Goal: Task Accomplishment & Management: Complete application form

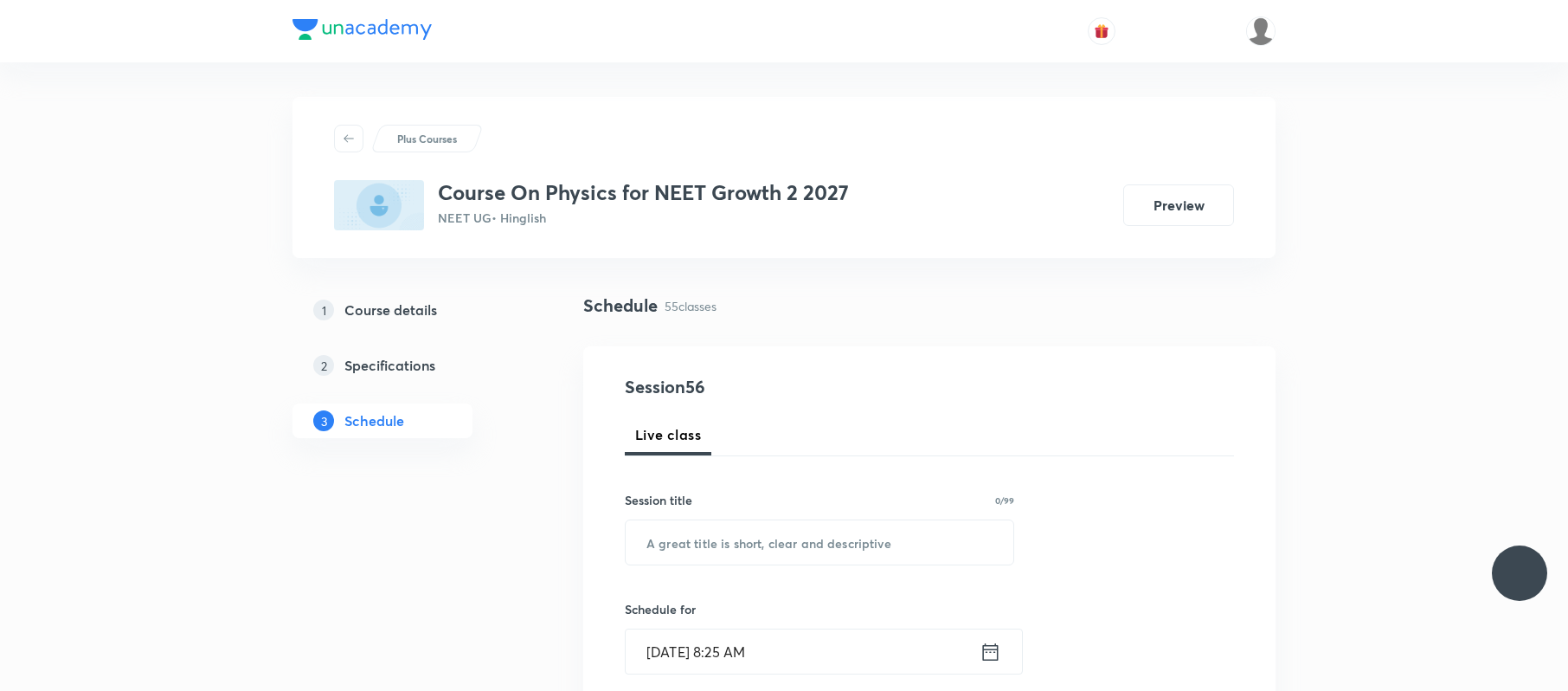
scroll to position [7314, 0]
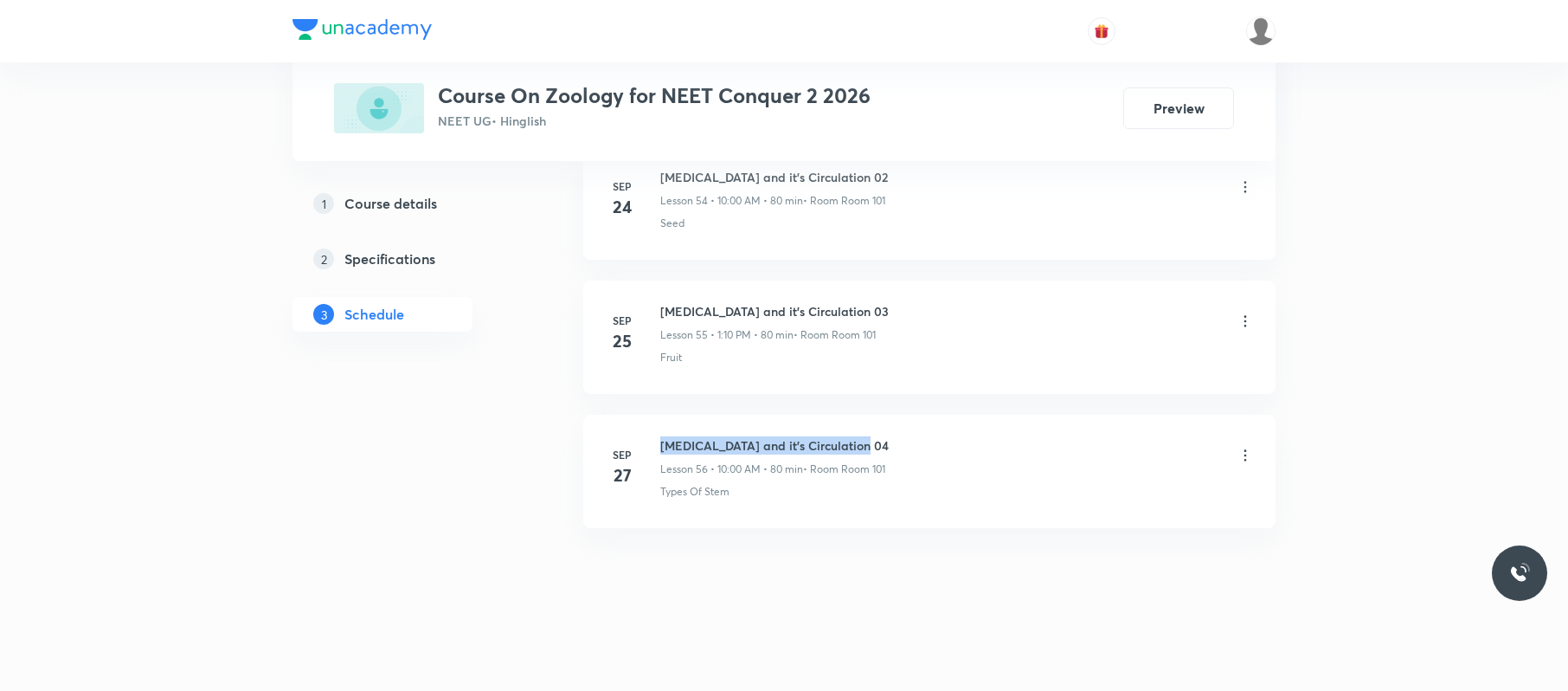
drag, startPoint x: 0, startPoint y: 0, endPoint x: 662, endPoint y: 419, distance: 783.5
click at [662, 419] on li "Sep 27 Body fluids and it's Circulation 04 Lesson 56 • 10:00 AM • 80 min • Room…" at bounding box center [929, 471] width 693 height 113
copy h6 "Body fluids and it's Circulation 04"
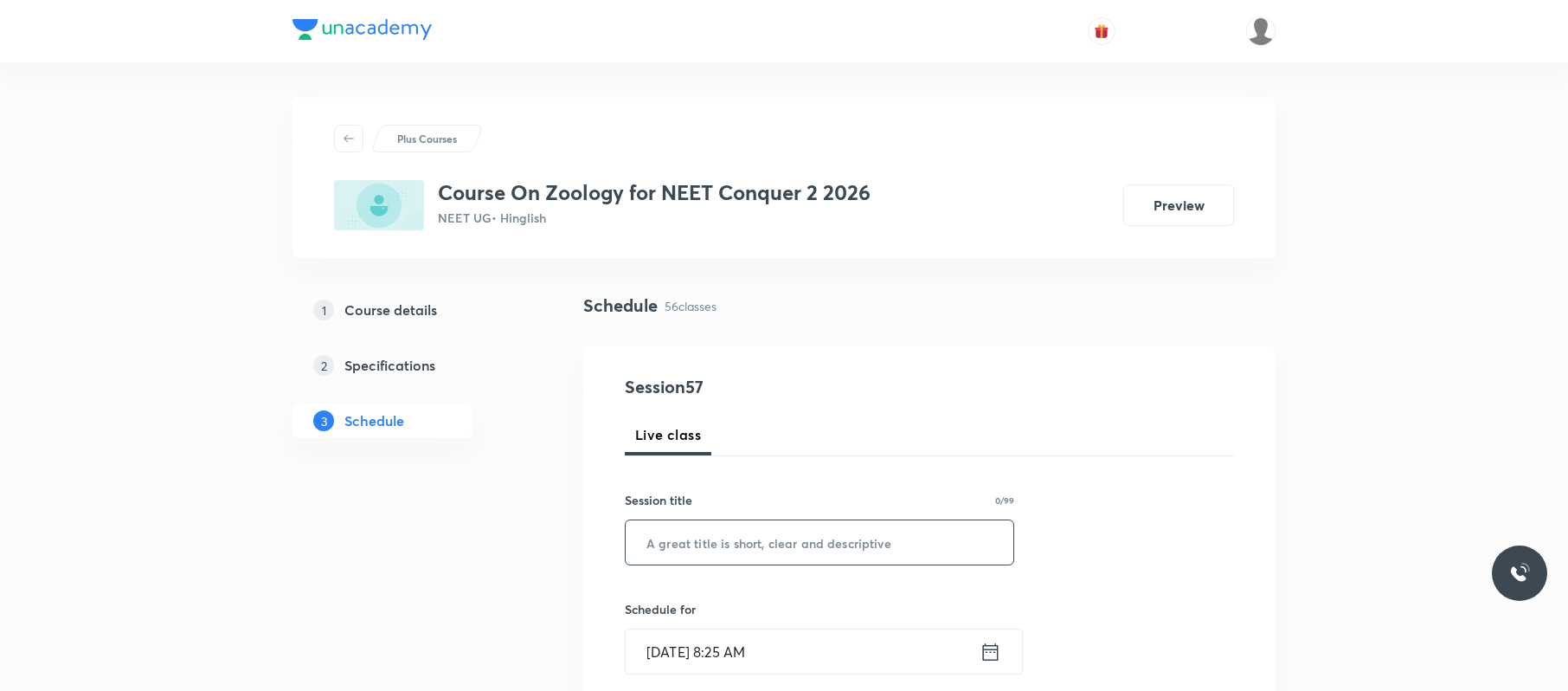
paste input "Body fluids and it's Circulation 04"
click at [784, 554] on input "Body fluids and it's Circulation 04" at bounding box center [820, 542] width 388 height 44
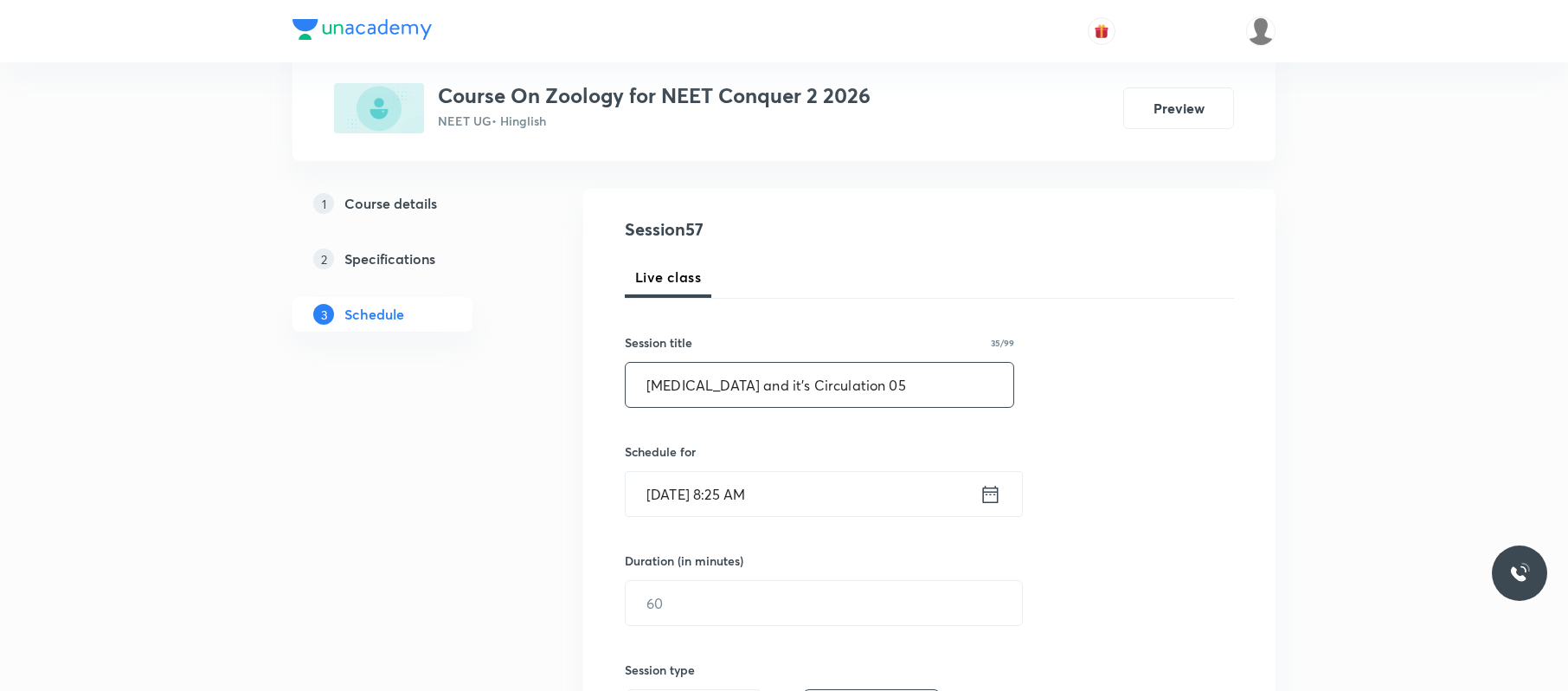
scroll to position [160, 0]
type input "Body fluids and it's Circulation 05"
click at [831, 501] on input "Oct 3, 2025, 8:25 AM" at bounding box center [802, 492] width 354 height 44
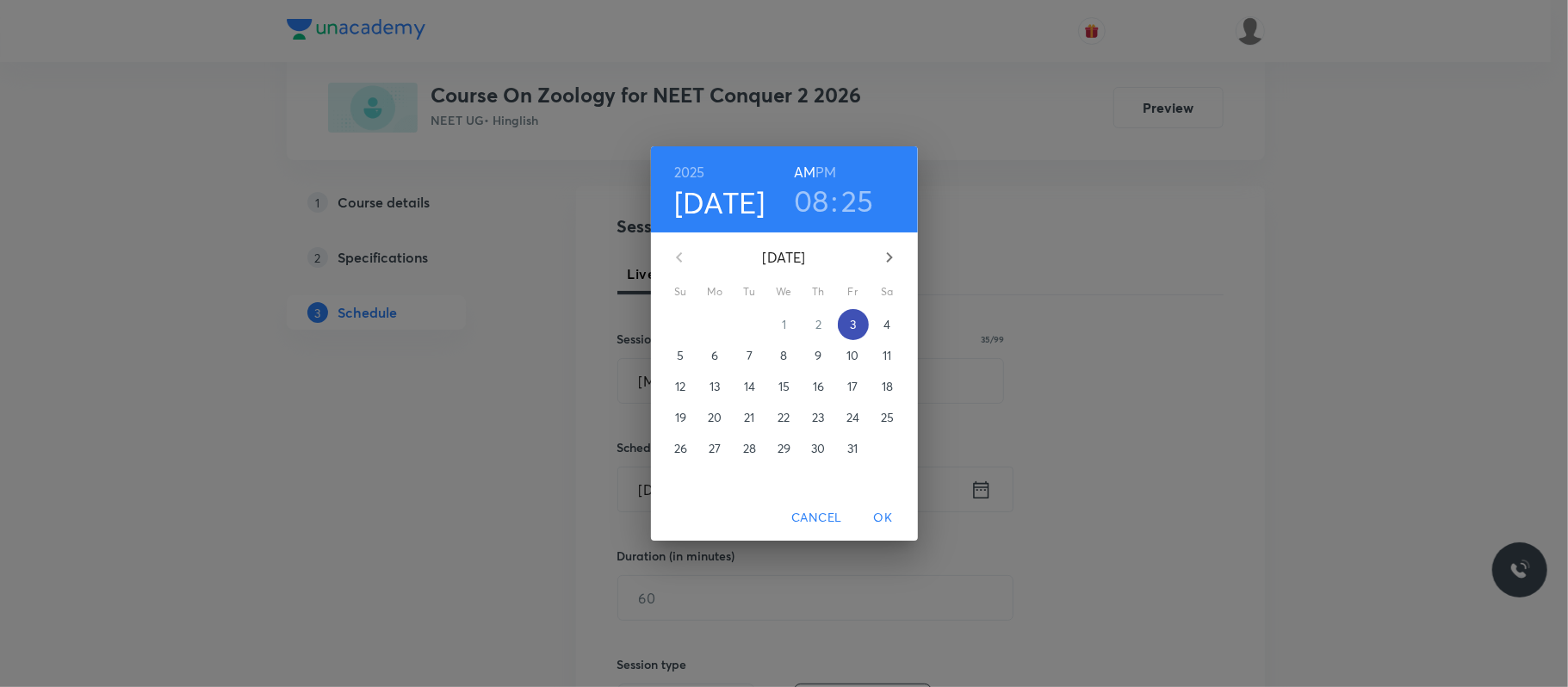
click at [846, 320] on span "3" at bounding box center [853, 325] width 31 height 17
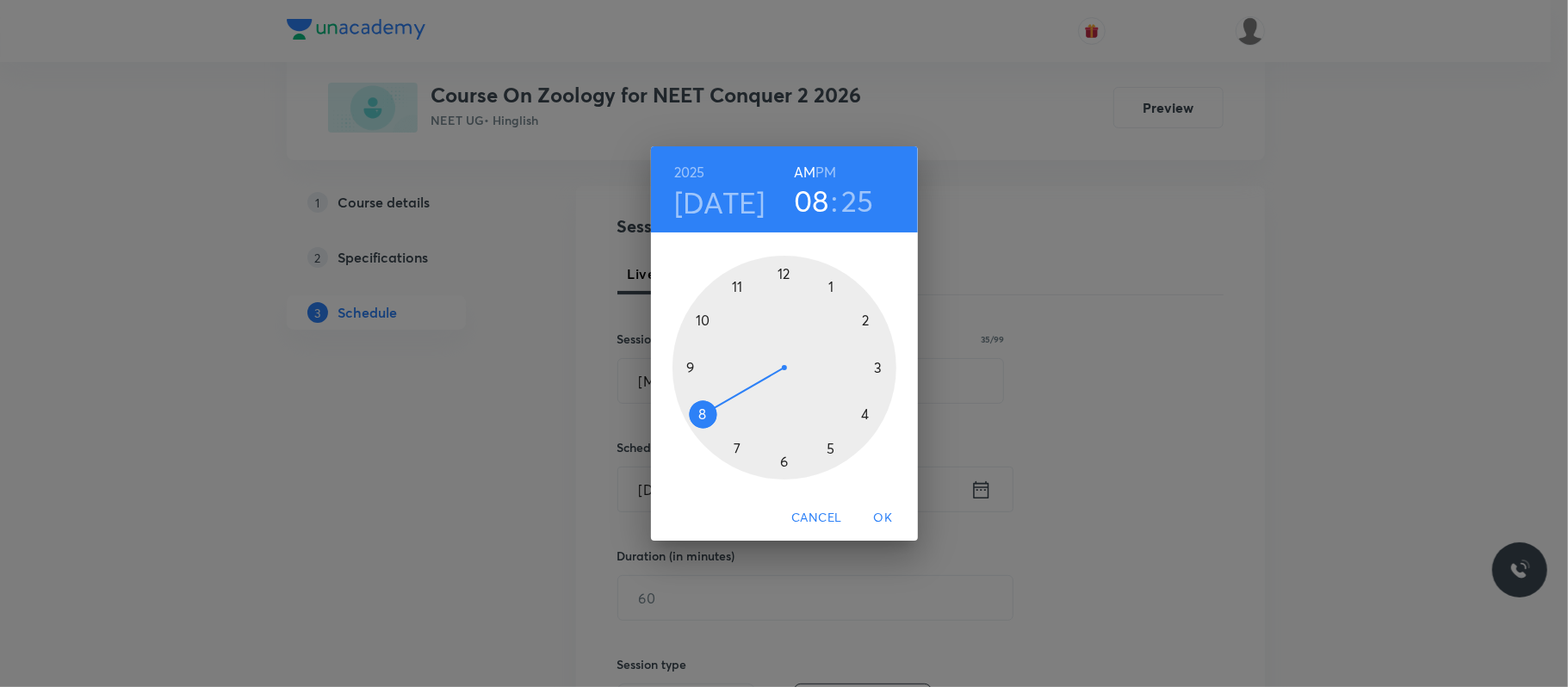
click at [704, 328] on div at bounding box center [784, 368] width 224 height 224
click at [782, 270] on div at bounding box center [784, 368] width 224 height 224
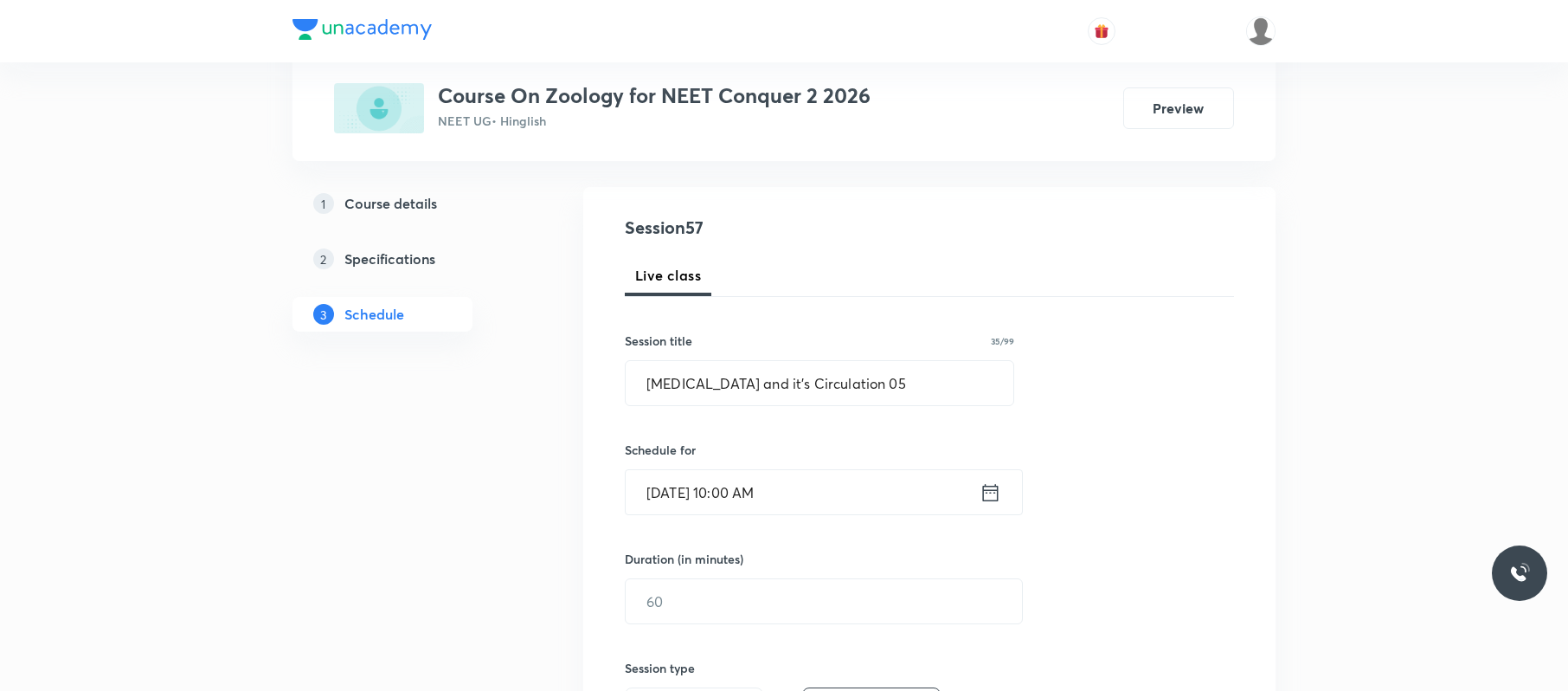
scroll to position [397, 0]
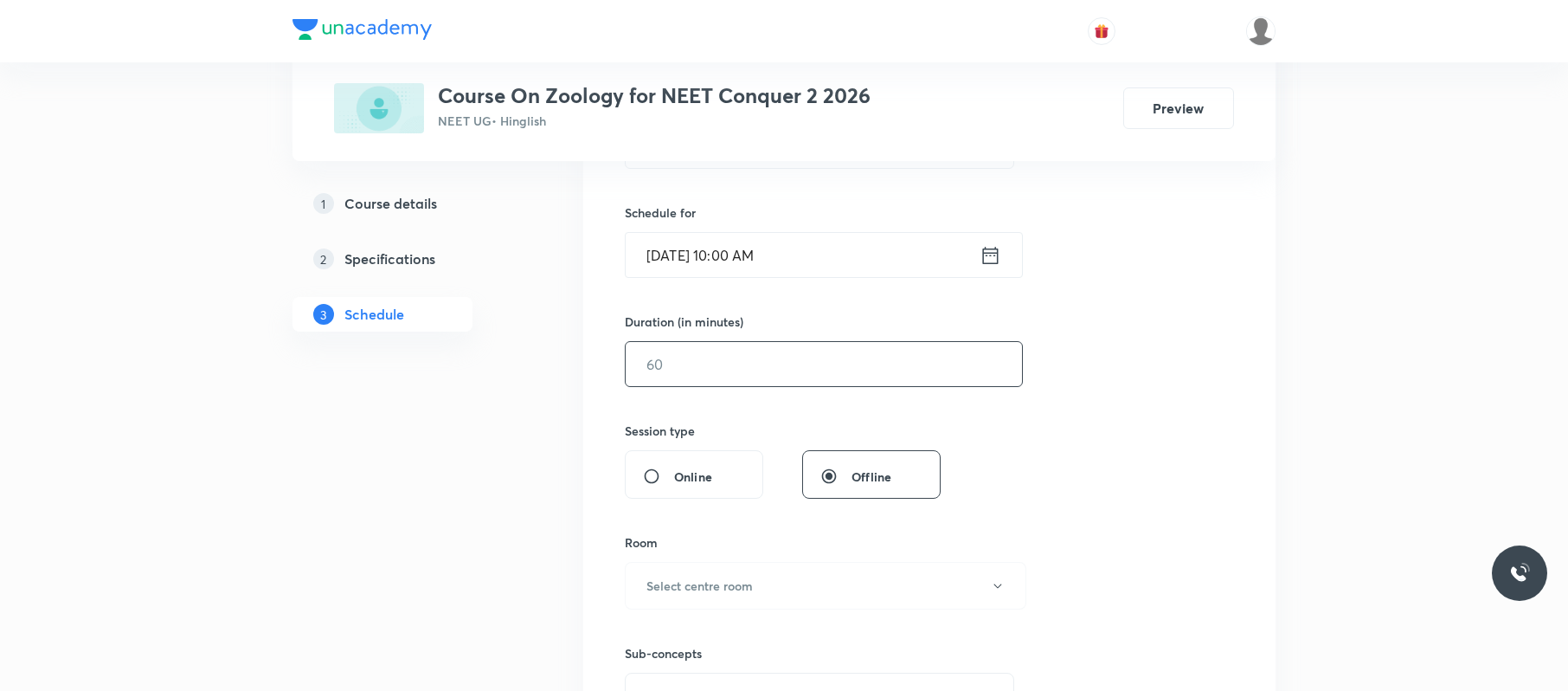
click at [735, 368] on input "text" at bounding box center [823, 364] width 397 height 44
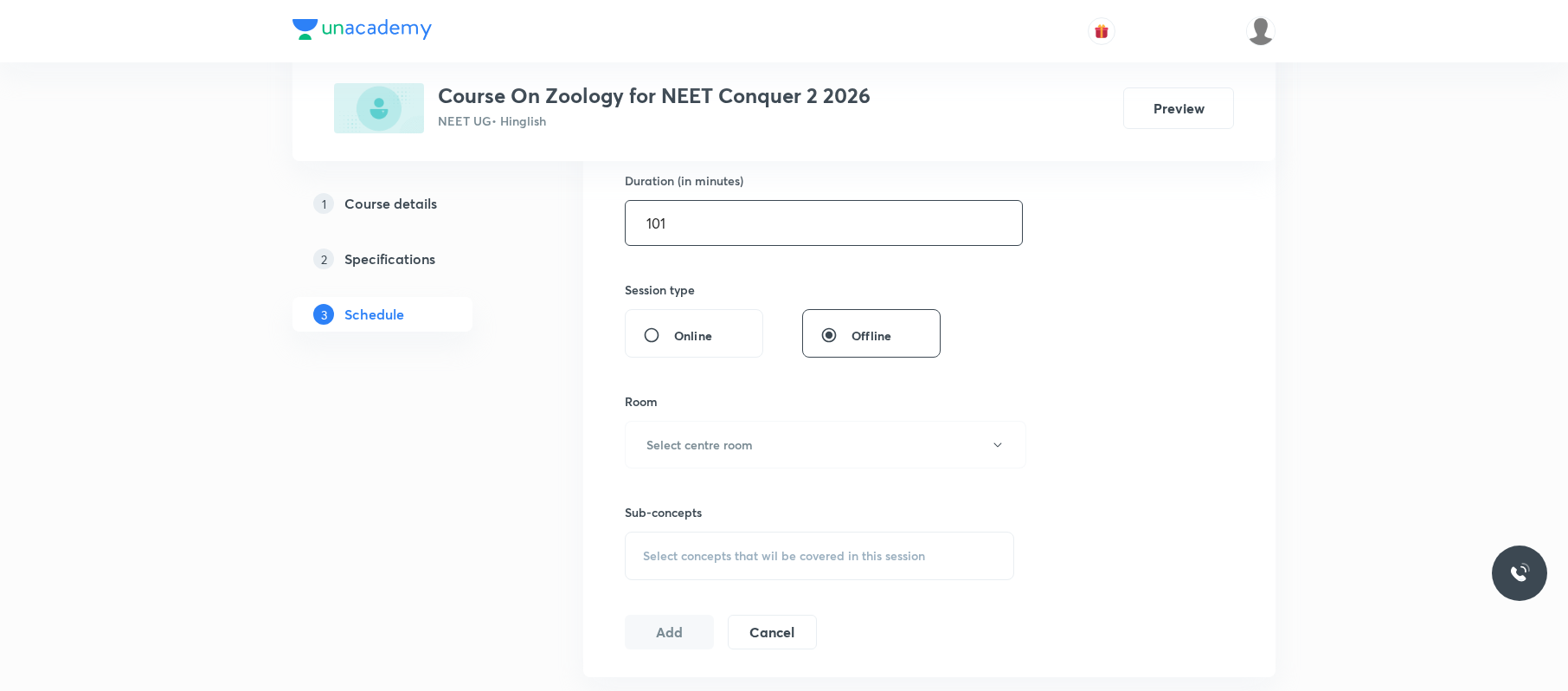
scroll to position [541, 0]
type input "101"
click at [742, 440] on h6 "Select centre room" at bounding box center [699, 440] width 107 height 18
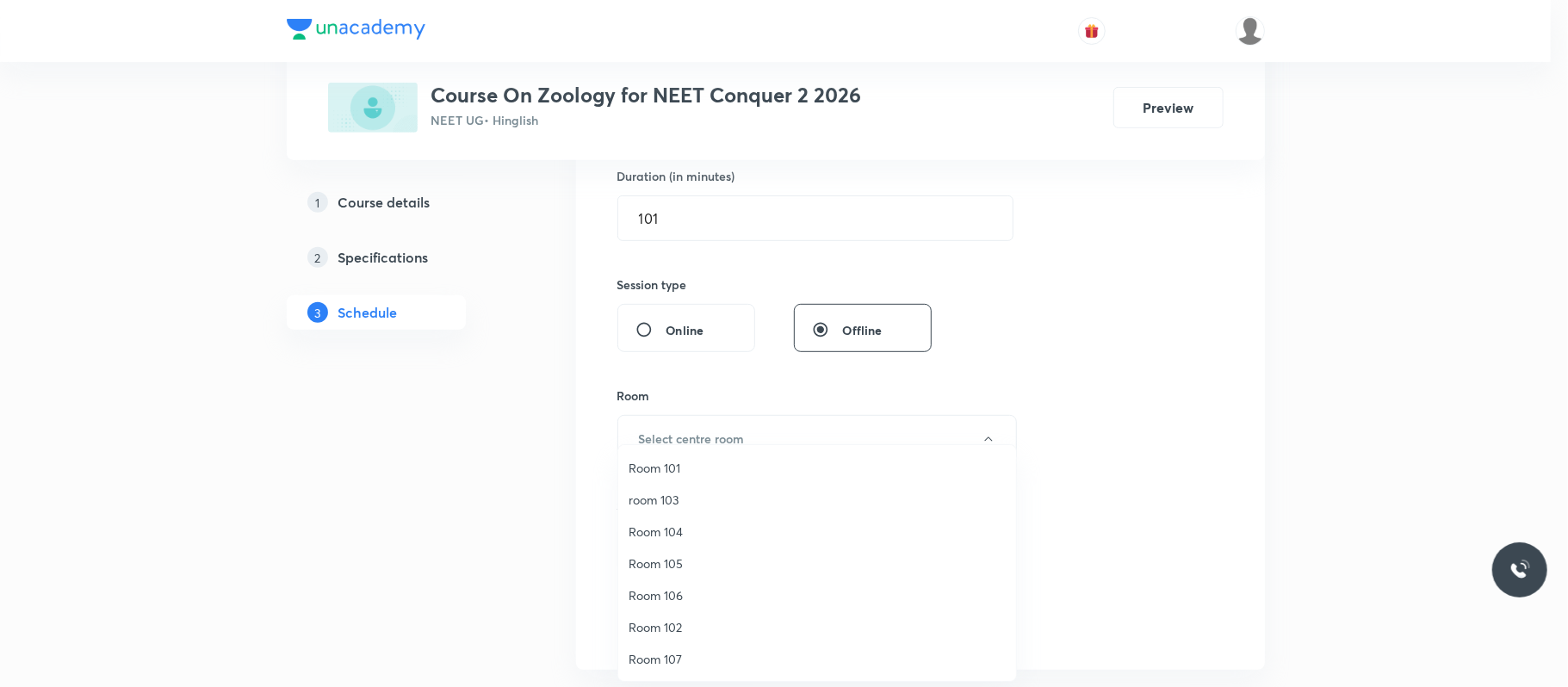
click at [704, 466] on span "Room 101" at bounding box center [817, 467] width 378 height 18
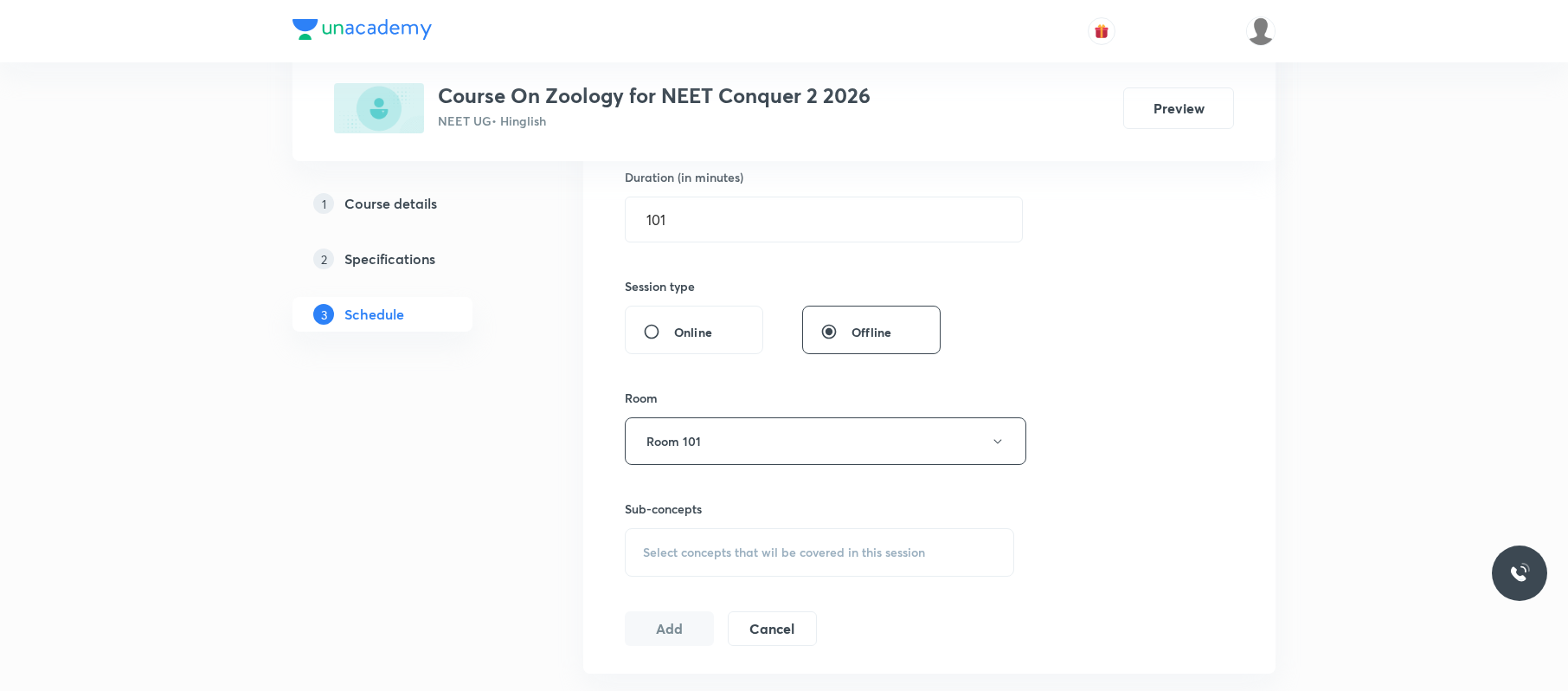
click at [711, 562] on div "Select concepts that wil be covered in this session" at bounding box center [819, 552] width 389 height 48
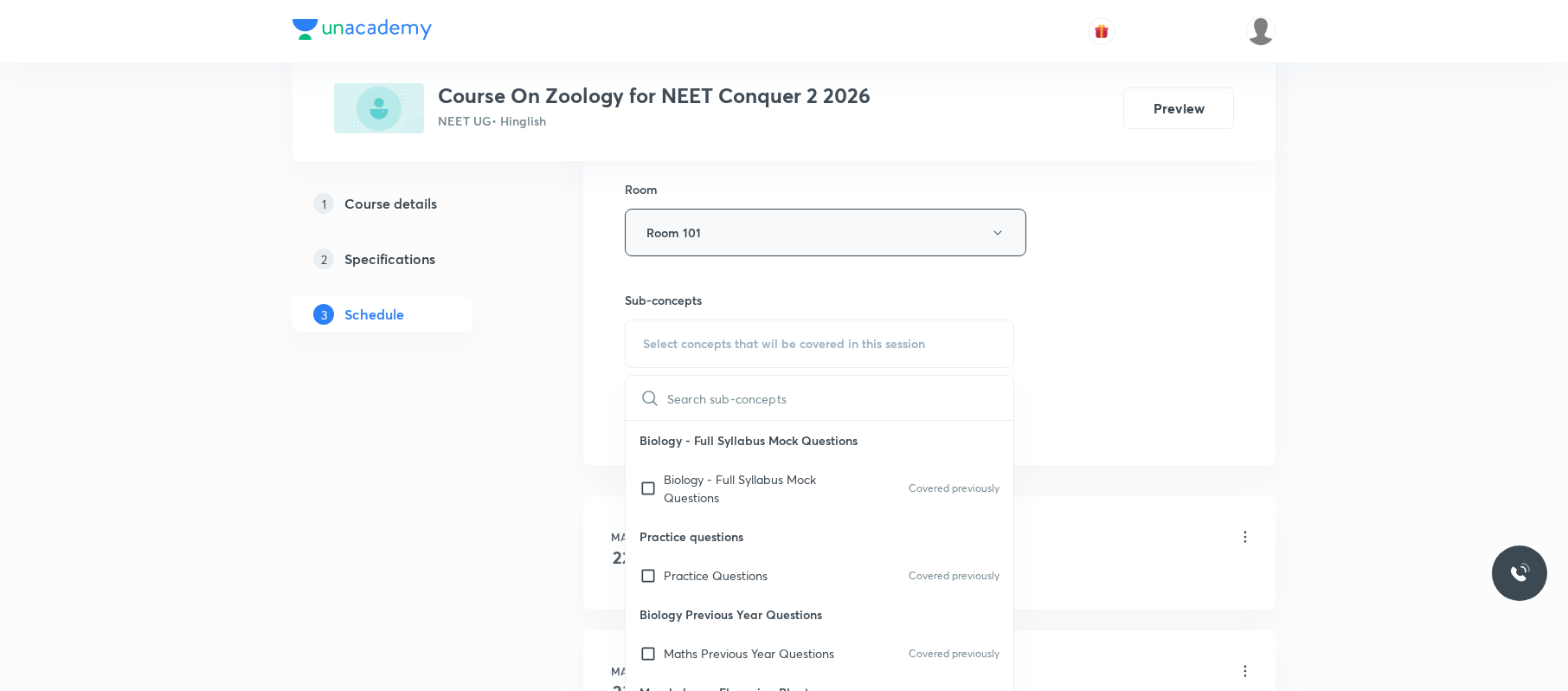
scroll to position [755, 0]
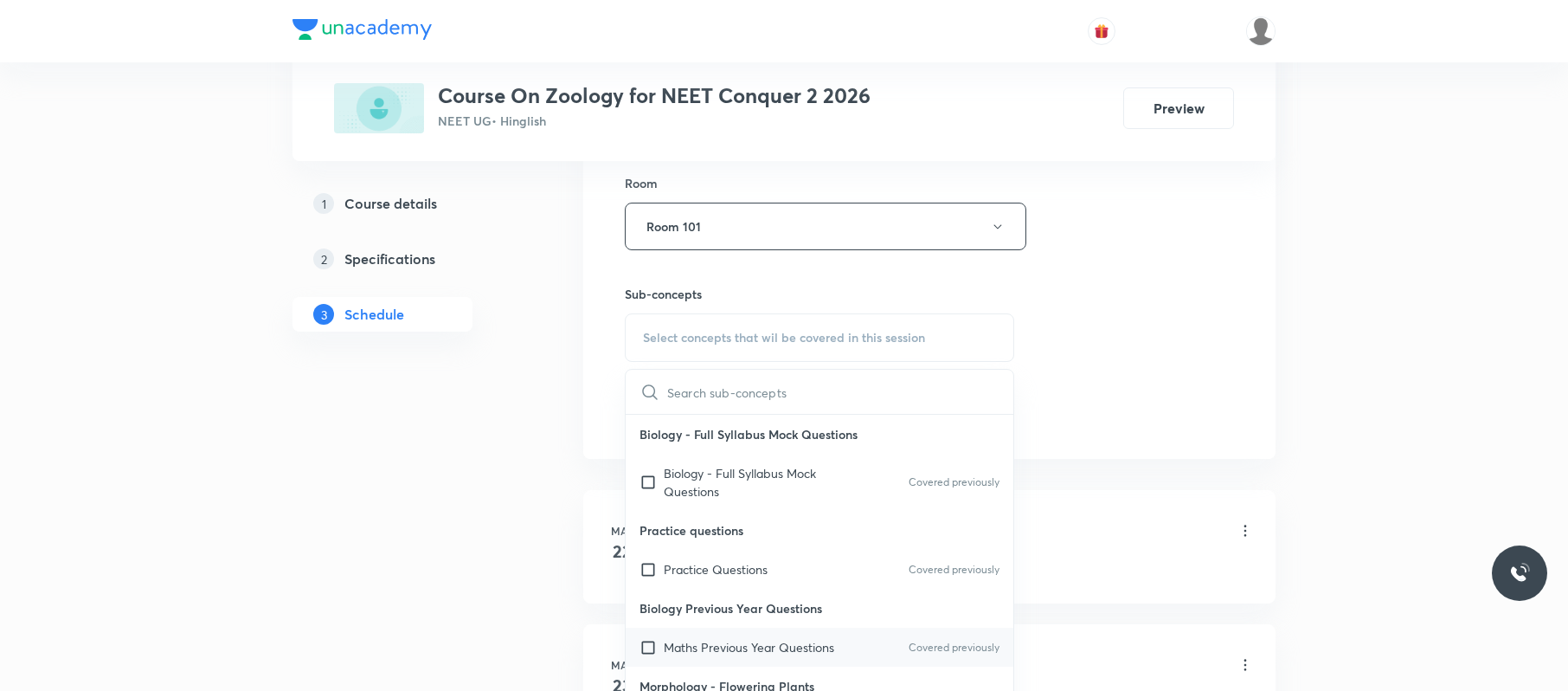
click at [804, 651] on p "Maths Previous Year Questions" at bounding box center [748, 647] width 170 height 18
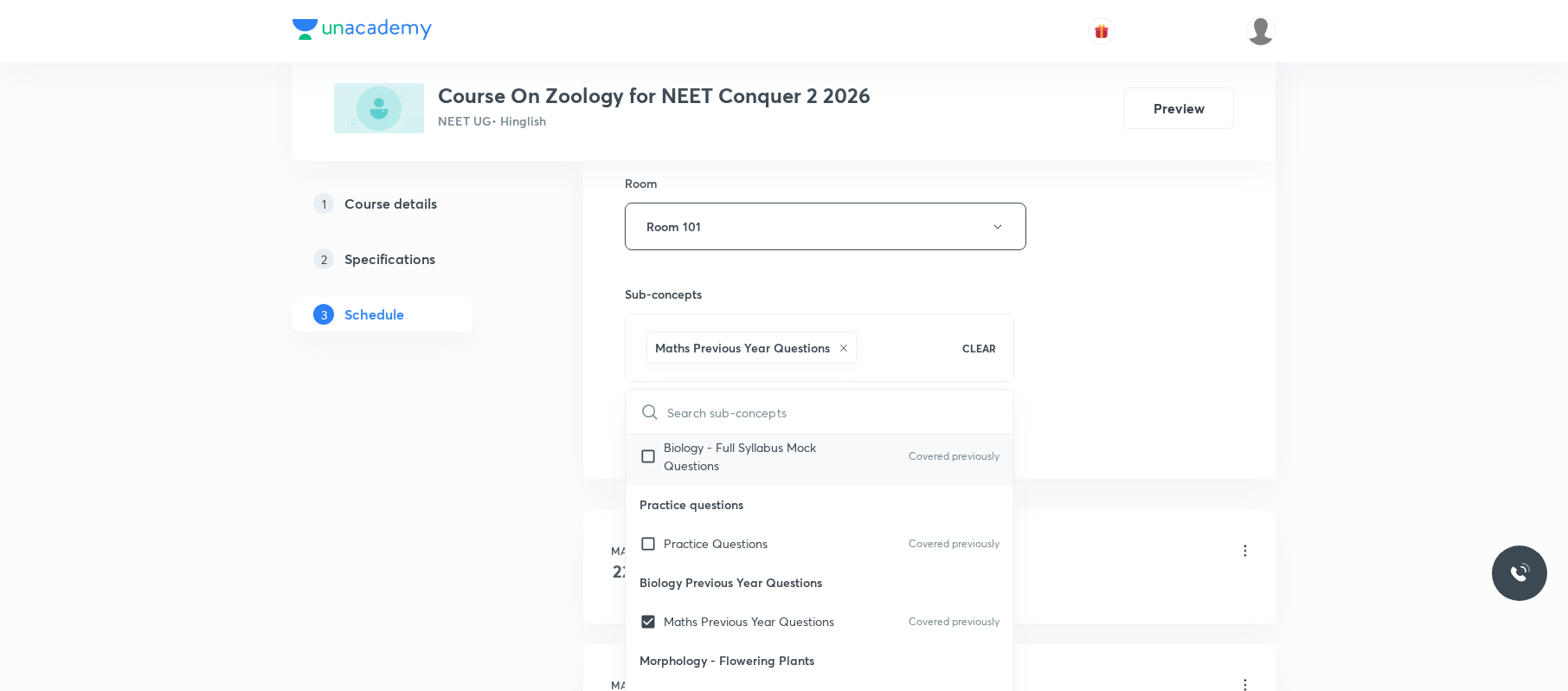
scroll to position [80, 0]
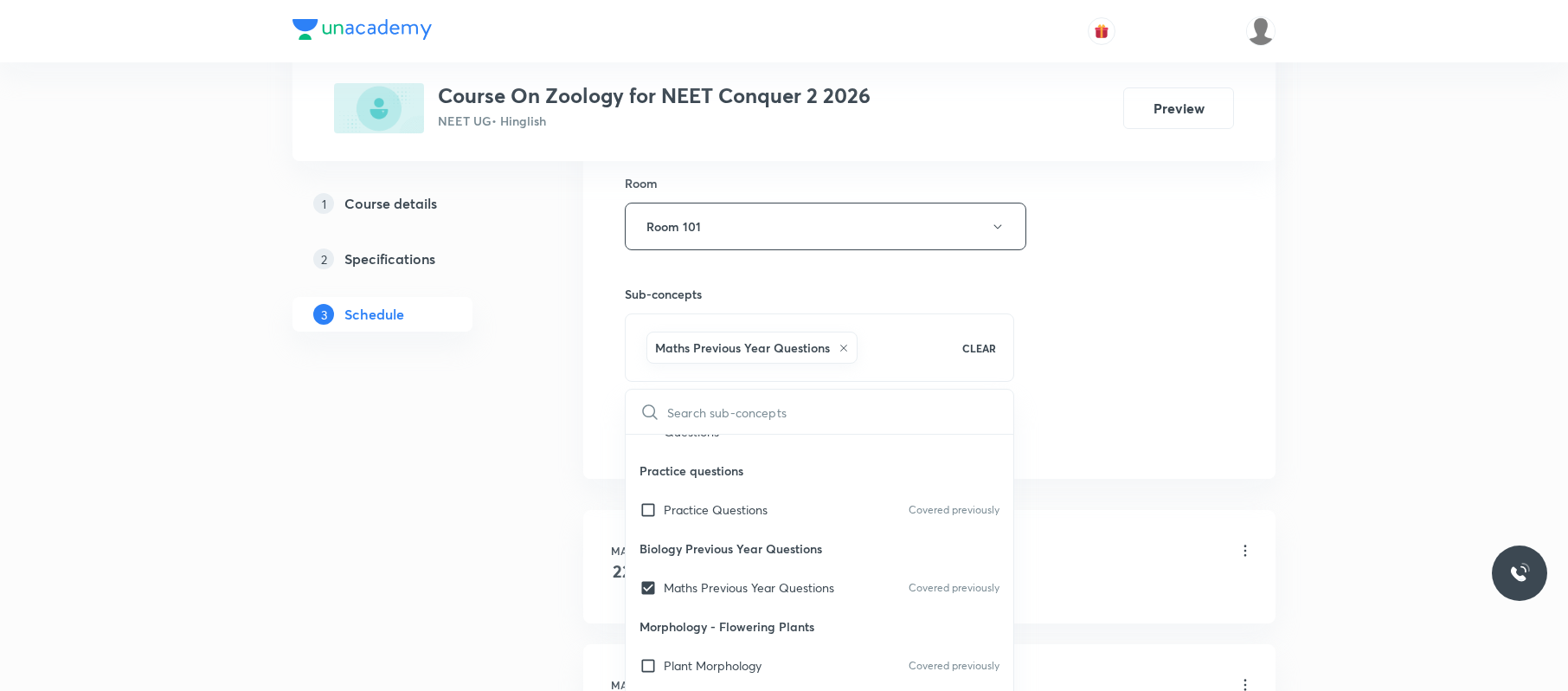
click at [842, 350] on icon at bounding box center [844, 348] width 11 height 11
checkbox input "false"
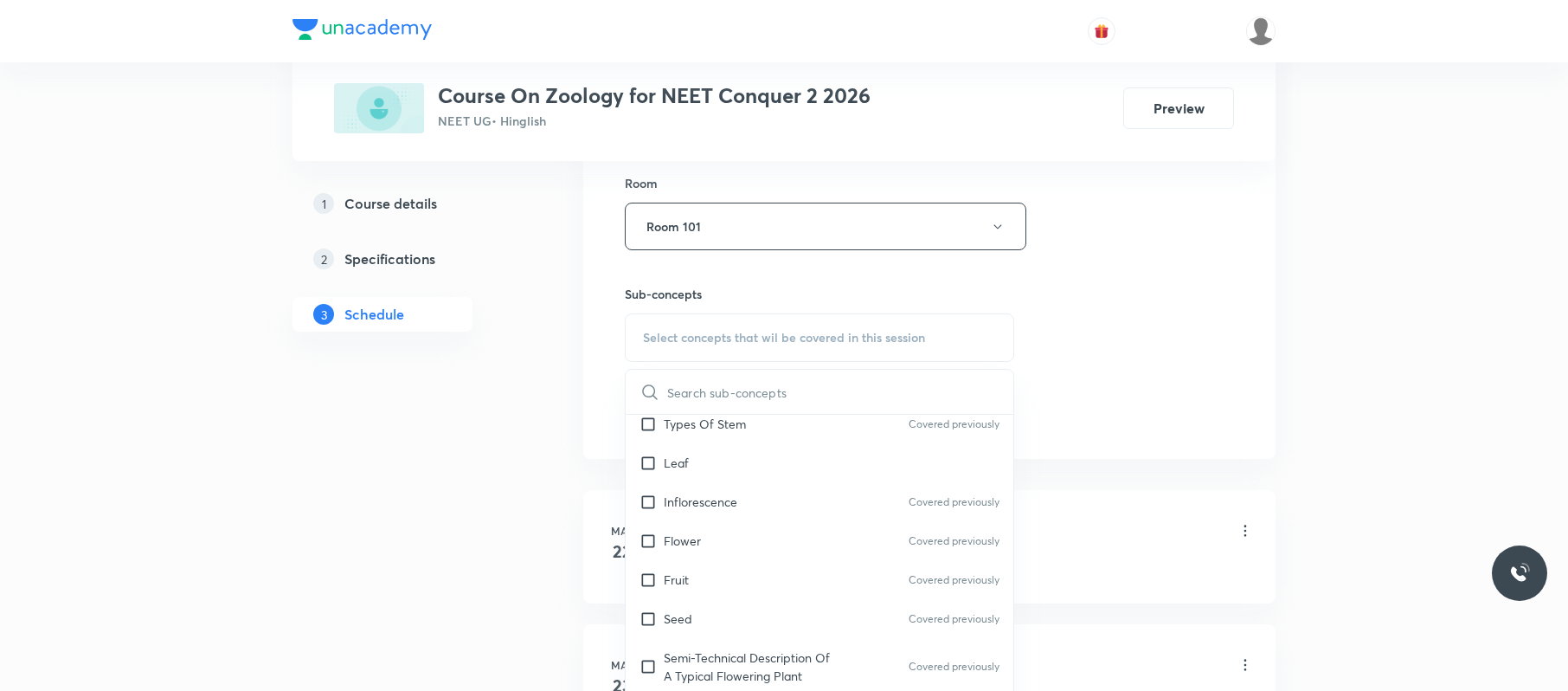
scroll to position [458, 0]
click at [790, 536] on div "Flower Covered previously" at bounding box center [820, 538] width 388 height 39
checkbox input "true"
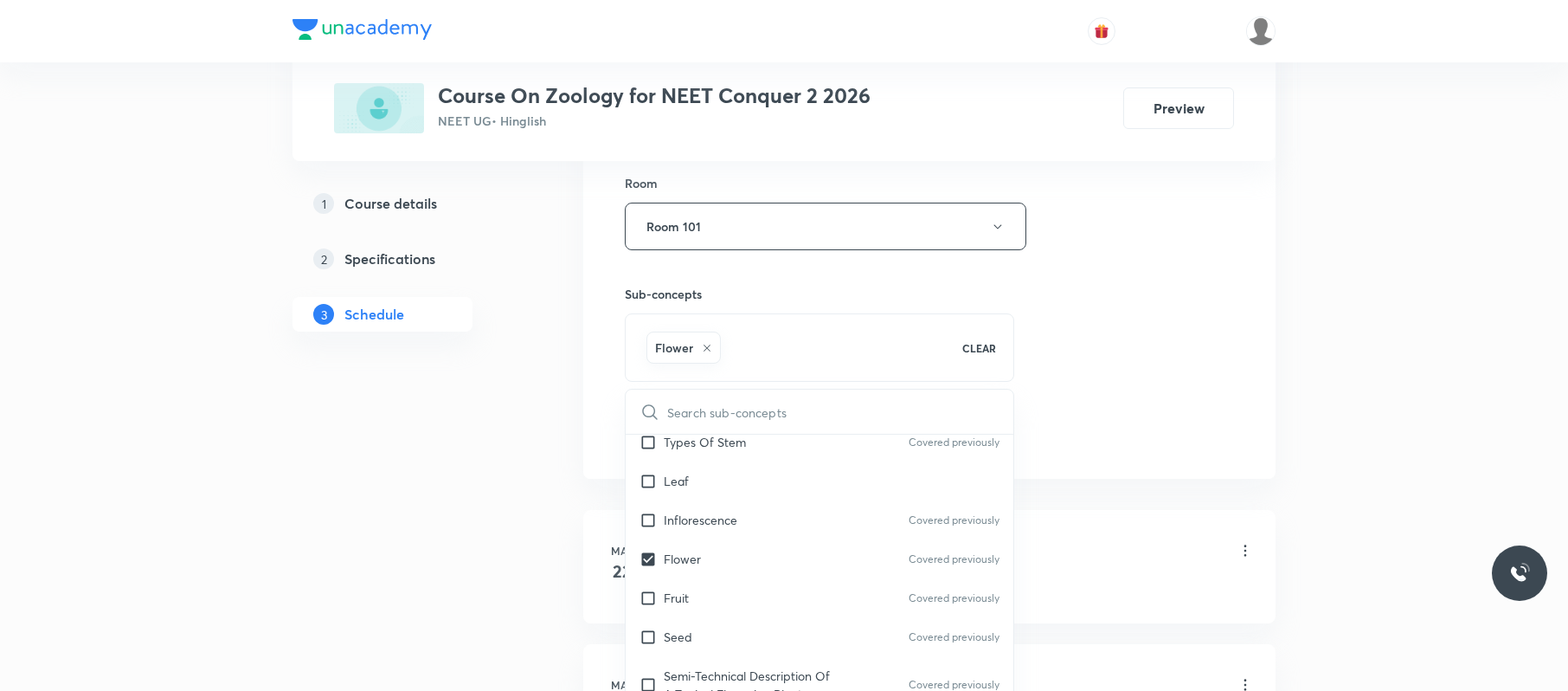
click at [1129, 357] on div "Session 57 Live class Session title 35/99 Body fluids and it's Circulation 05 ​…" at bounding box center [929, 35] width 609 height 833
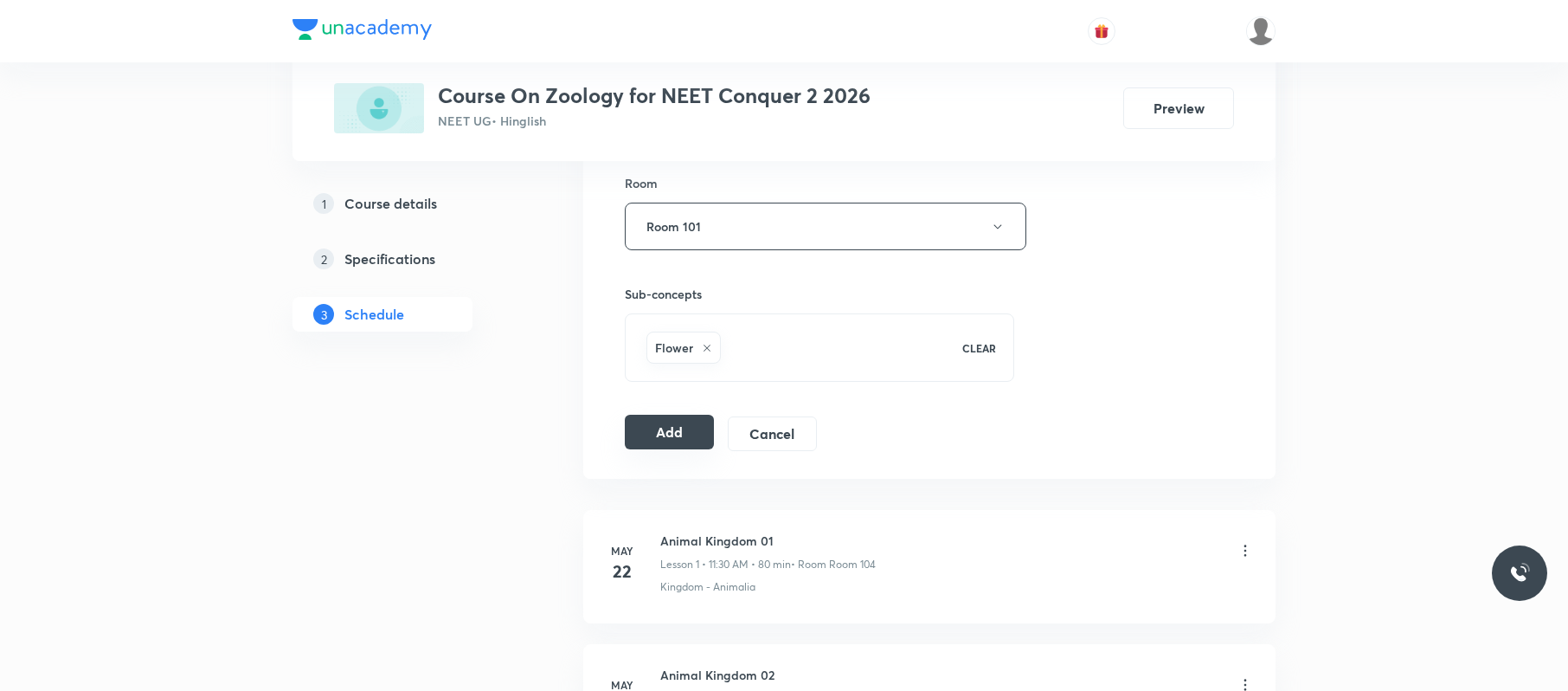
click at [649, 434] on button "Add" at bounding box center [669, 432] width 89 height 35
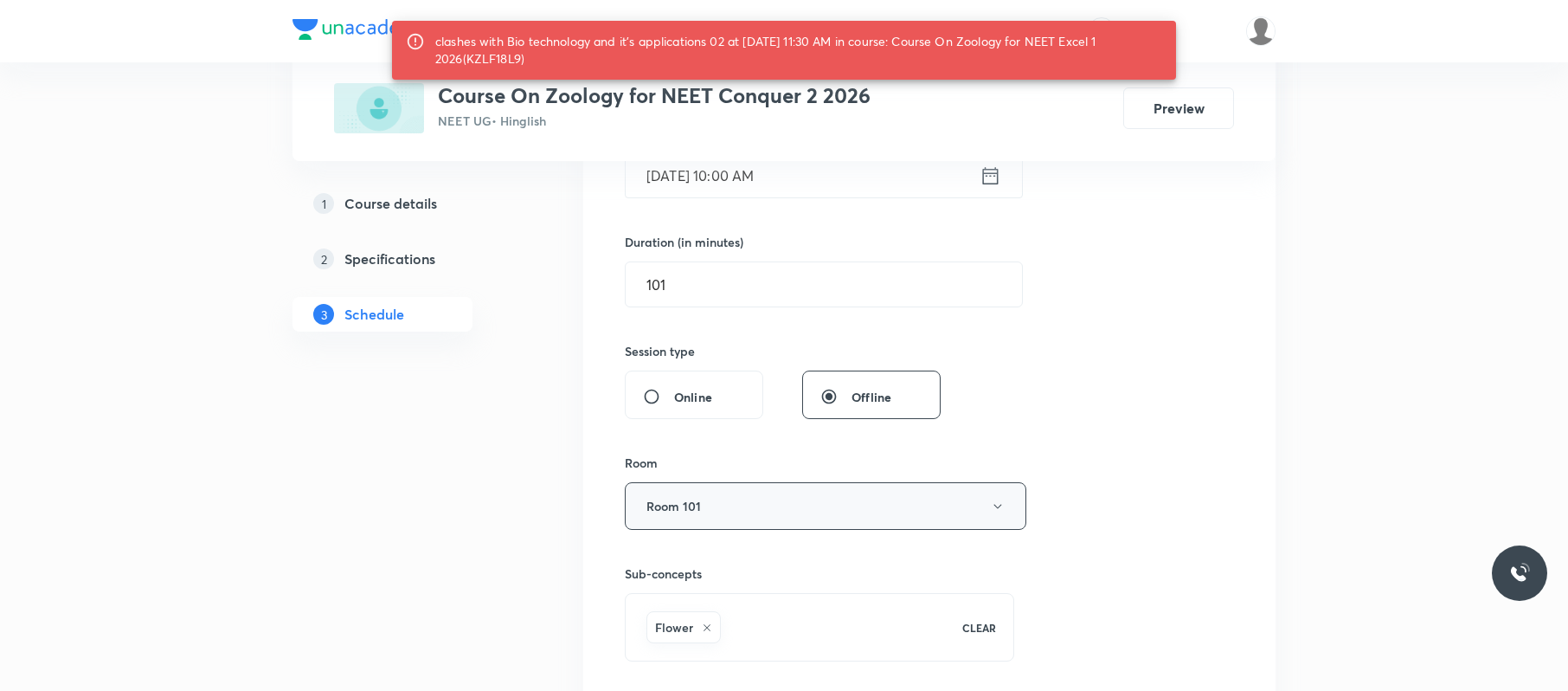
scroll to position [467, 0]
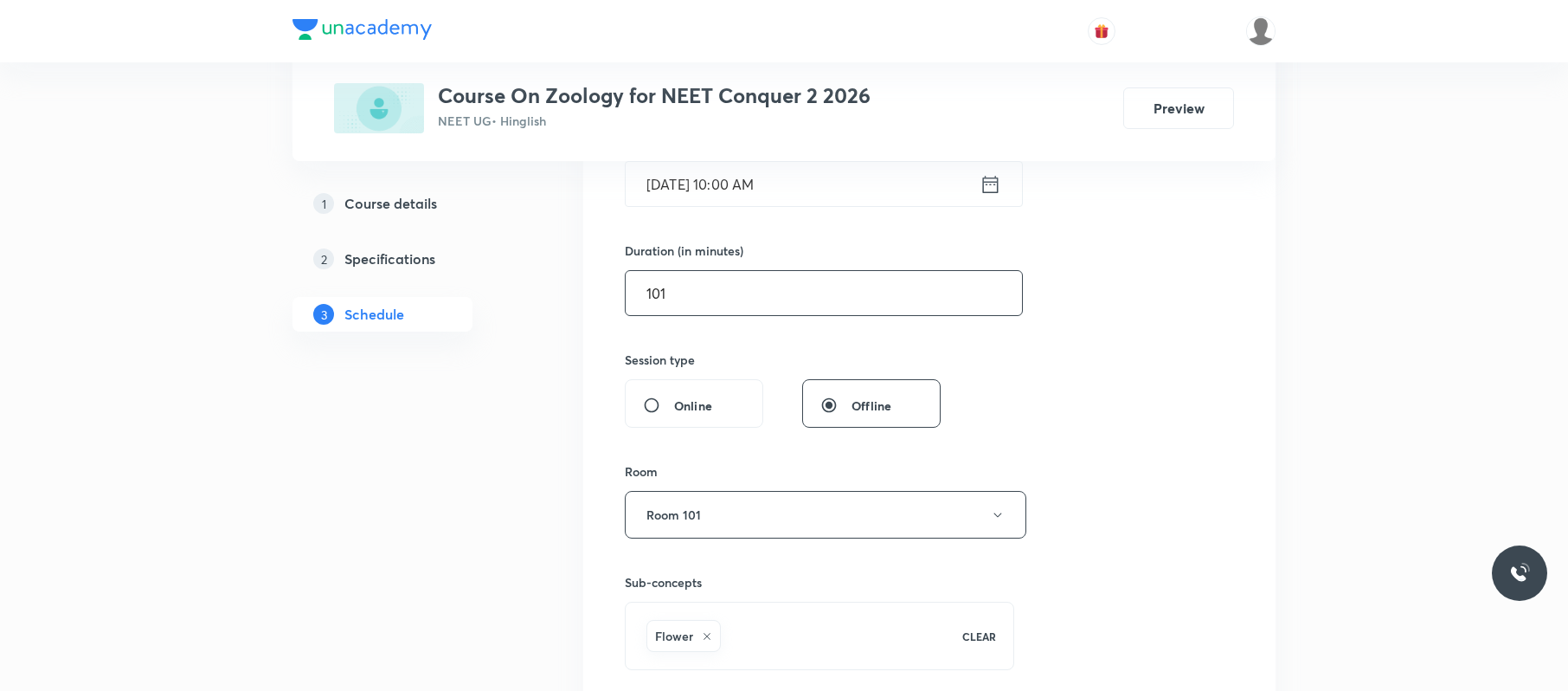
click at [772, 309] on input "101" at bounding box center [823, 293] width 397 height 44
type input "1"
type input "0"
type input "9"
type input "0"
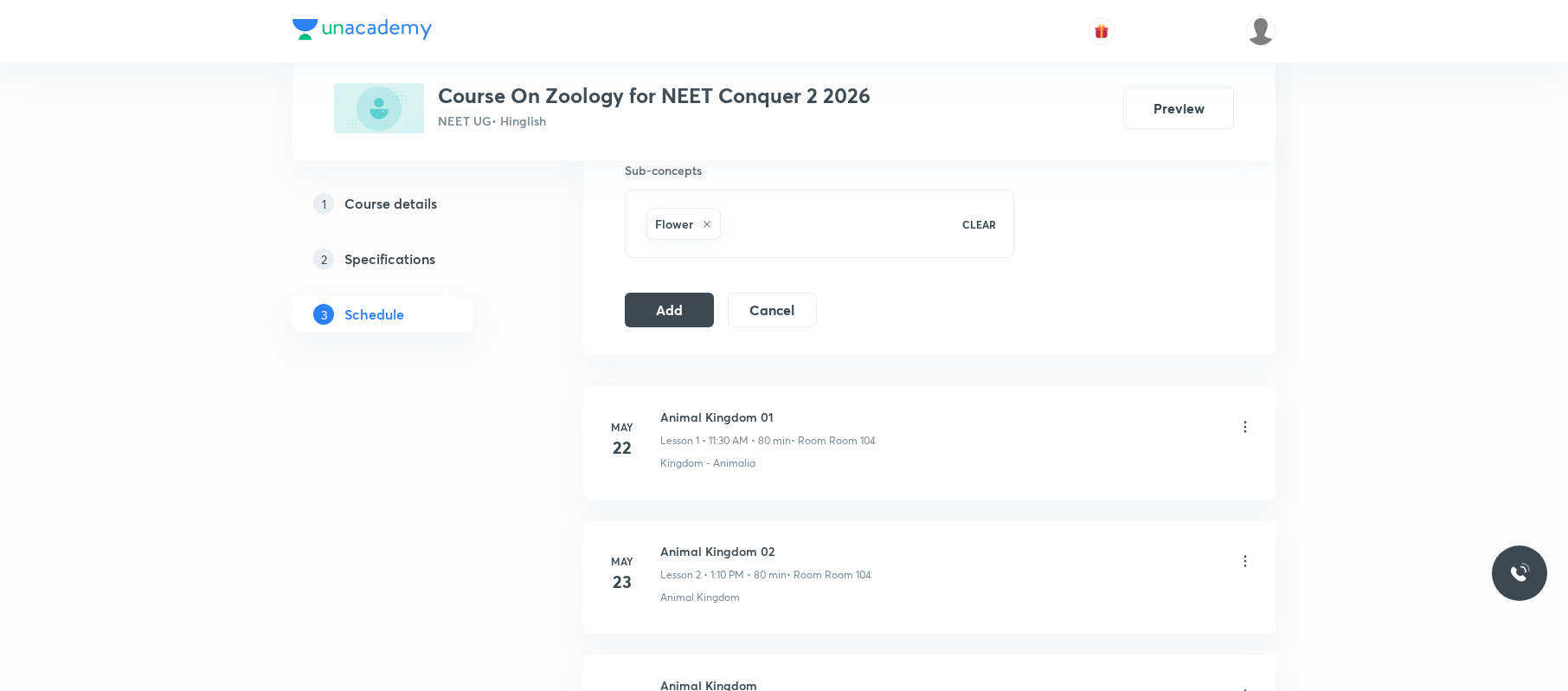
scroll to position [916, 0]
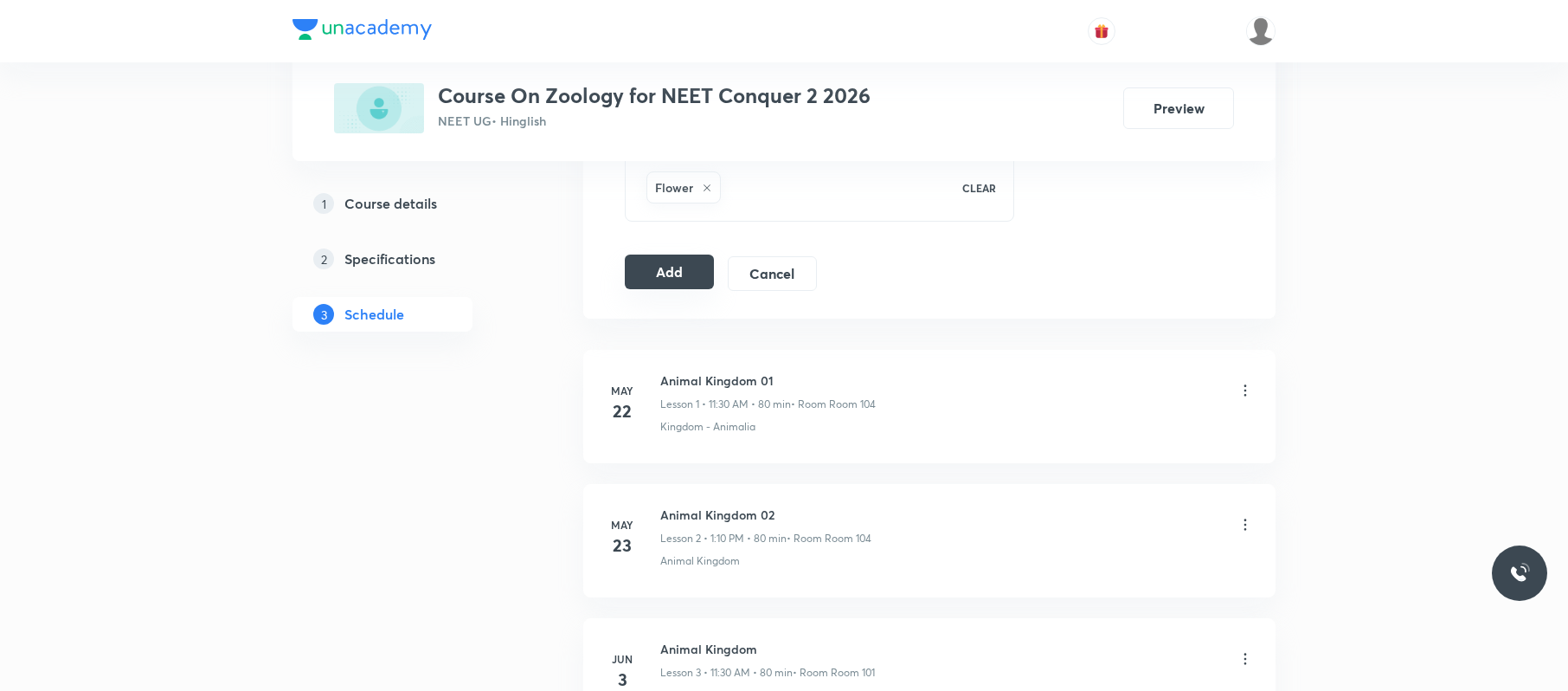
type input "80"
click at [675, 272] on button "Add" at bounding box center [669, 272] width 89 height 35
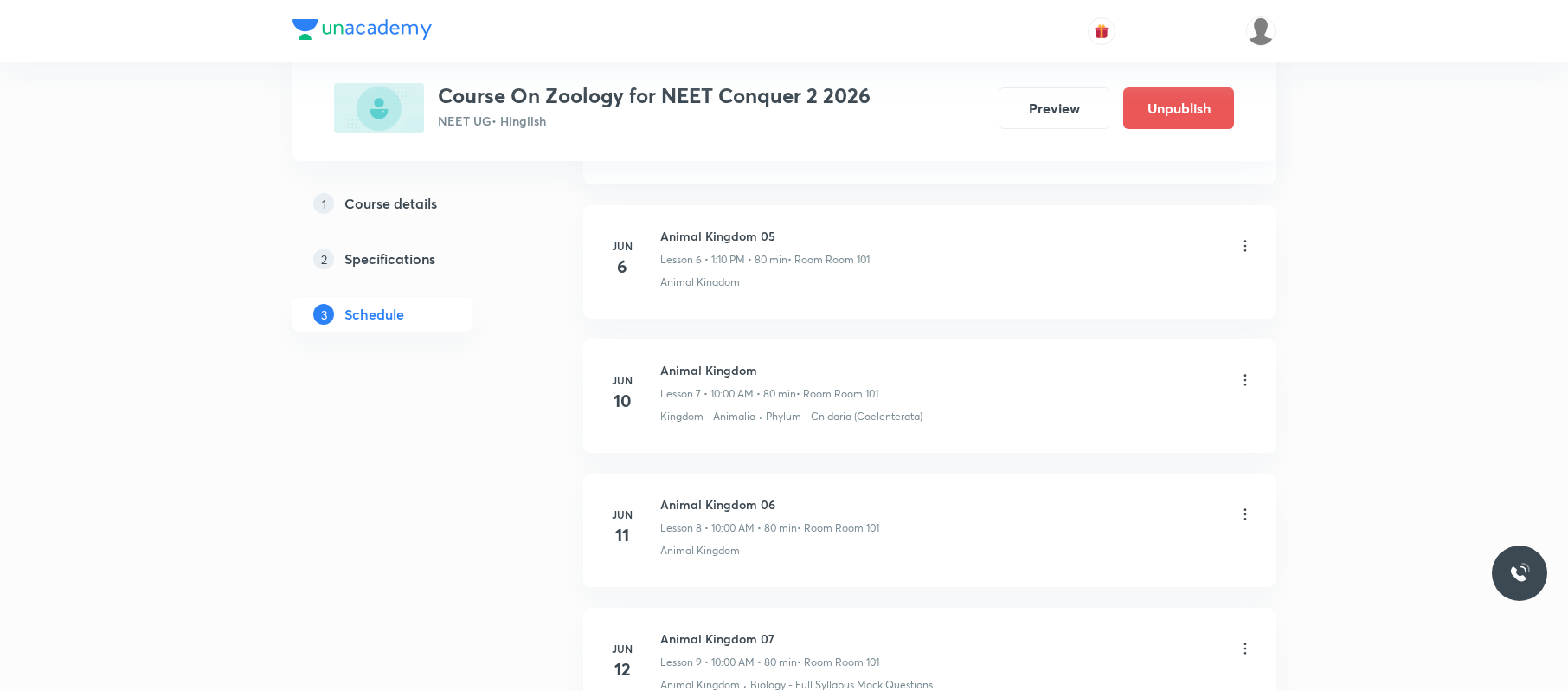
scroll to position [7584, 0]
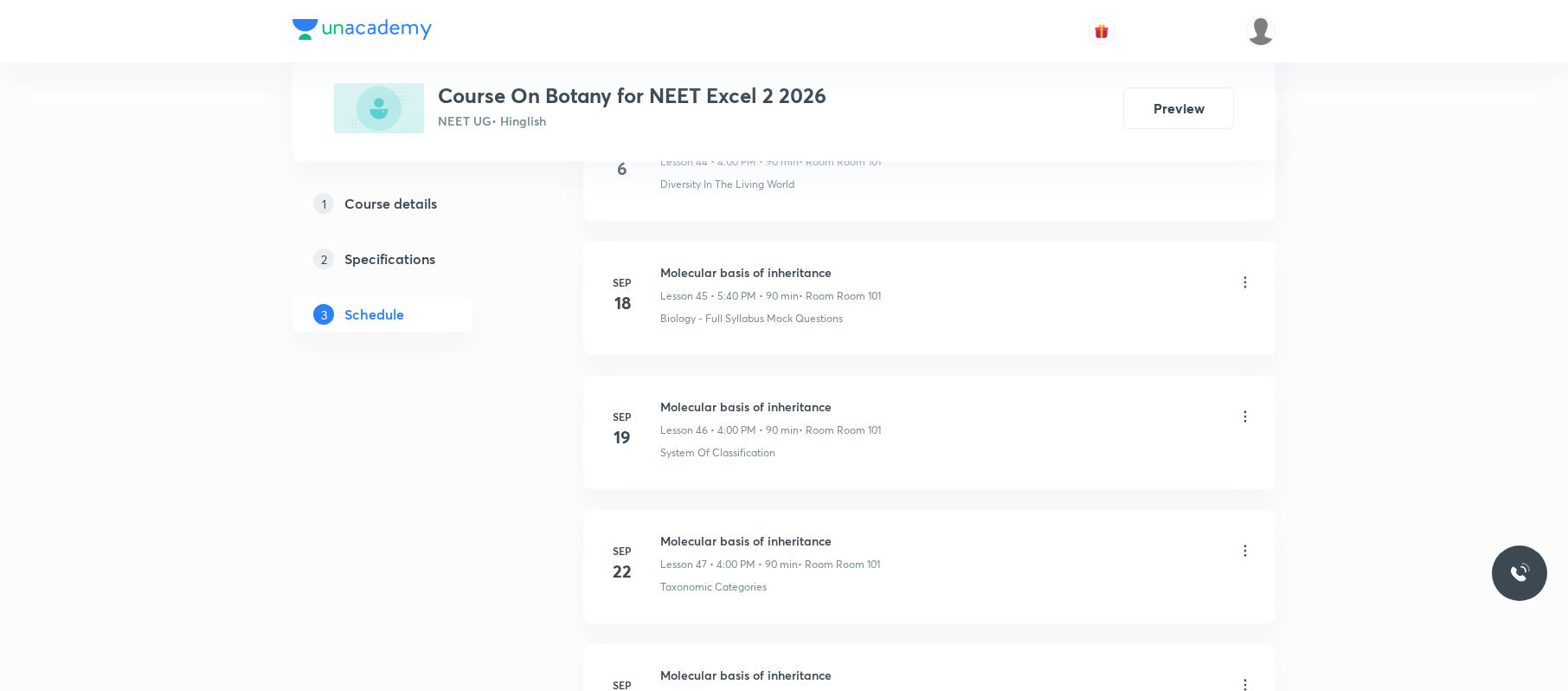
scroll to position [7706, 0]
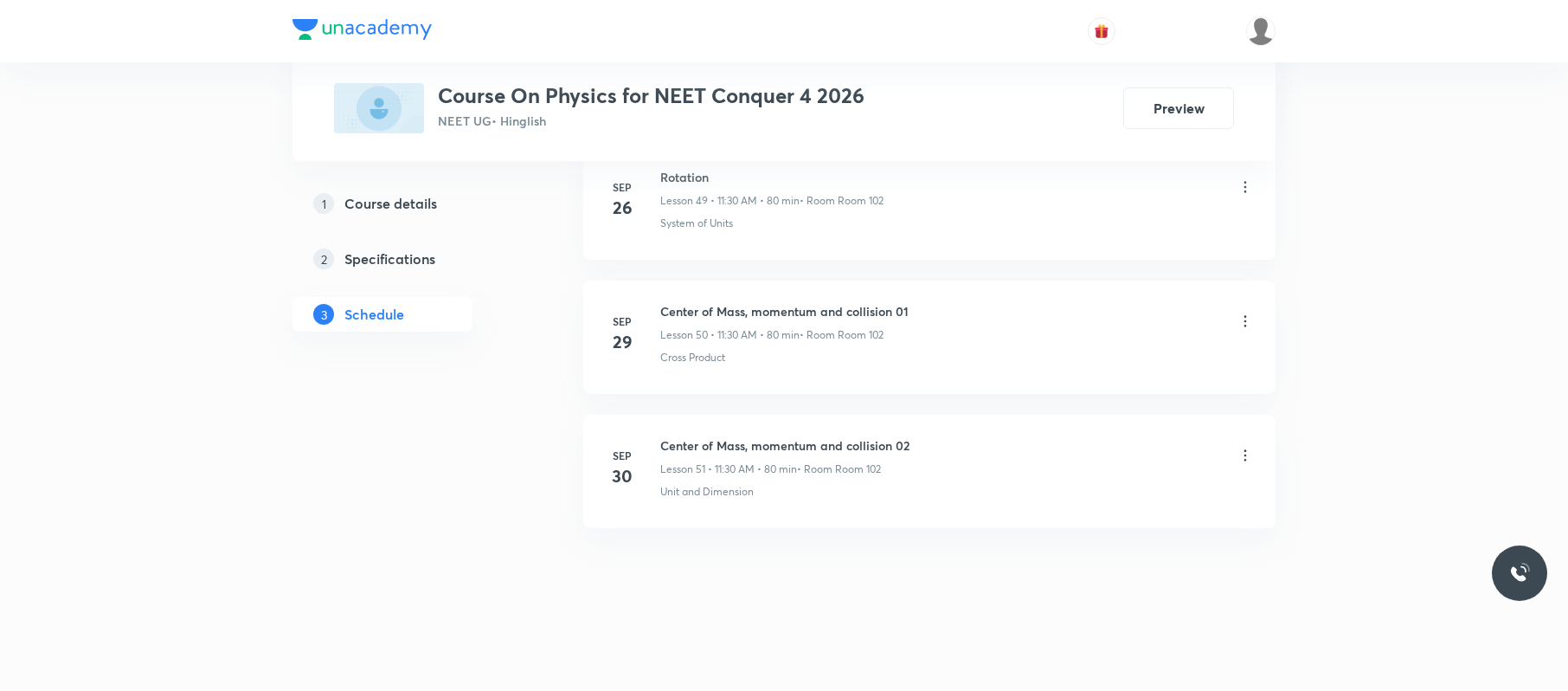
click at [866, 471] on p "• Room Room 102" at bounding box center [839, 469] width 84 height 15
drag, startPoint x: 940, startPoint y: 430, endPoint x: 663, endPoint y: 433, distance: 277.0
click at [663, 433] on li "Sep 30 Center of Mass, momentum and collision 02 Lesson 51 • 11:30 AM • 80 min …" at bounding box center [929, 471] width 693 height 113
copy h6 "Center of Mass, momentum and collision 02"
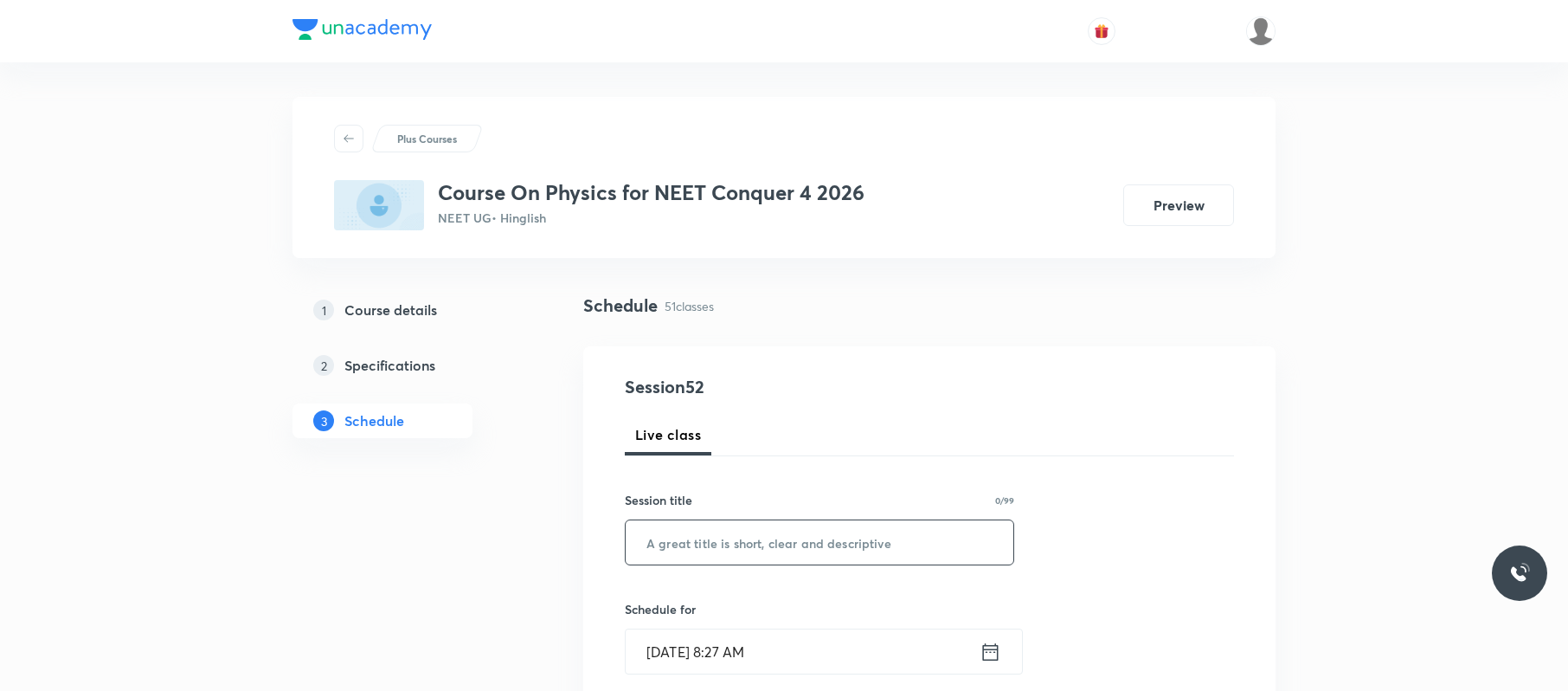
paste input "Center of Mass, momentum and collision 02"
click at [731, 534] on input "Center of Mass, momentum and collision 02" at bounding box center [820, 542] width 388 height 44
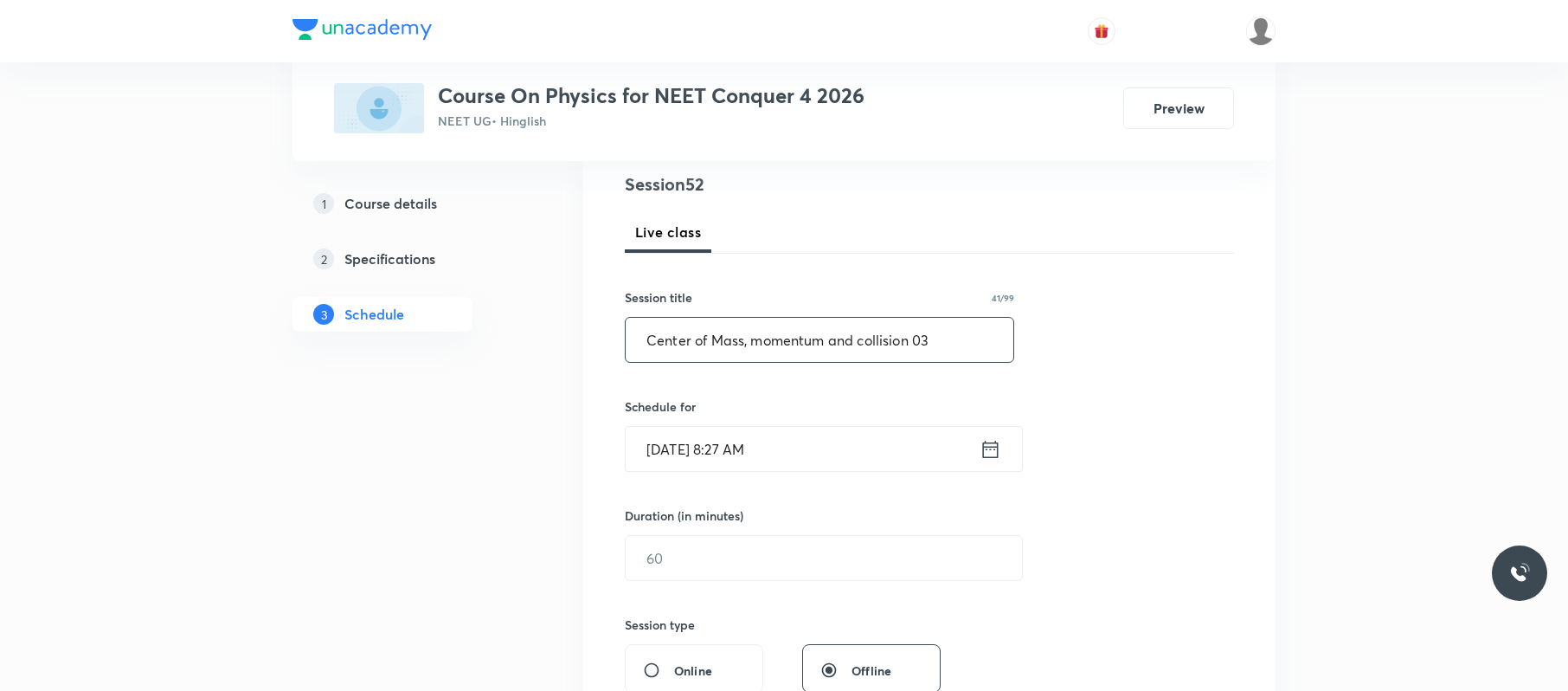
scroll to position [205, 0]
type input "Center of Mass, momentum and collision 03"
click at [827, 454] on input "Oct 3, 2025, 8:27 AM" at bounding box center [802, 447] width 354 height 44
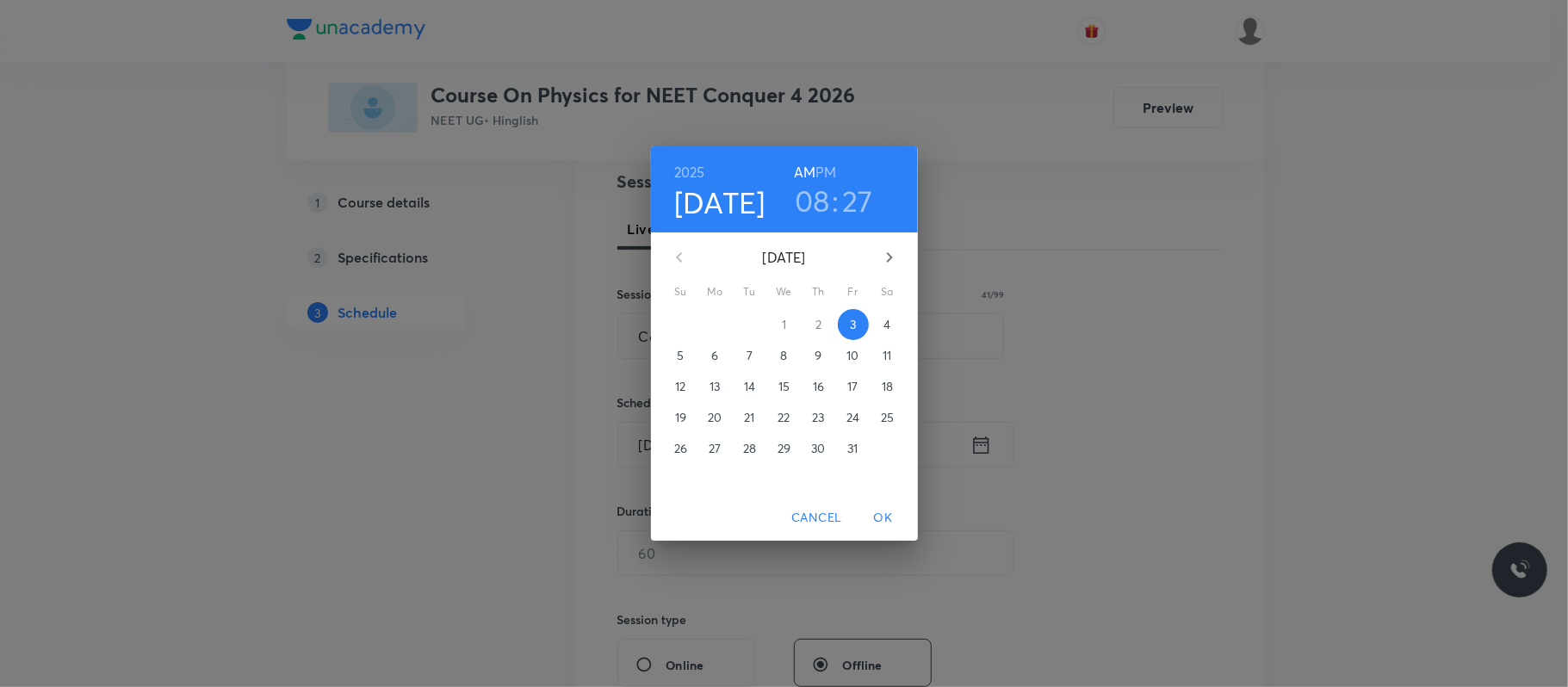
click at [817, 195] on h3 "08" at bounding box center [812, 201] width 35 height 36
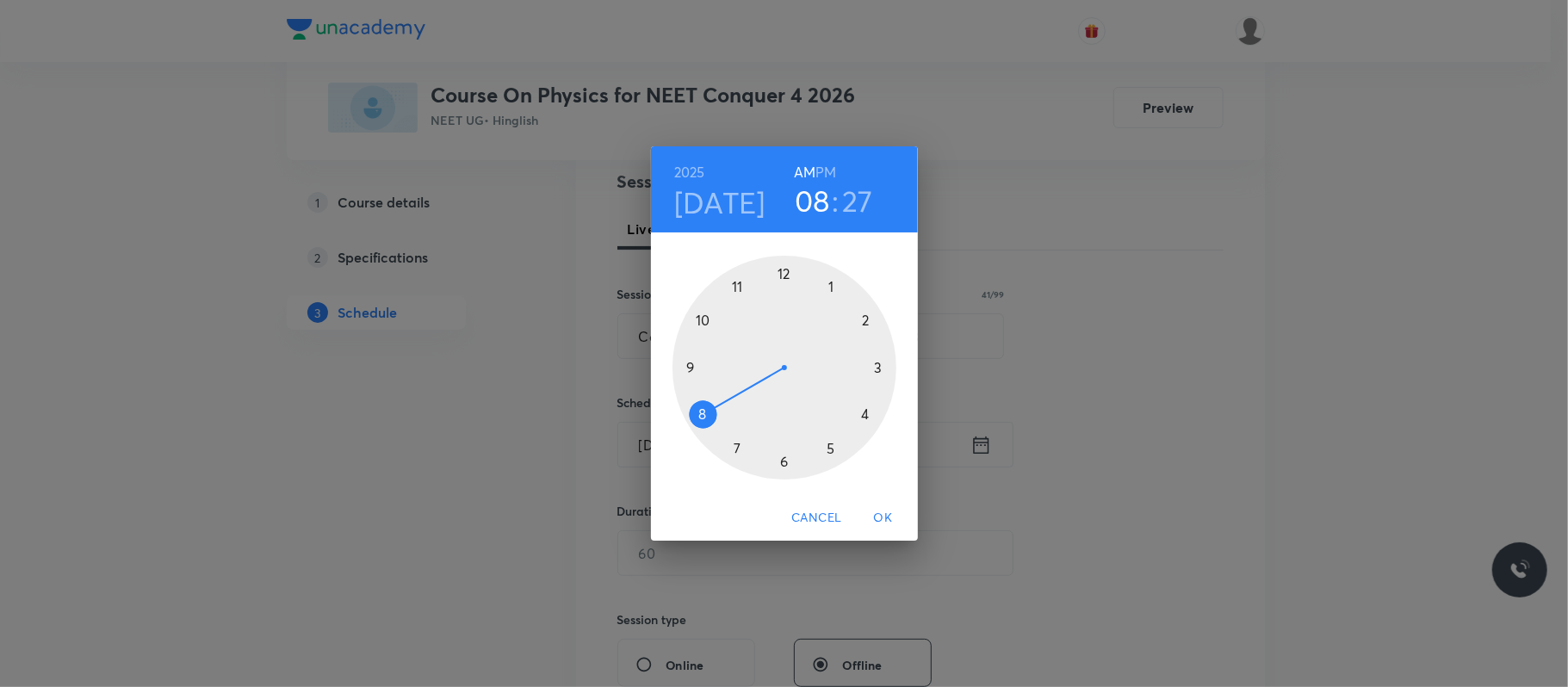
click at [700, 318] on div at bounding box center [784, 368] width 224 height 224
click at [784, 270] on div at bounding box center [784, 368] width 224 height 224
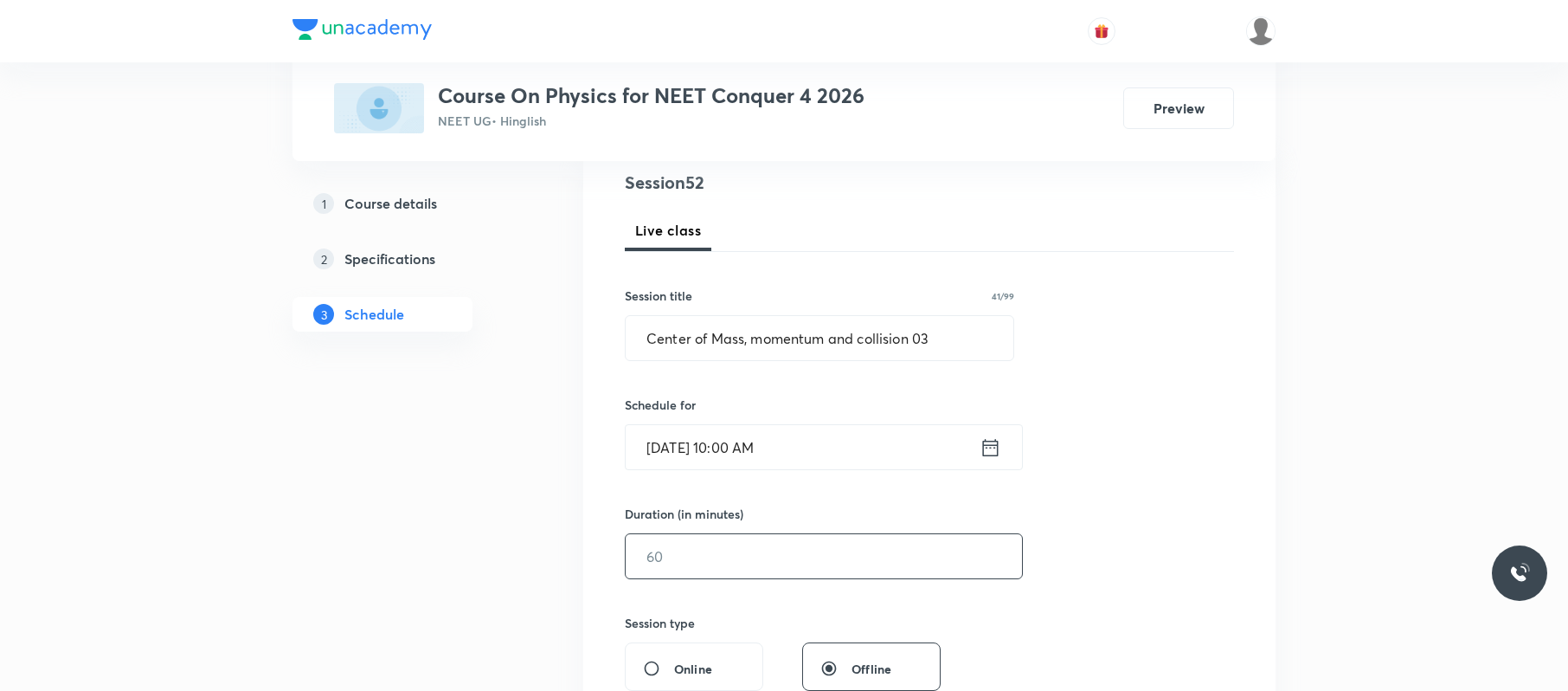
click at [743, 538] on input "text" at bounding box center [823, 556] width 397 height 44
type input "0"
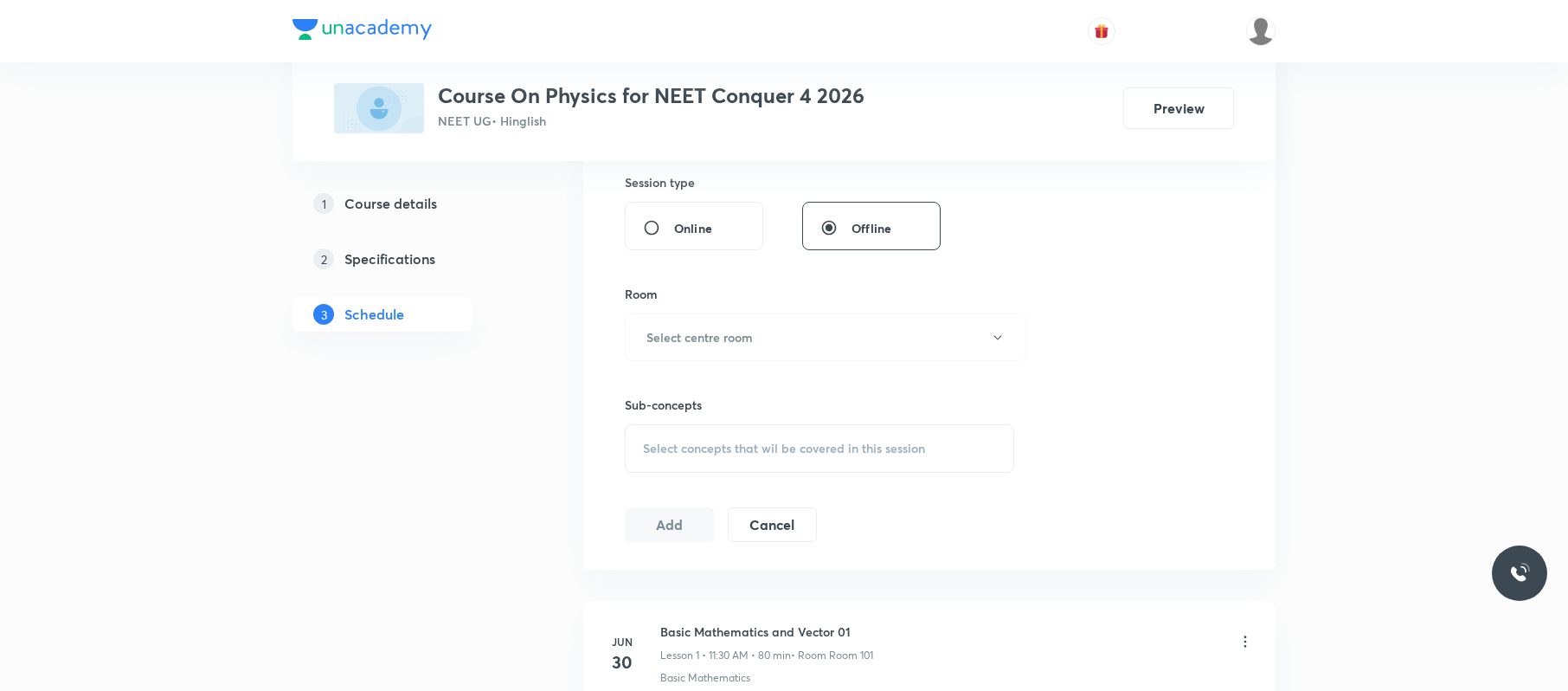
scroll to position [649, 0]
type input "80"
click at [818, 346] on button "Select centre room" at bounding box center [825, 333] width 402 height 48
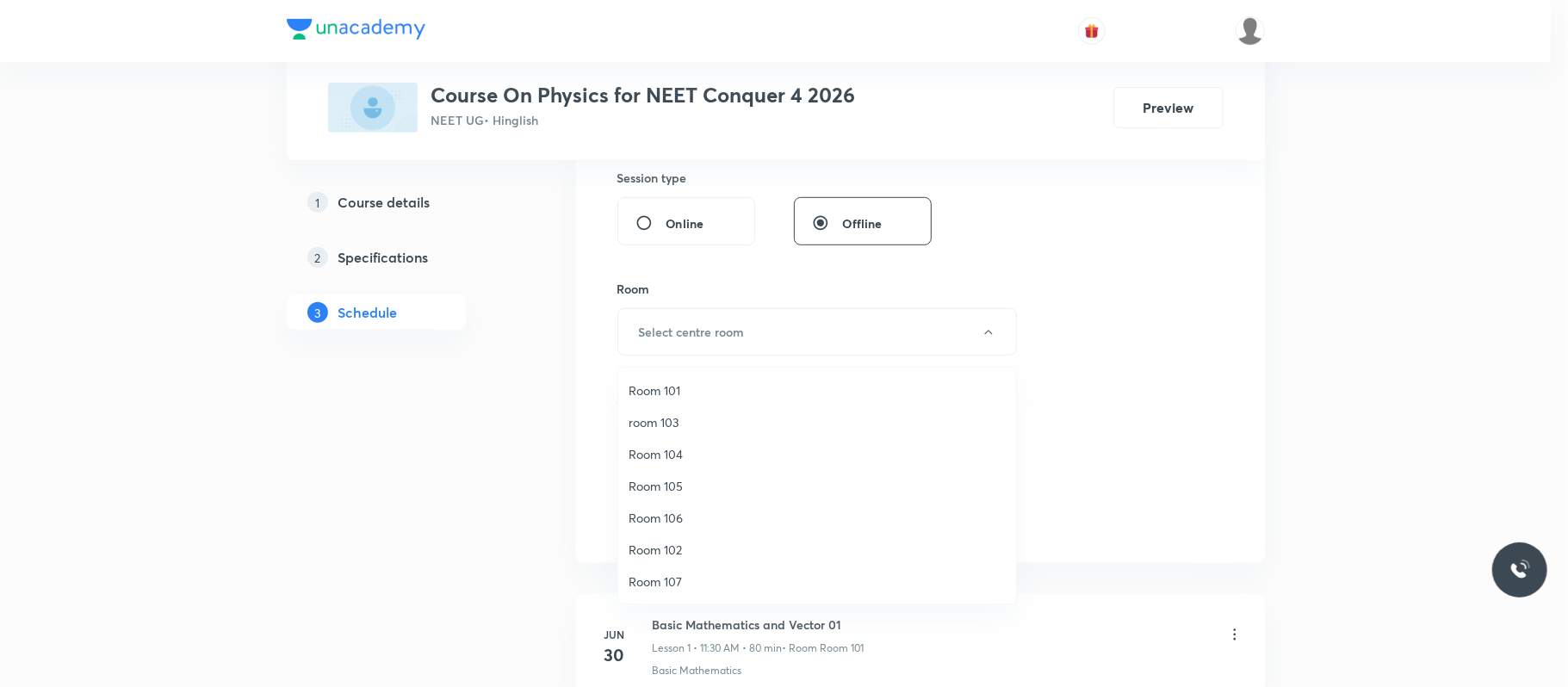
click at [668, 547] on span "Room 102" at bounding box center [817, 549] width 378 height 18
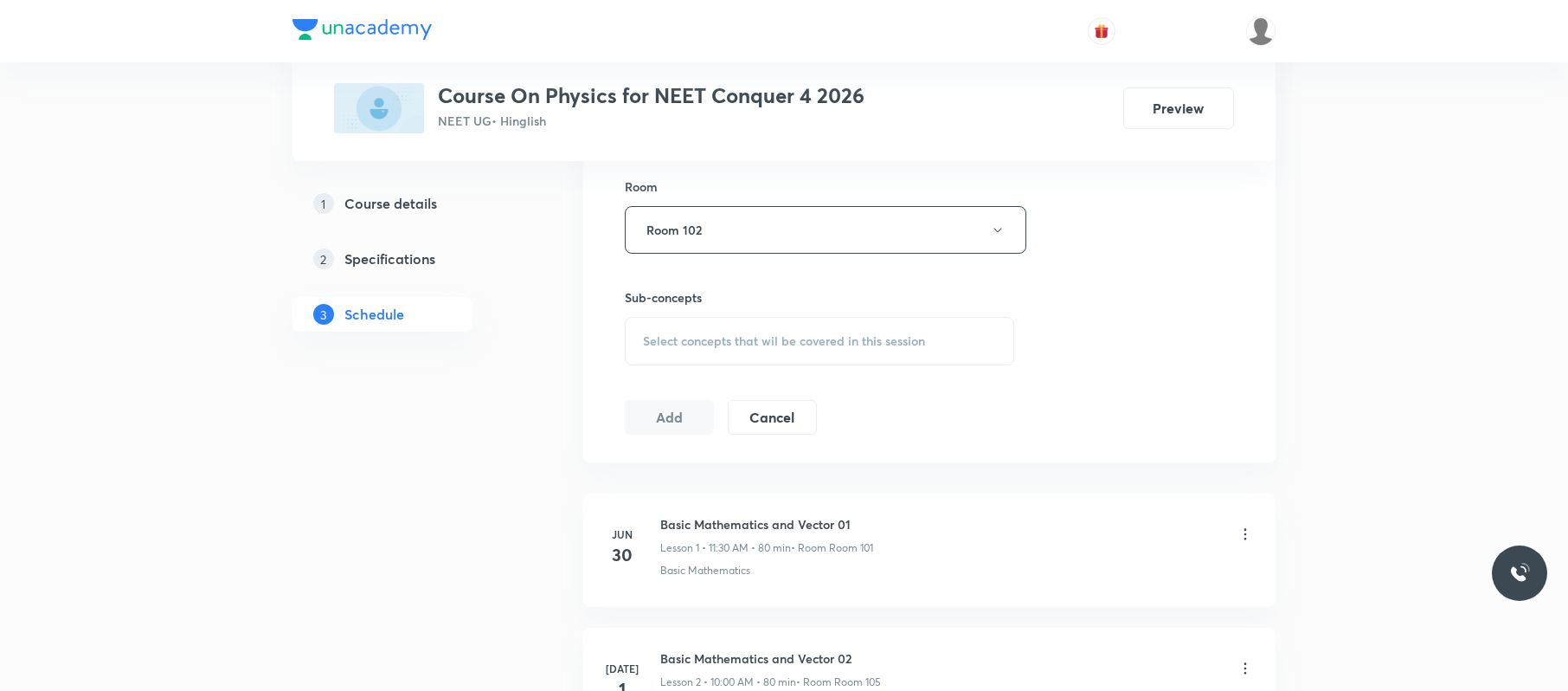
scroll to position [753, 0]
click at [840, 347] on span "Select concepts that wil be covered in this session" at bounding box center [784, 340] width 282 height 13
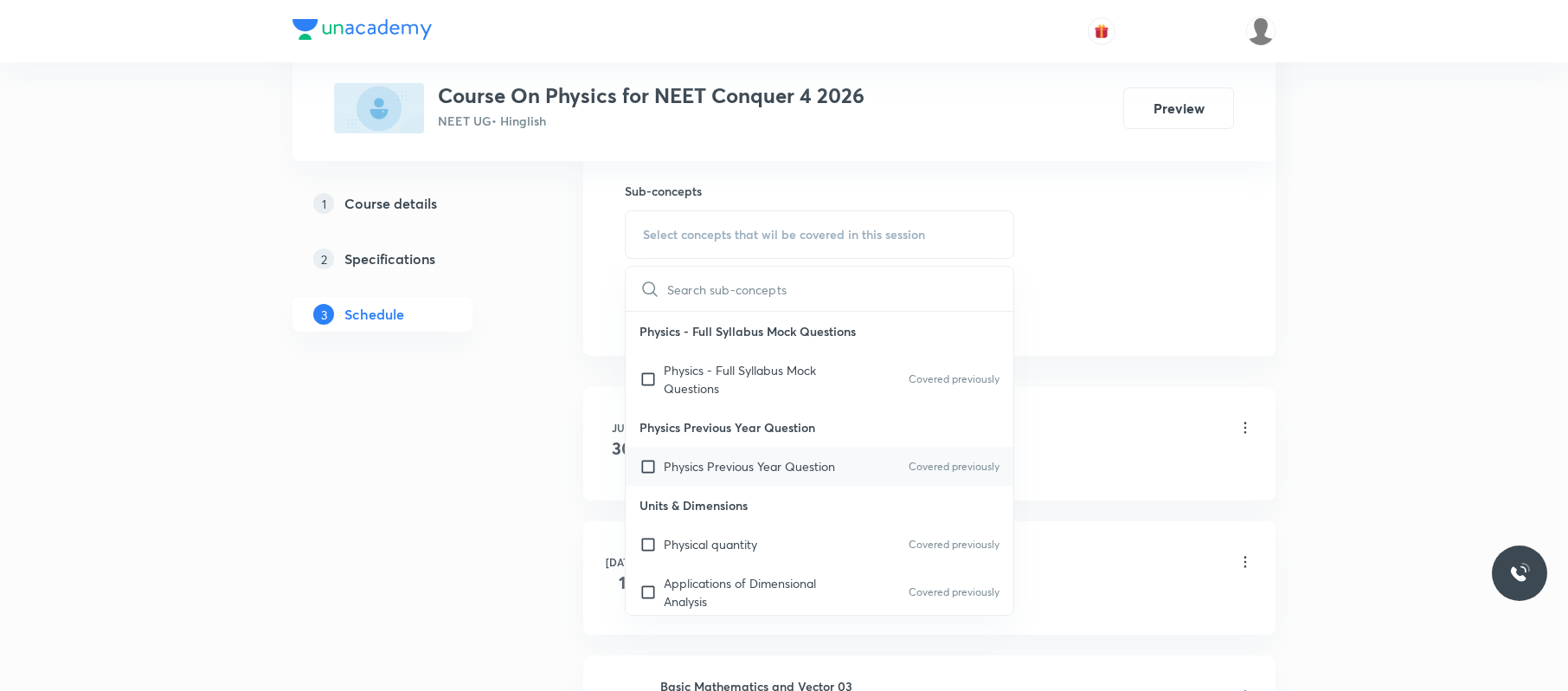
scroll to position [139, 0]
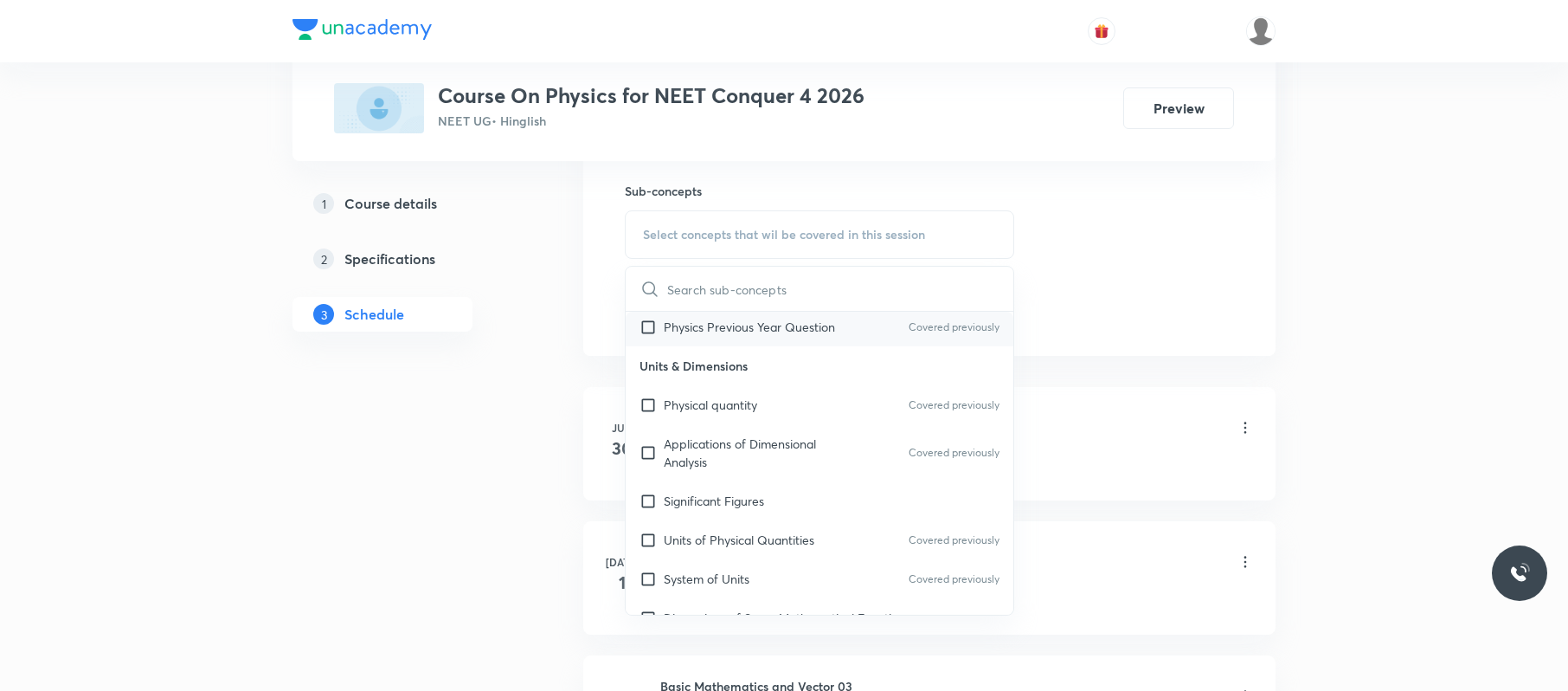
click at [852, 480] on div "Applications of Dimensional Analysis Covered previously" at bounding box center [820, 452] width 388 height 57
checkbox input "true"
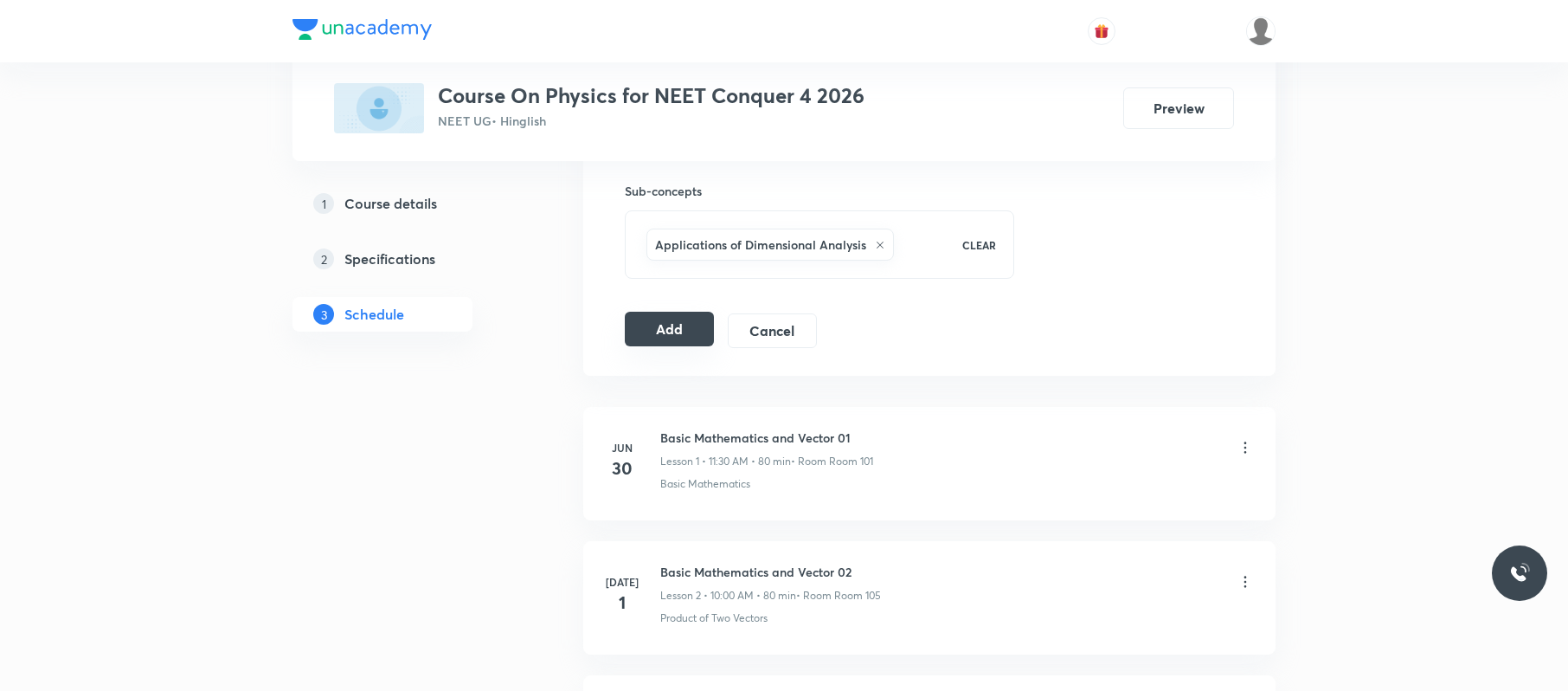
click at [680, 337] on button "Add" at bounding box center [669, 329] width 89 height 35
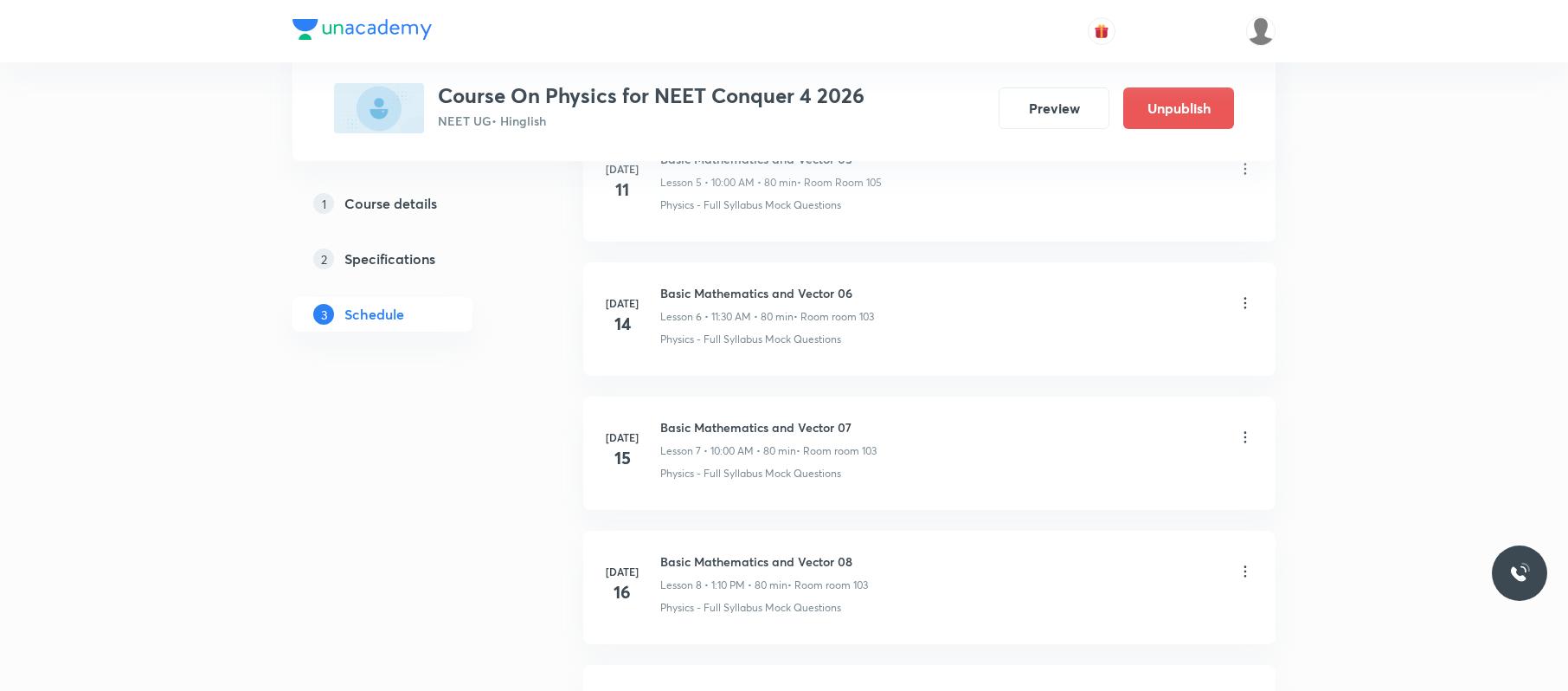
scroll to position [6908, 0]
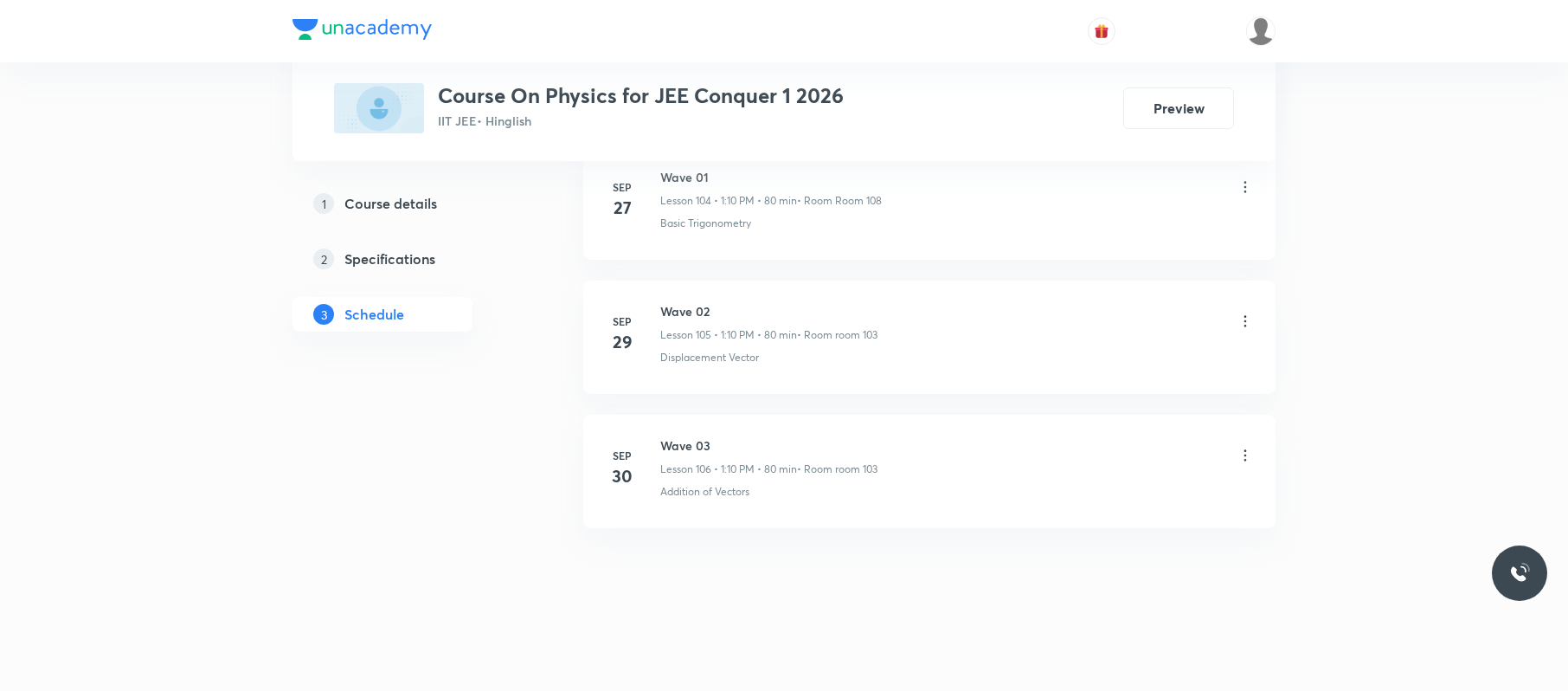
scroll to position [14987, 0]
drag, startPoint x: 0, startPoint y: 0, endPoint x: 656, endPoint y: 428, distance: 783.3
click at [656, 428] on li "[DATE] Wave 03 Lesson 106 • 1:10 PM • 80 min • Room room 103 Addition of Vectors" at bounding box center [929, 471] width 693 height 113
copy h6 "Wave 03"
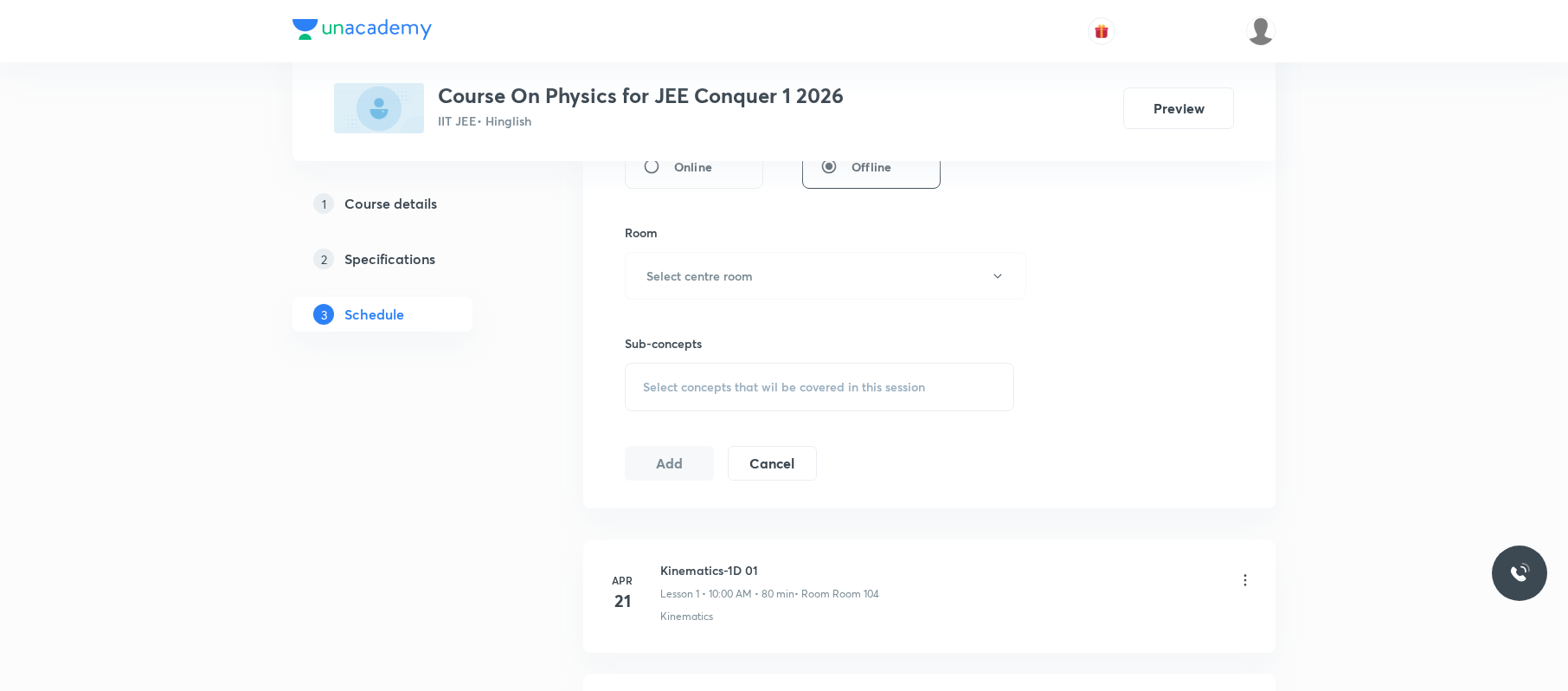
scroll to position [0, 0]
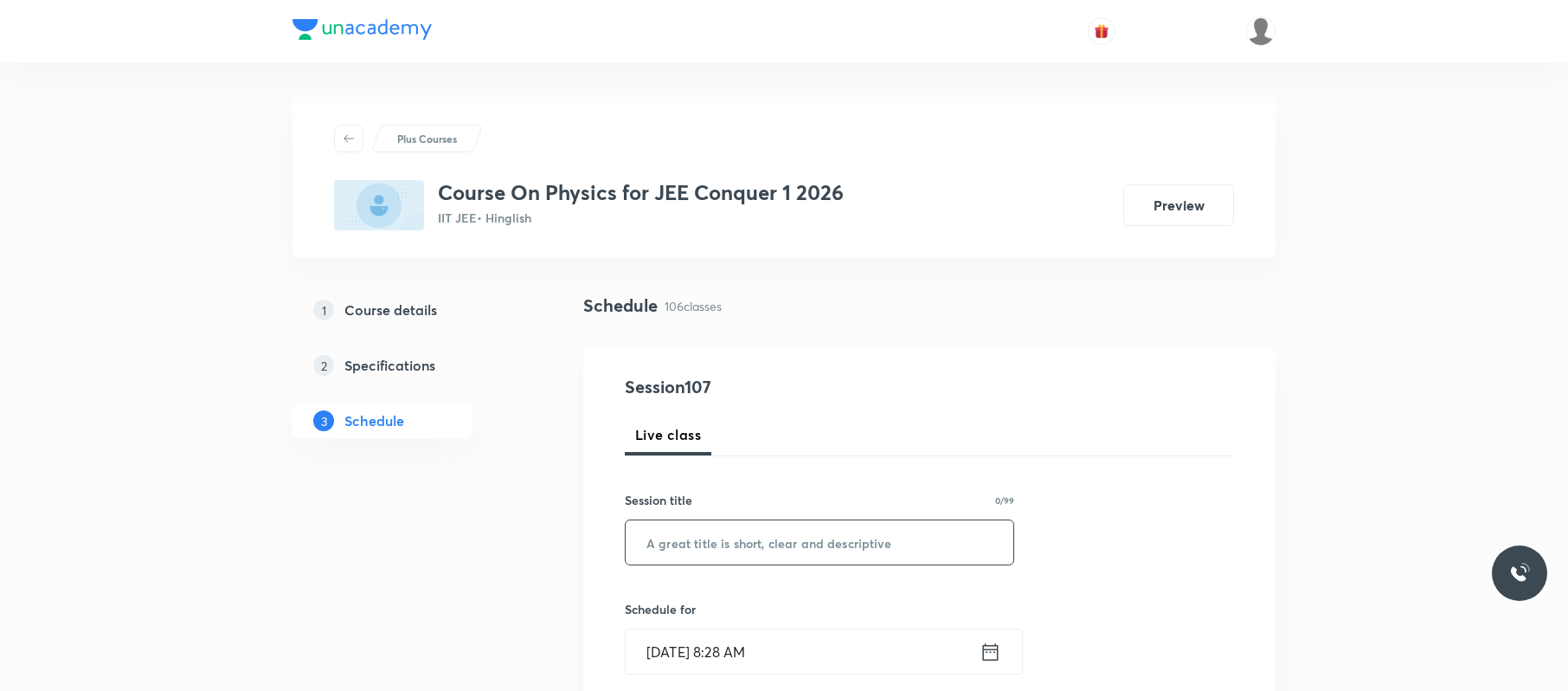
paste input "Wave 03"
click at [788, 541] on input "Wave 03" at bounding box center [820, 542] width 388 height 44
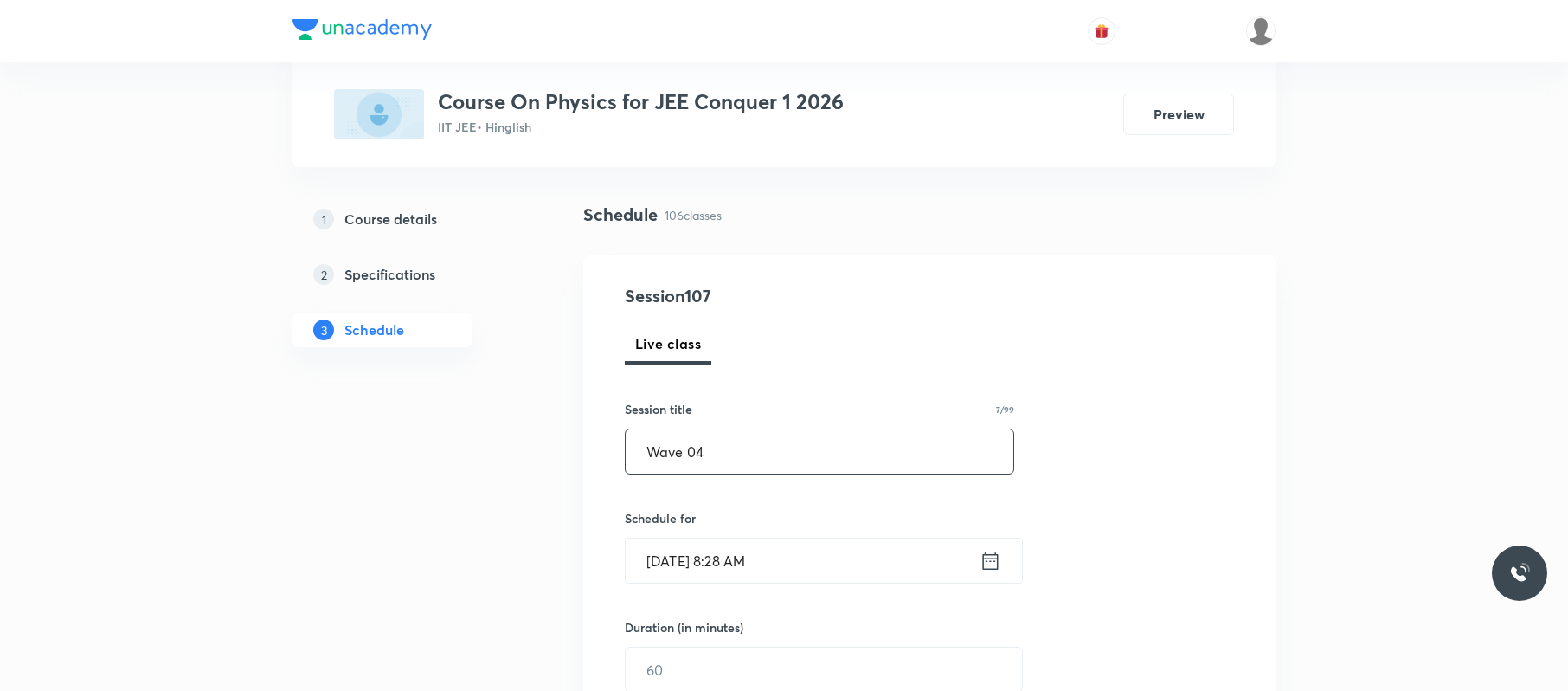
scroll to position [98, 0]
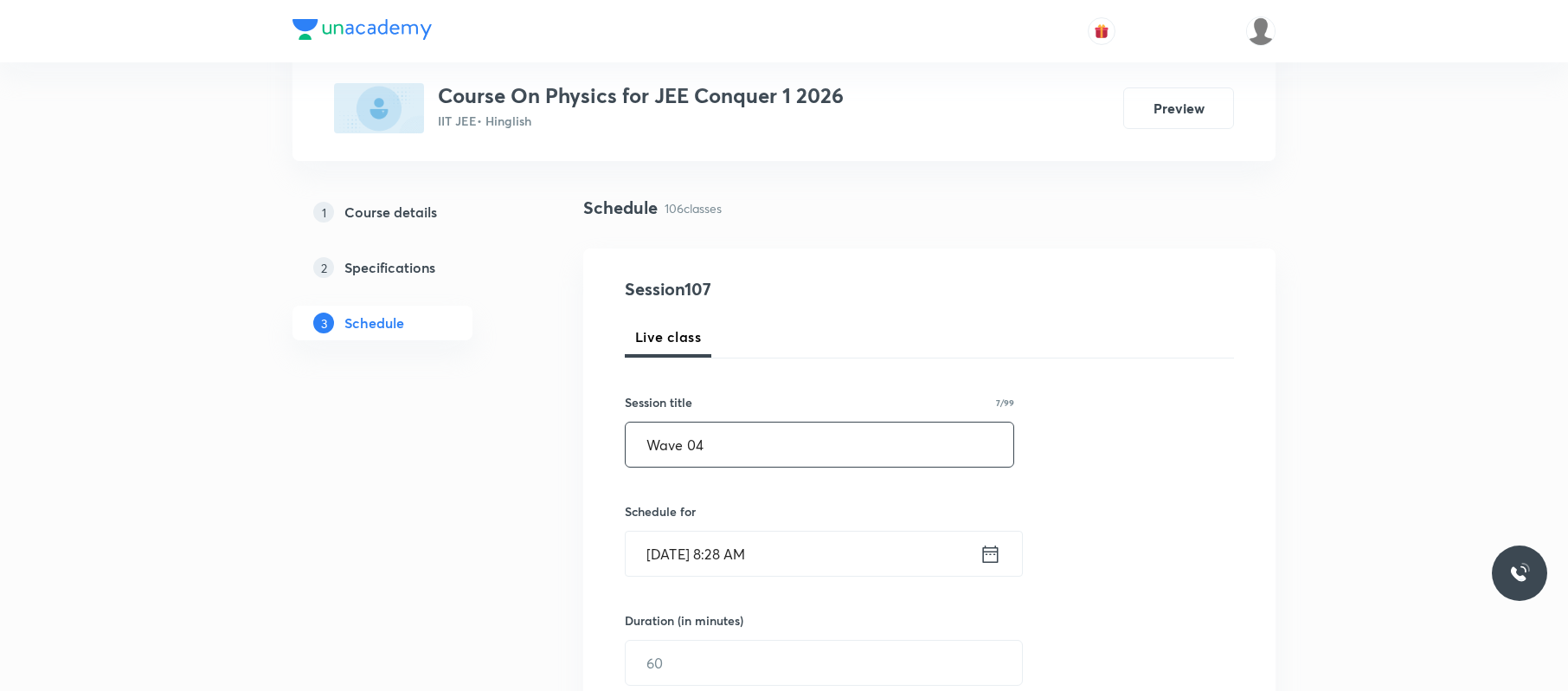
type input "Wave 04"
click at [824, 559] on input "Oct 3, 2025, 8:28 AM" at bounding box center [802, 554] width 354 height 44
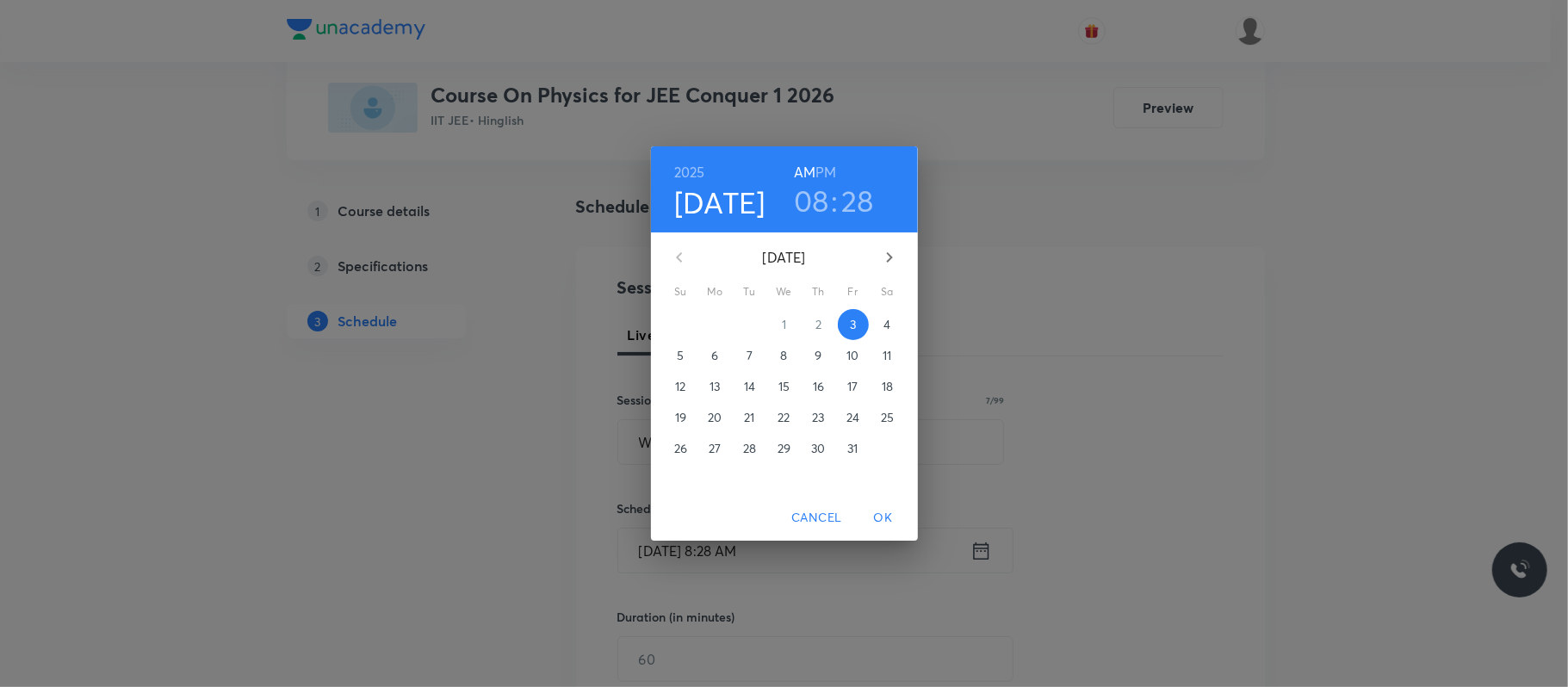
click at [813, 191] on h3 "08" at bounding box center [811, 201] width 35 height 36
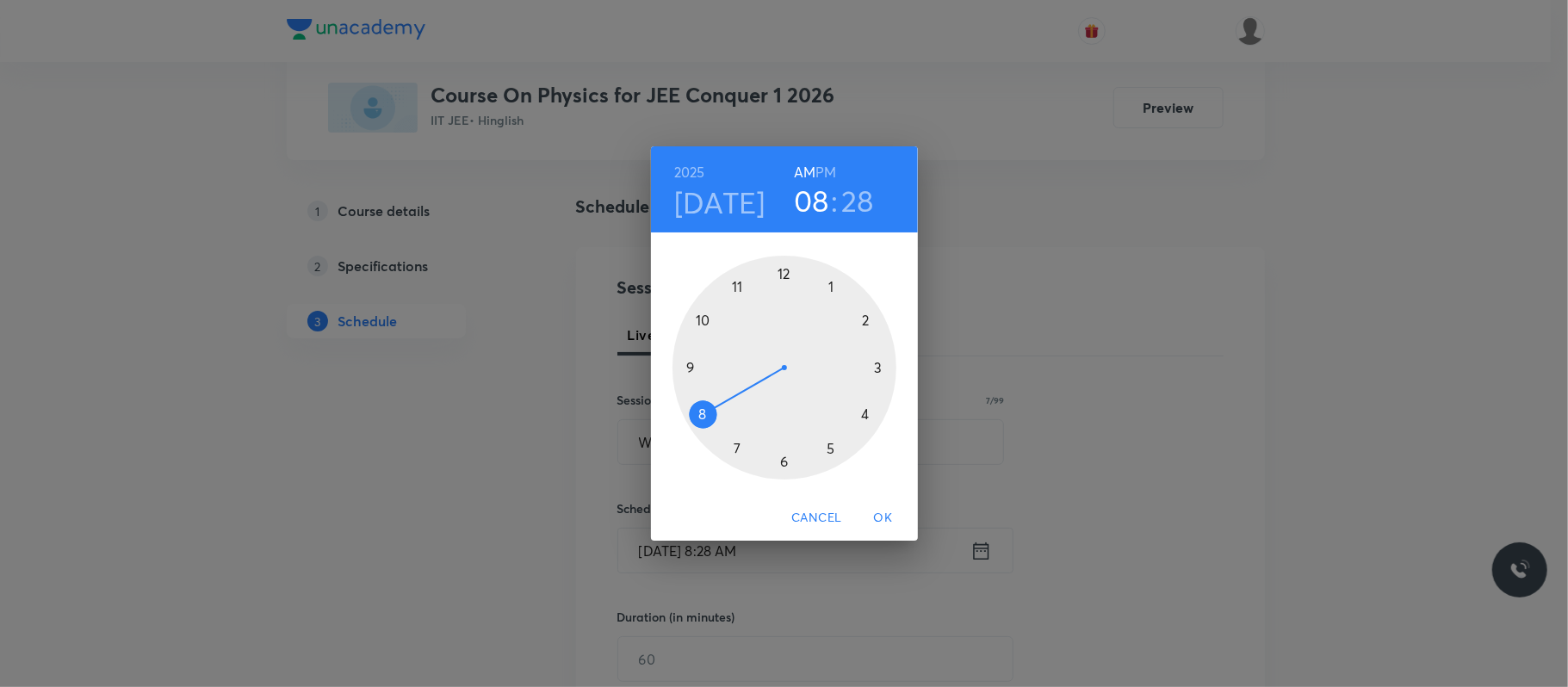
click at [699, 320] on div at bounding box center [784, 368] width 224 height 224
click at [786, 269] on div at bounding box center [784, 368] width 224 height 224
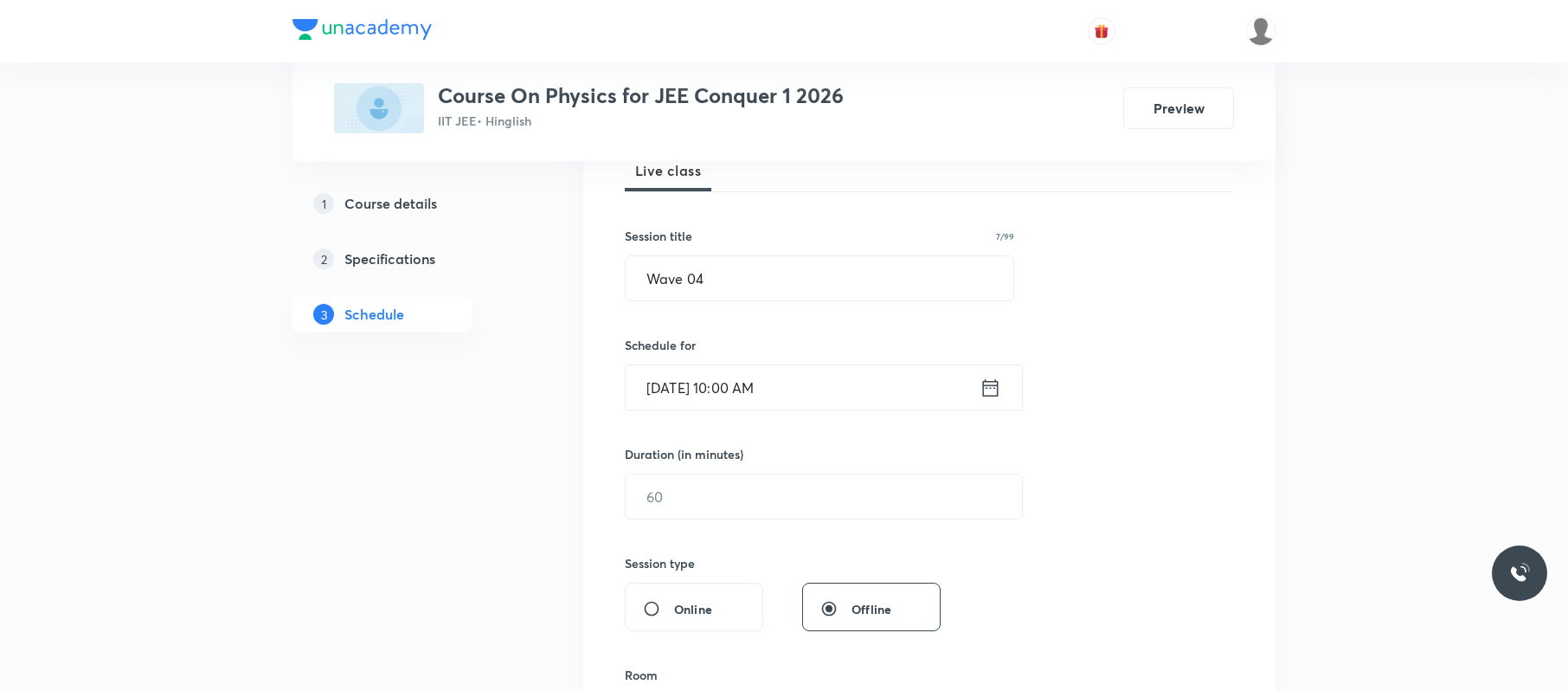
scroll to position [275, 0]
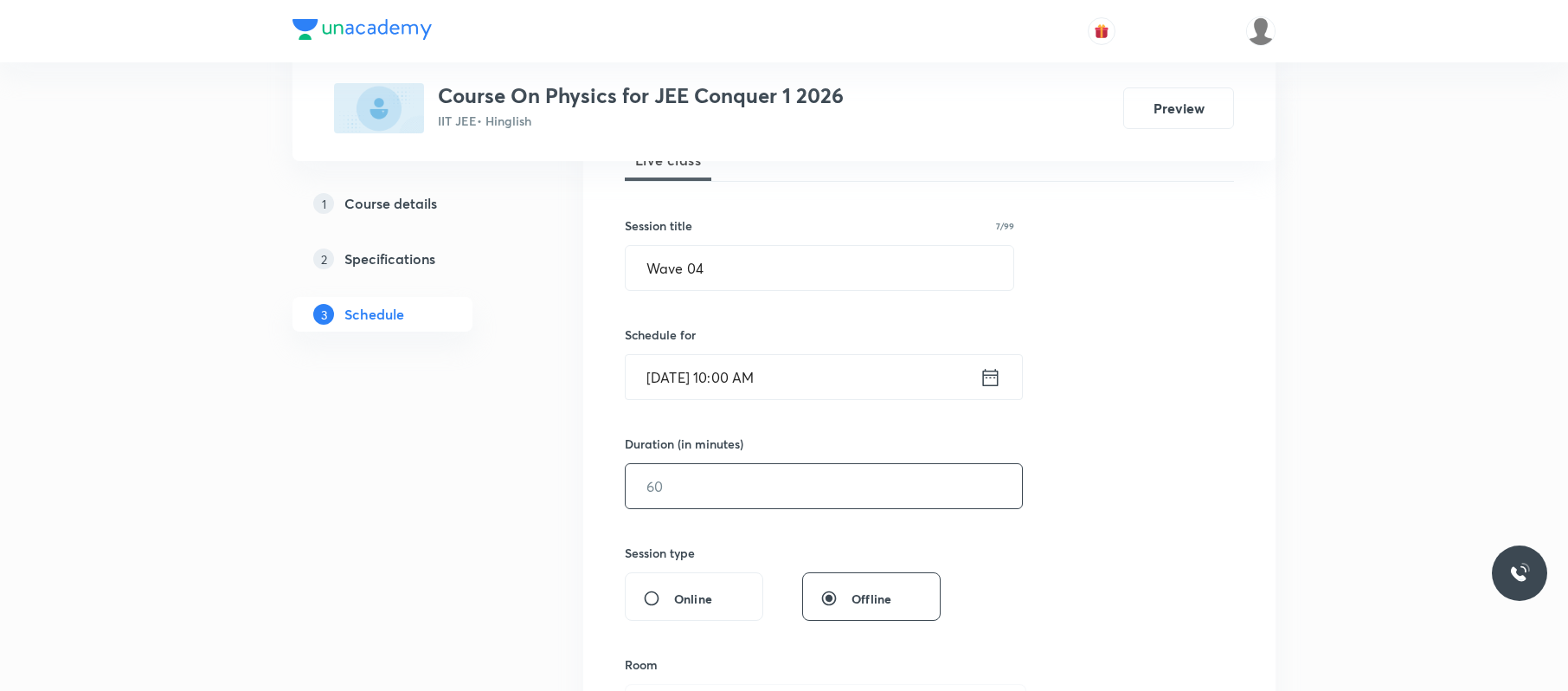
click at [838, 493] on input "text" at bounding box center [823, 486] width 397 height 44
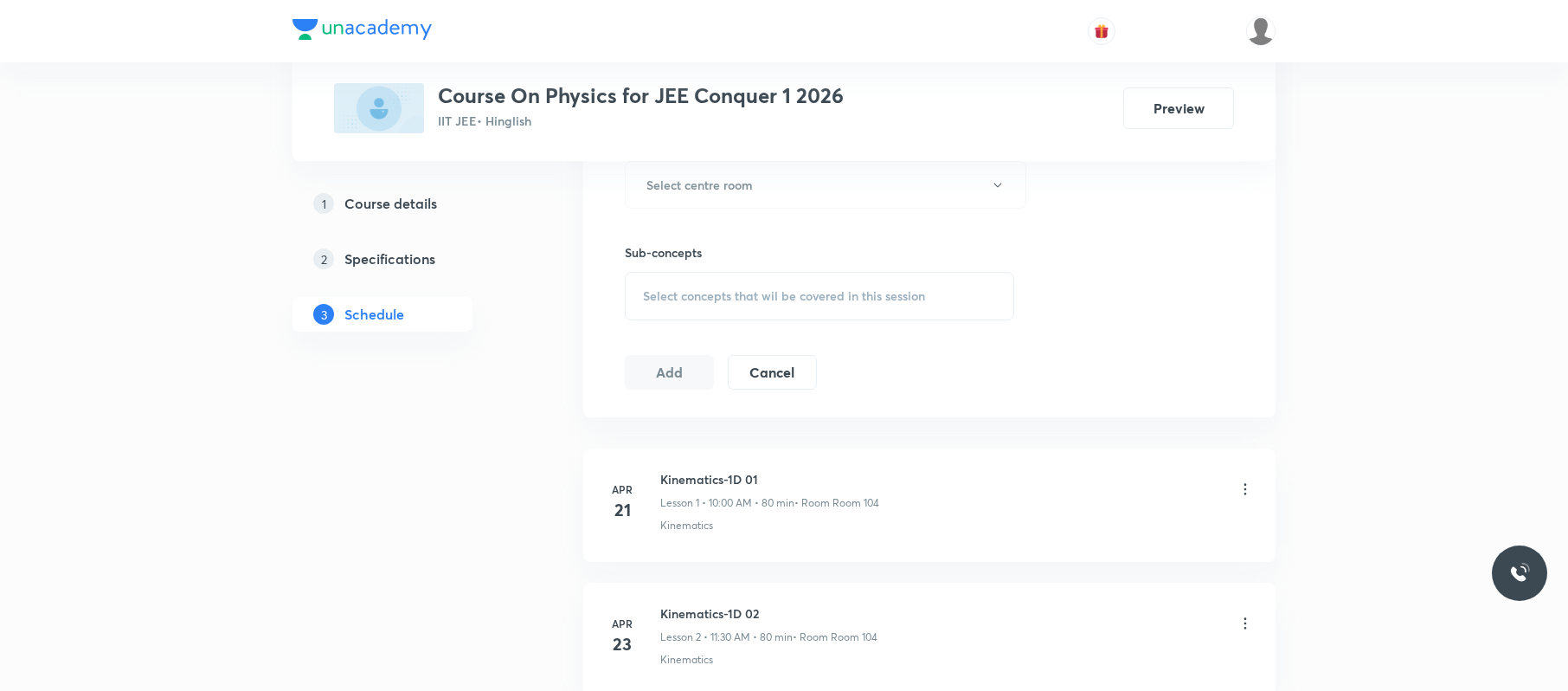
scroll to position [693, 0]
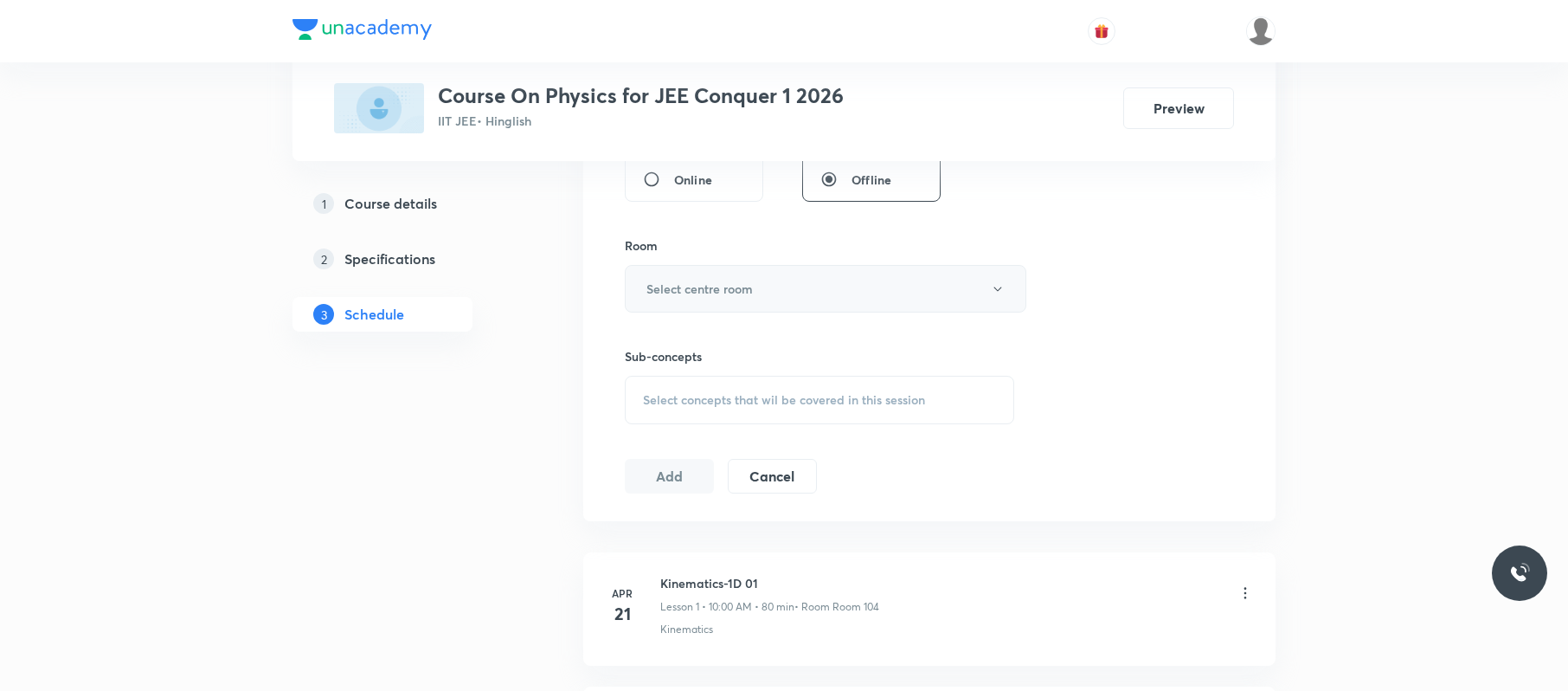
type input "80"
click at [860, 287] on button "Select centre room" at bounding box center [825, 289] width 402 height 48
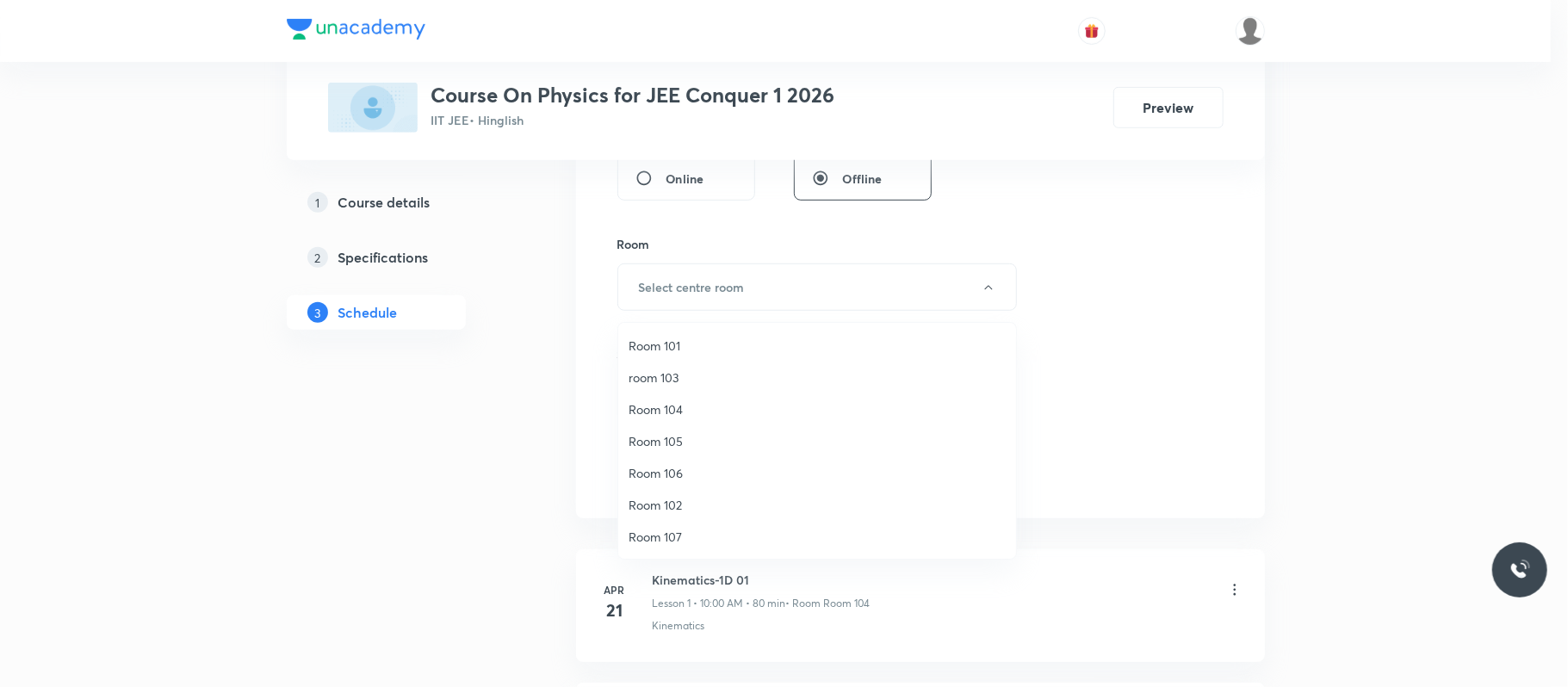
click at [676, 369] on span "room 103" at bounding box center [817, 377] width 378 height 18
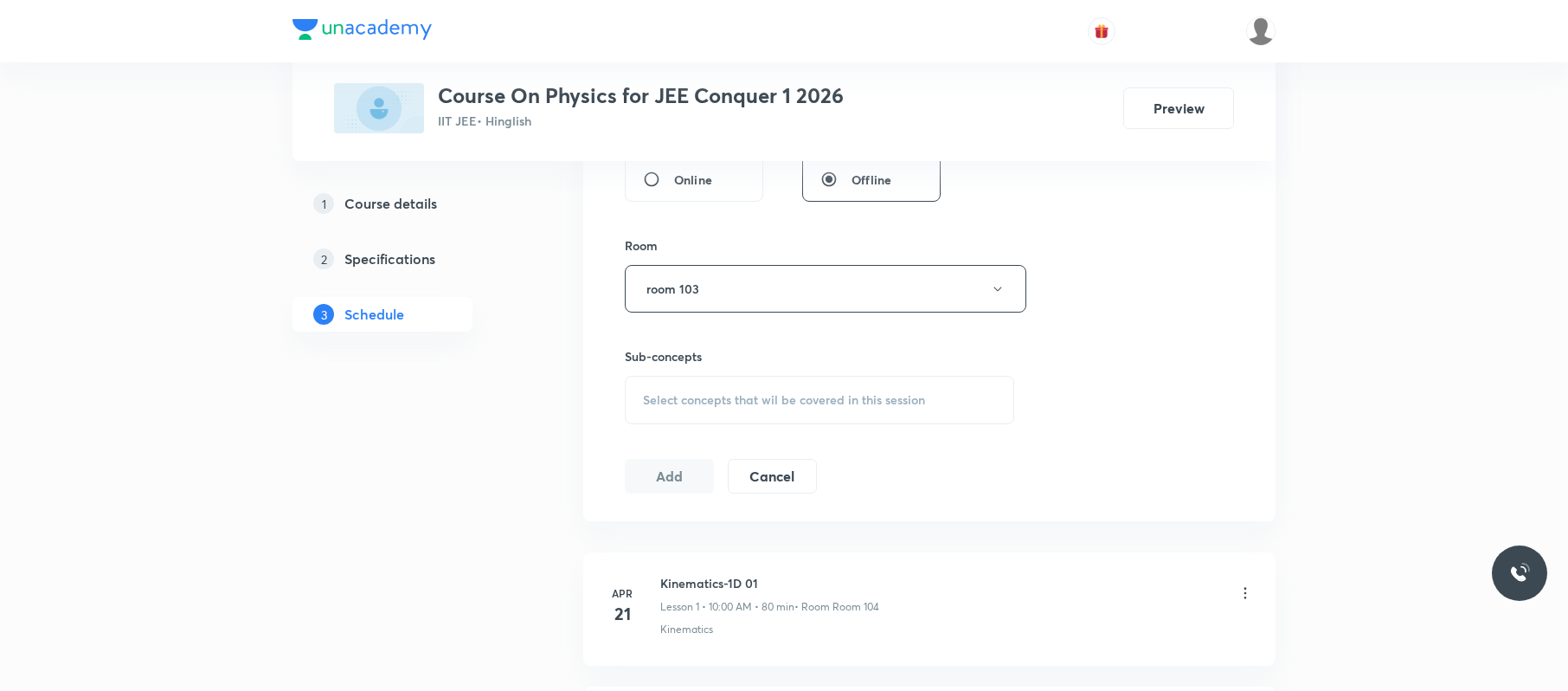
click at [946, 421] on div "Select concepts that wil be covered in this session" at bounding box center [819, 400] width 389 height 48
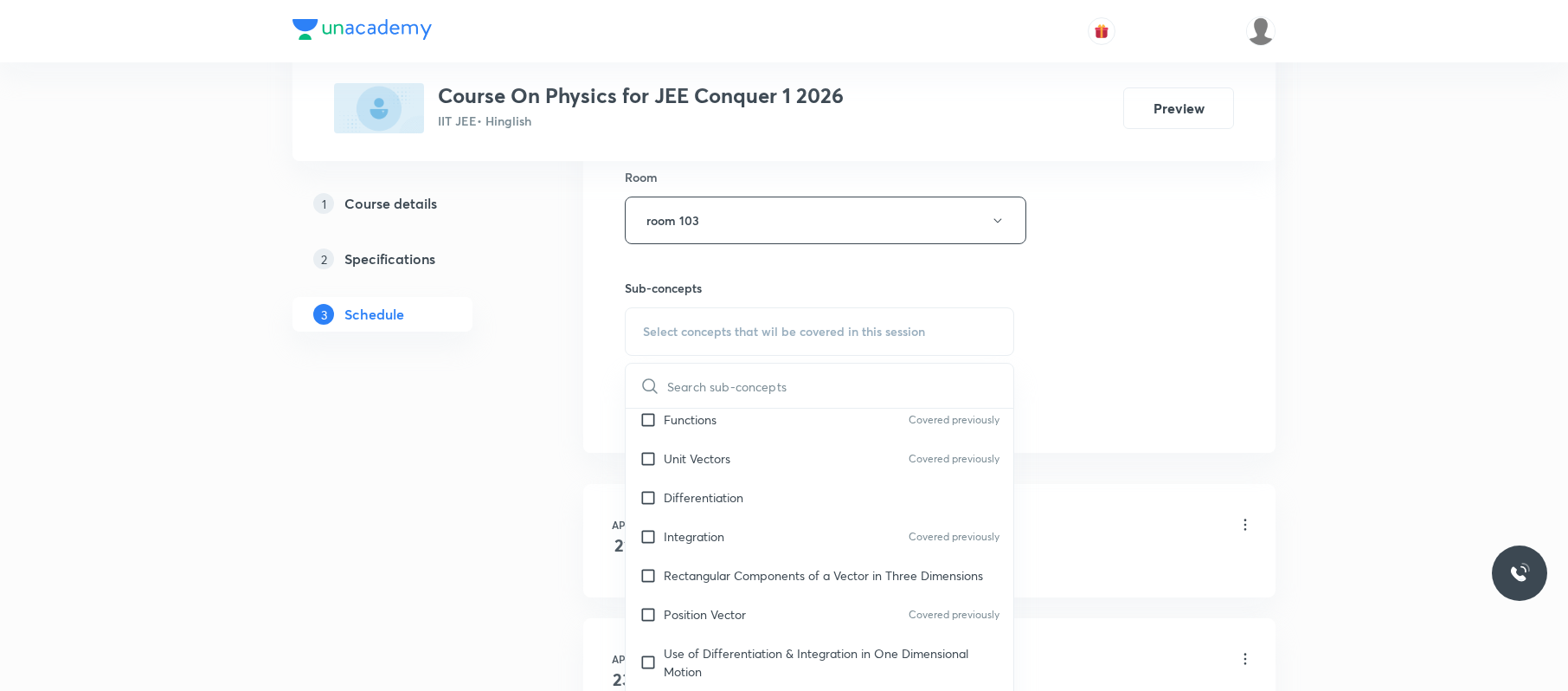
scroll to position [438, 0]
click at [793, 540] on div "Integration Covered previously" at bounding box center [820, 535] width 388 height 39
checkbox input "true"
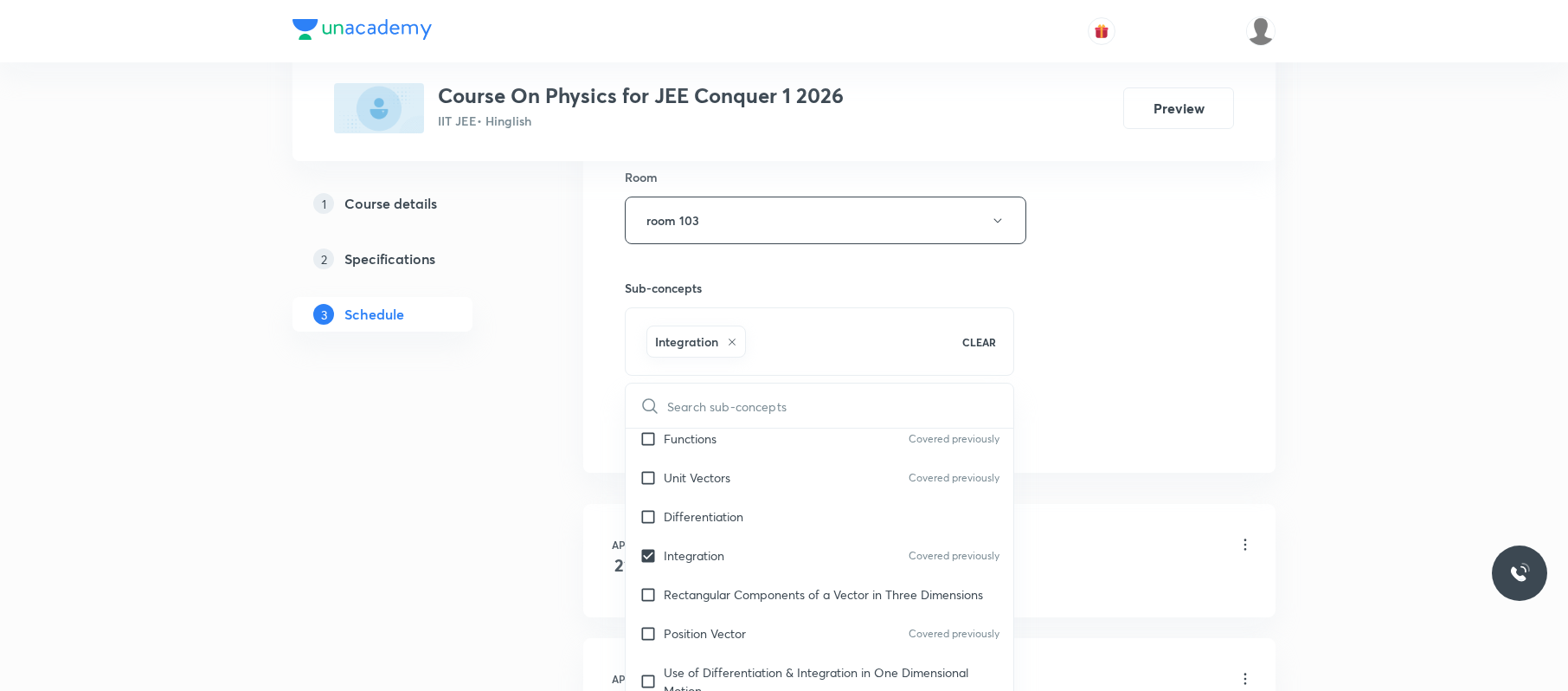
click at [1168, 253] on div "Session 107 Live class Session title 7/99 Wave 04 ​ Schedule for Oct 3, 2025, 1…" at bounding box center [929, 28] width 609 height 833
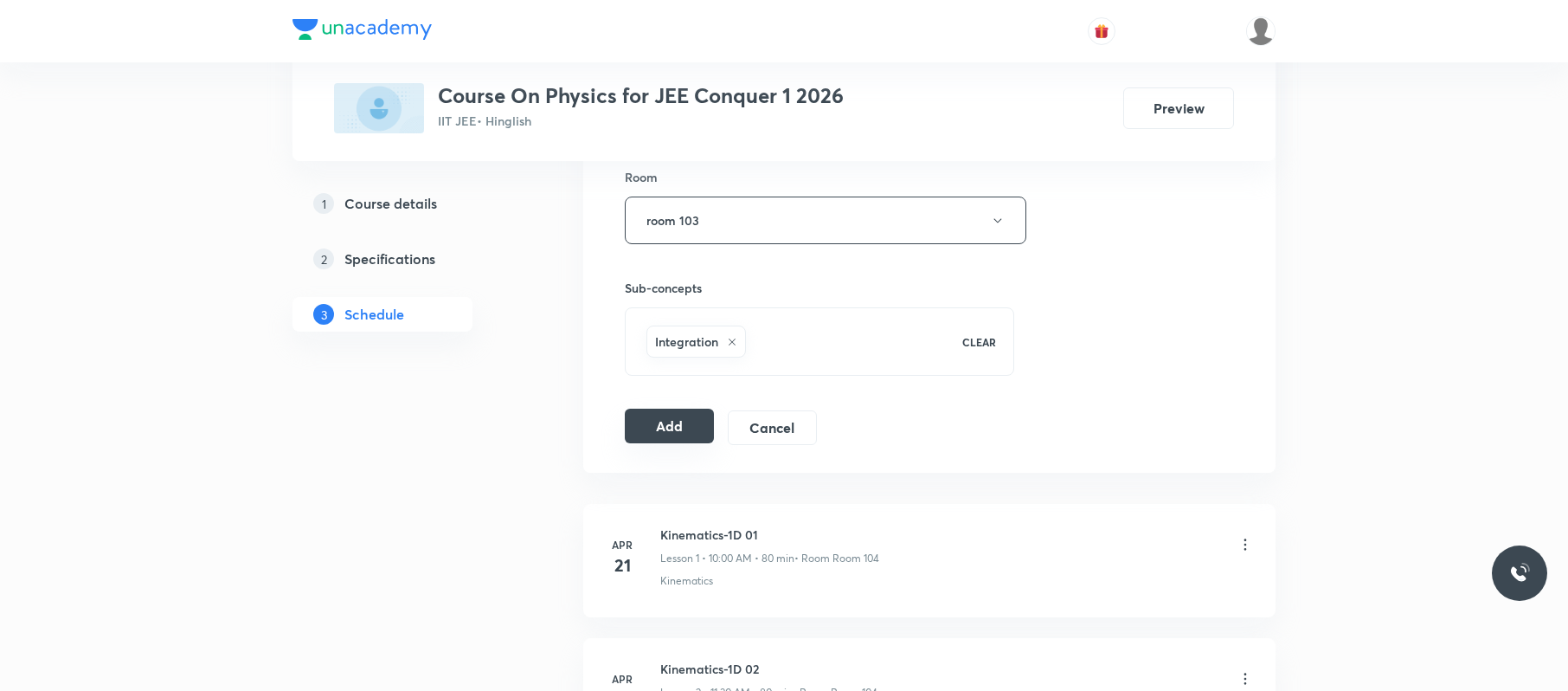
click at [693, 415] on button "Add" at bounding box center [669, 426] width 89 height 35
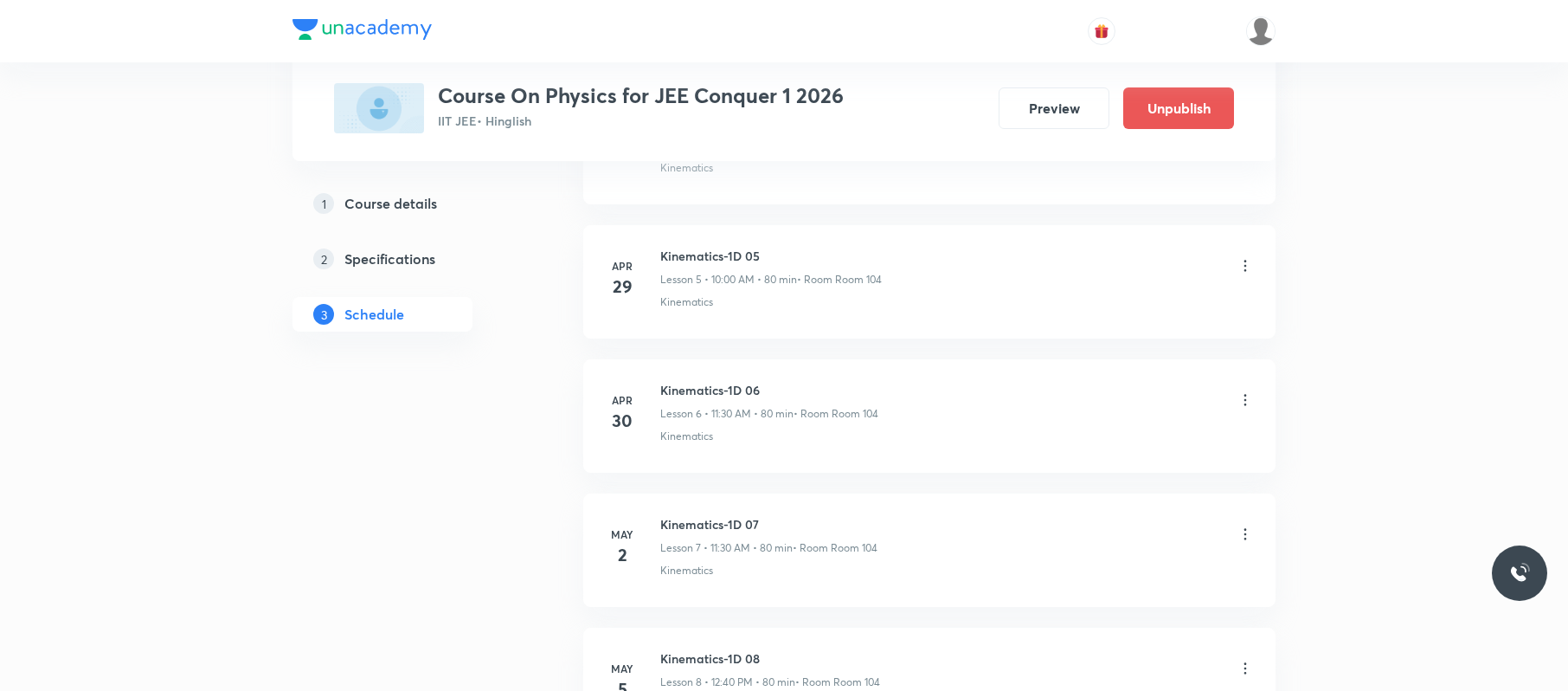
scroll to position [14324, 0]
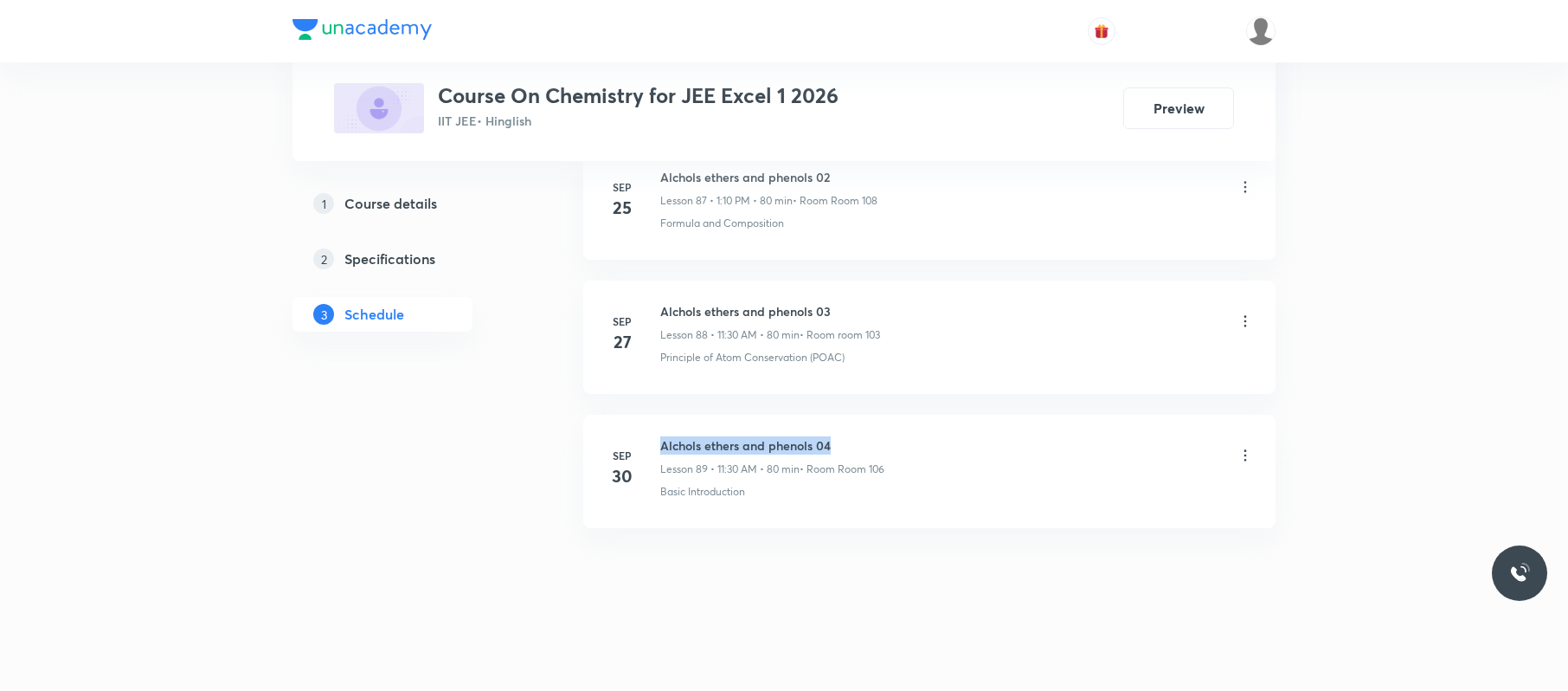
drag, startPoint x: 851, startPoint y: 409, endPoint x: 655, endPoint y: 431, distance: 197.2
copy h6 "Alchols ethers and phenols 04"
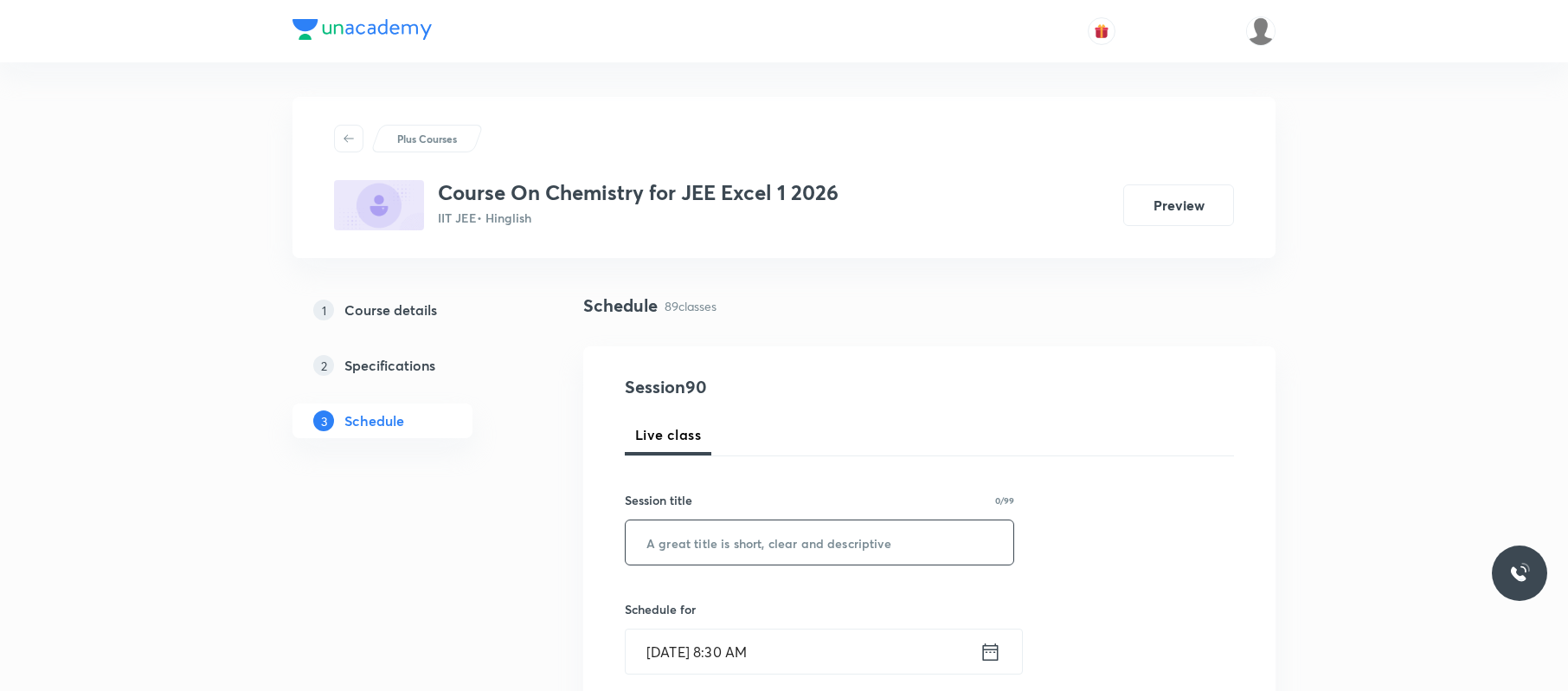
paste input "Alchols ethers and phenols 04"
click at [807, 545] on input "Alchols ethers and phenols 04" at bounding box center [820, 542] width 388 height 44
type input "Alchols ethers and phenols 05"
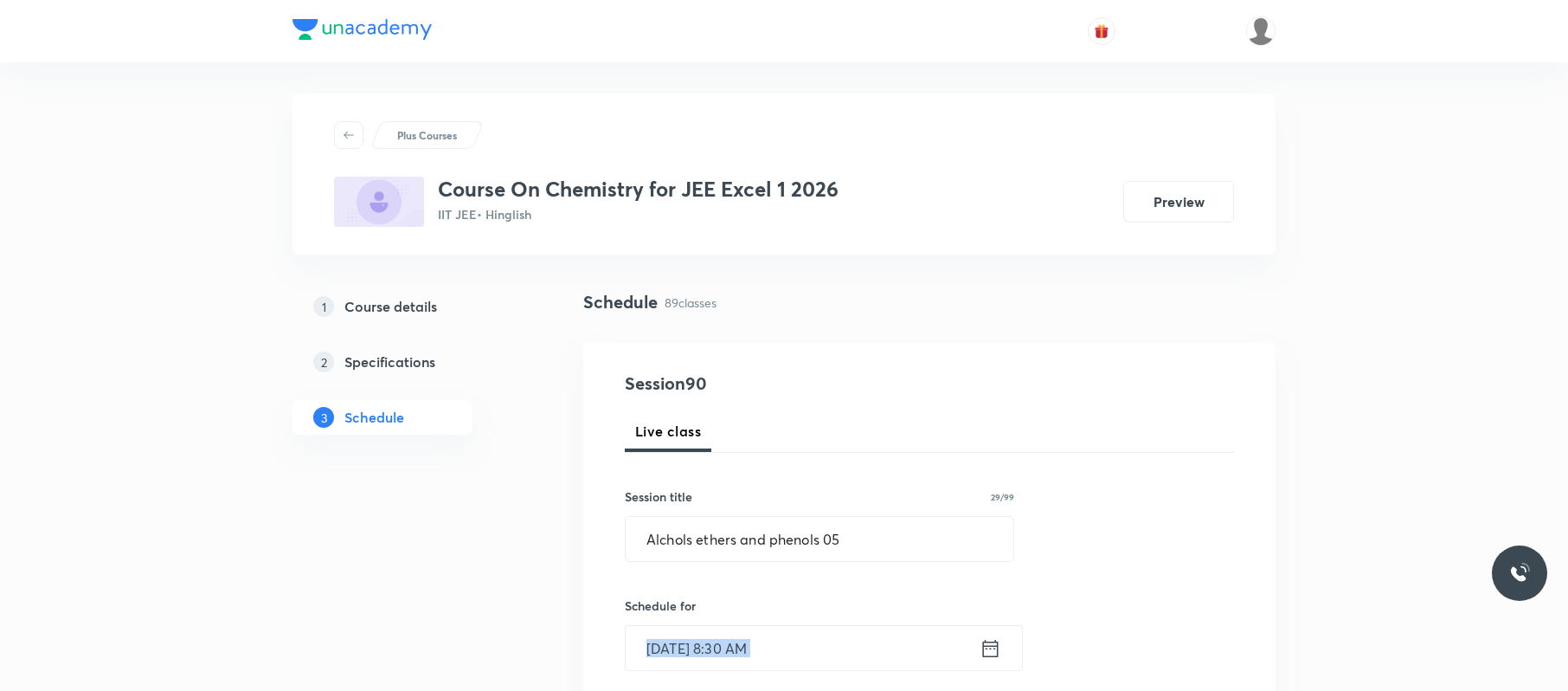
drag, startPoint x: 822, startPoint y: 679, endPoint x: 822, endPoint y: 646, distance: 33.0
click at [822, 646] on input "[DATE] 8:30 AM" at bounding box center [802, 648] width 354 height 44
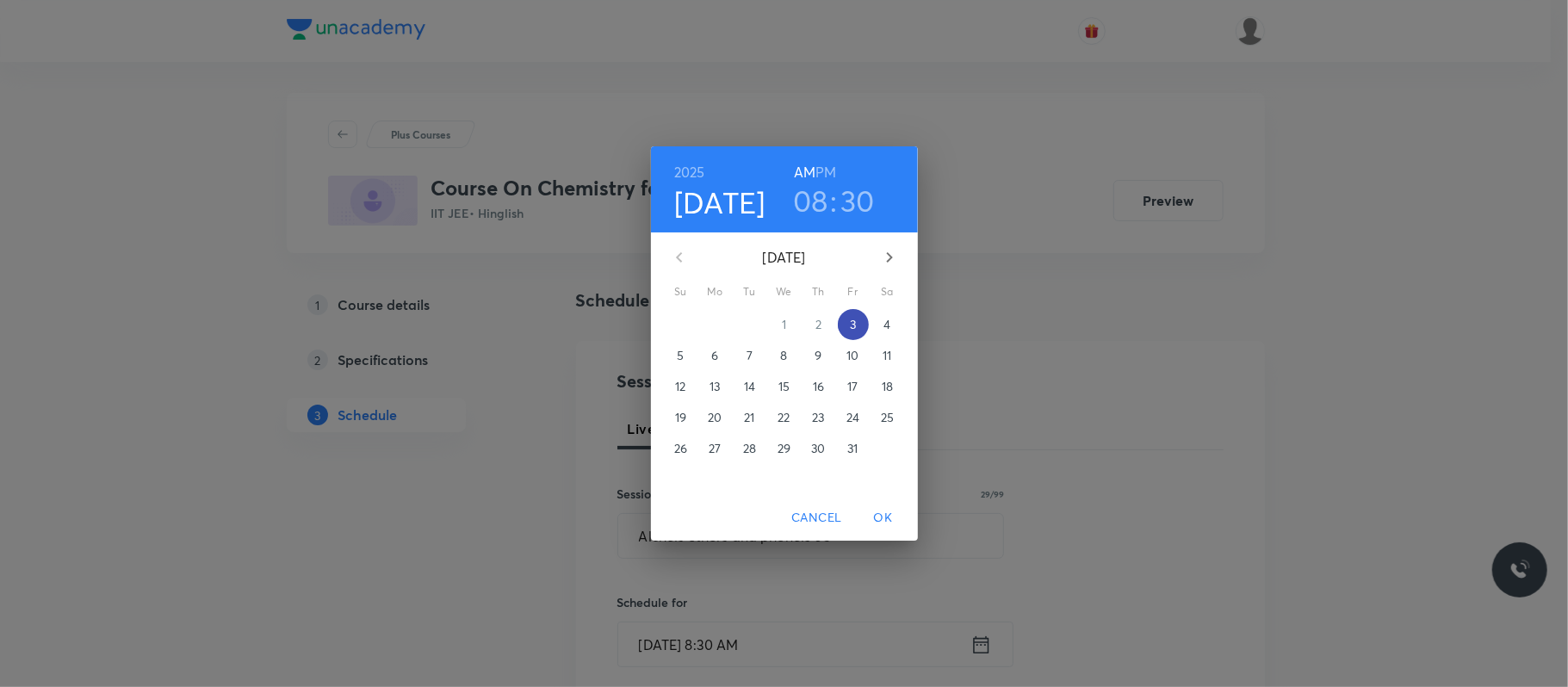
click at [858, 314] on button "3" at bounding box center [853, 324] width 31 height 31
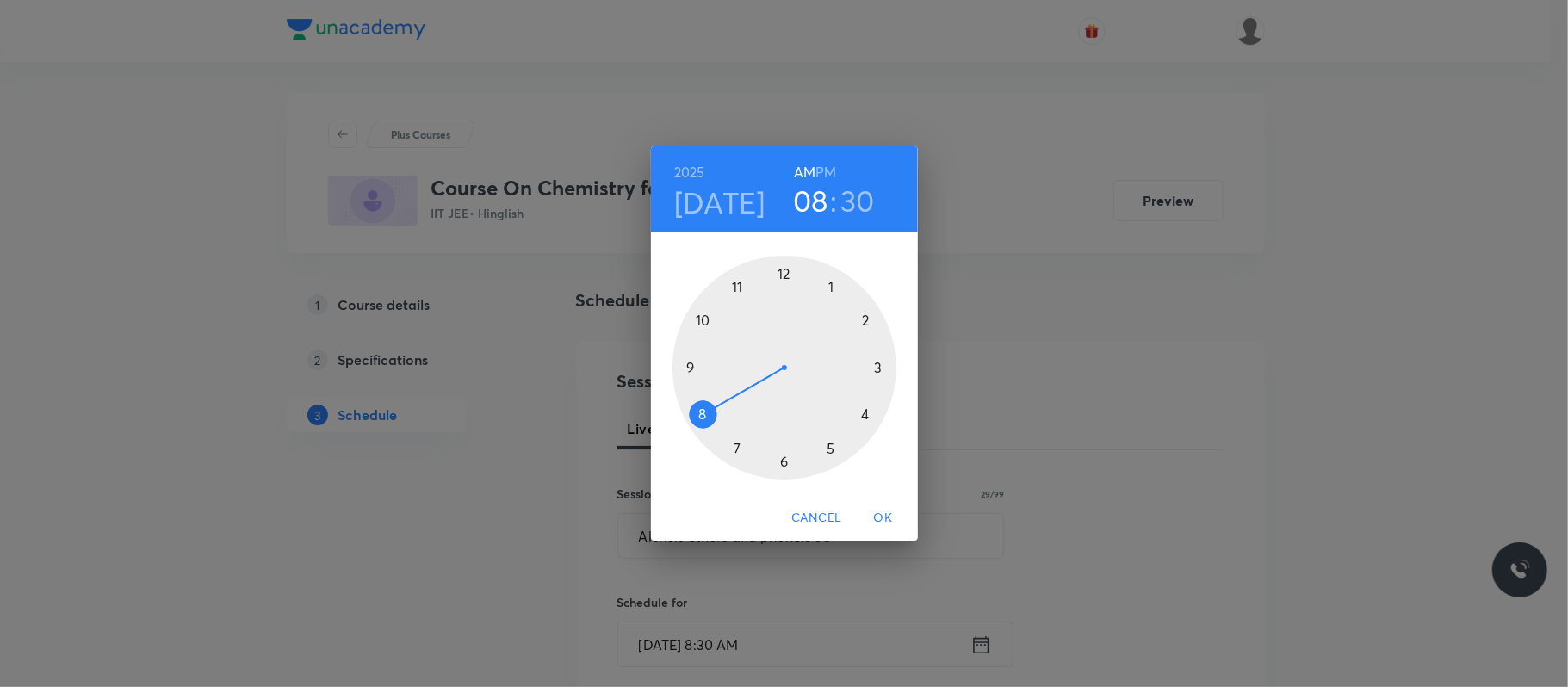
click at [698, 320] on div at bounding box center [784, 368] width 224 height 224
click at [783, 273] on div at bounding box center [784, 368] width 224 height 224
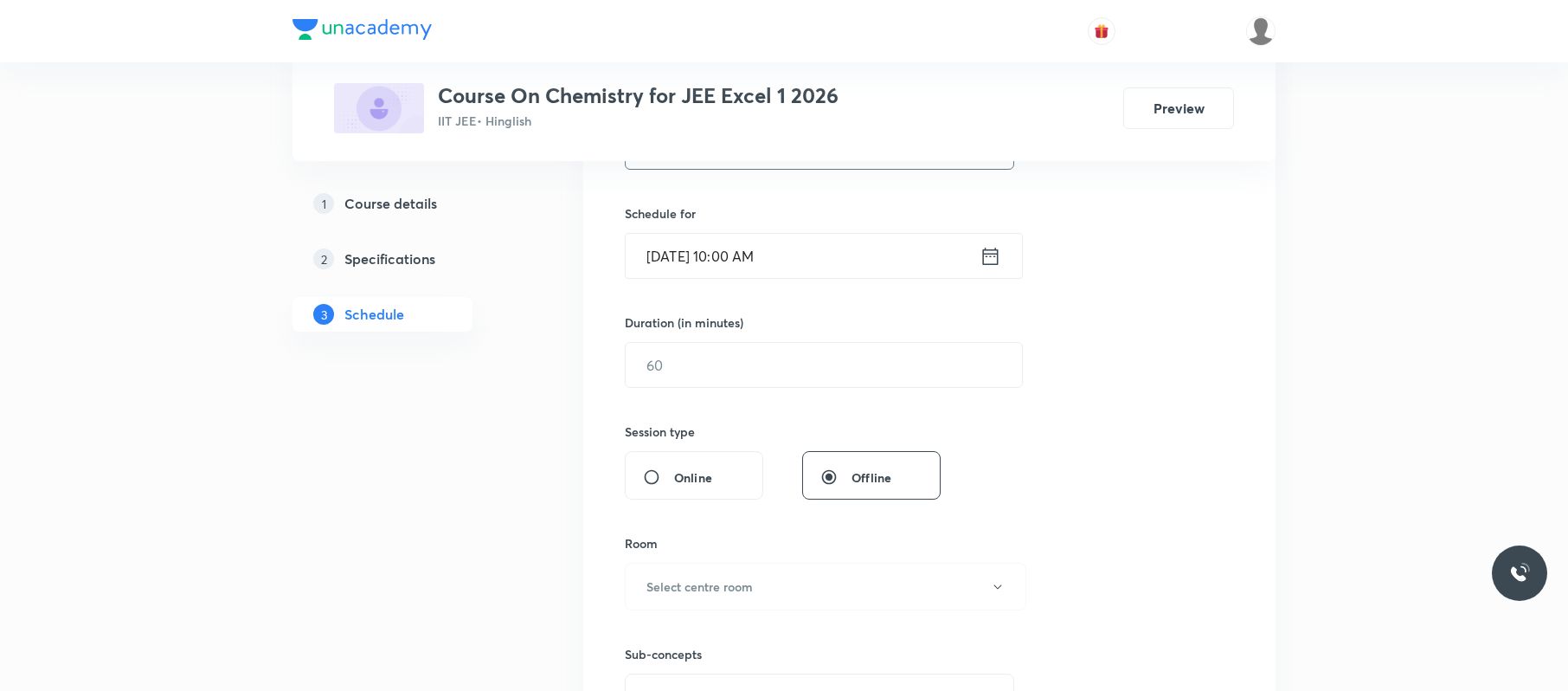
scroll to position [406, 0]
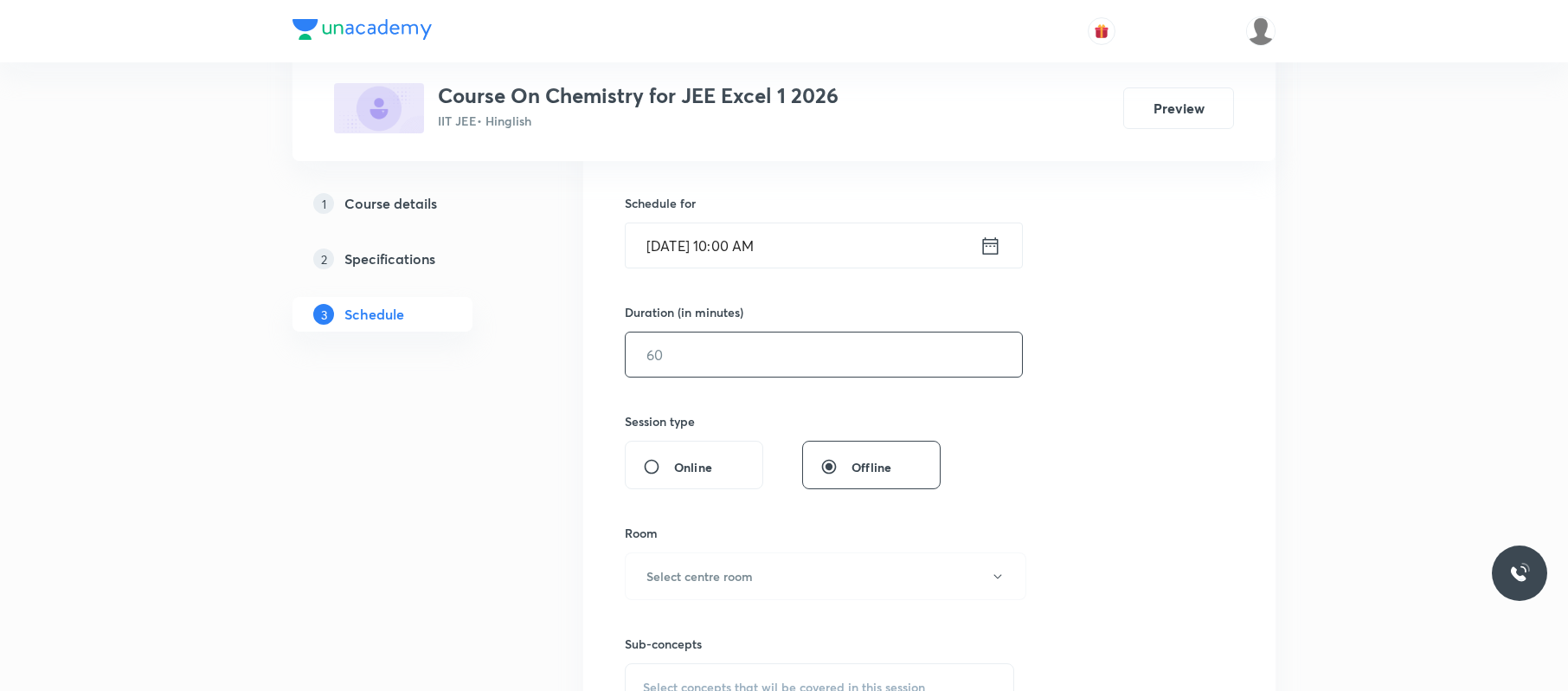
click at [727, 354] on input "text" at bounding box center [823, 355] width 397 height 44
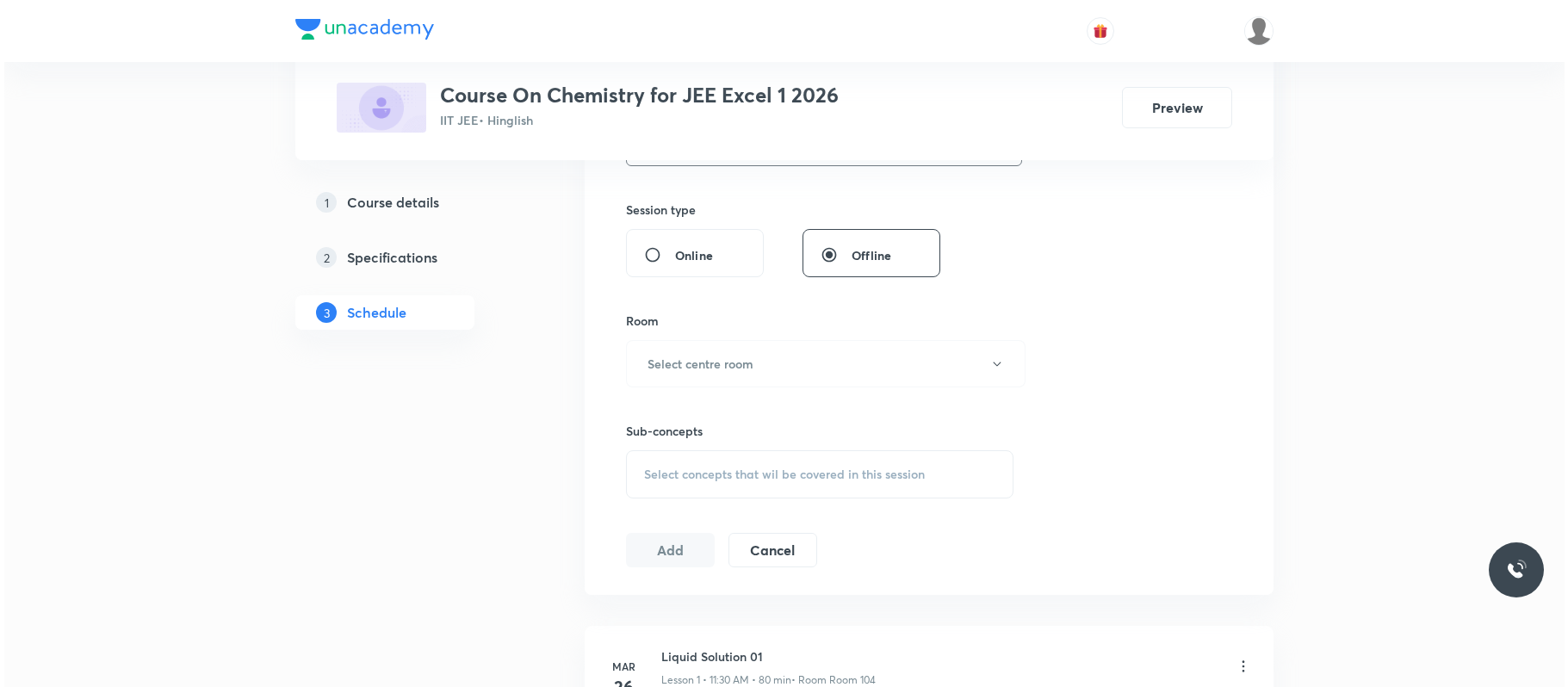
scroll to position [624, 0]
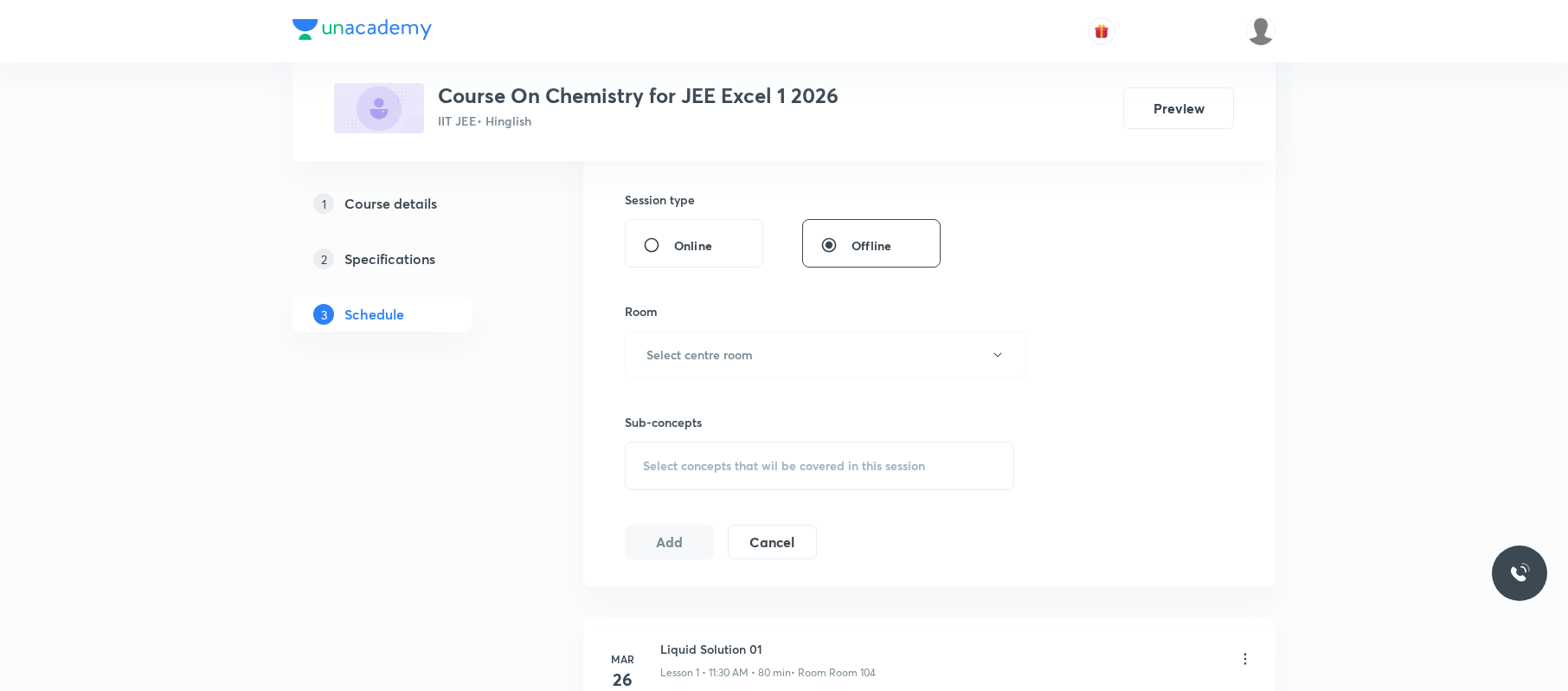
type input "80"
click at [727, 354] on h6 "Select centre room" at bounding box center [699, 354] width 107 height 18
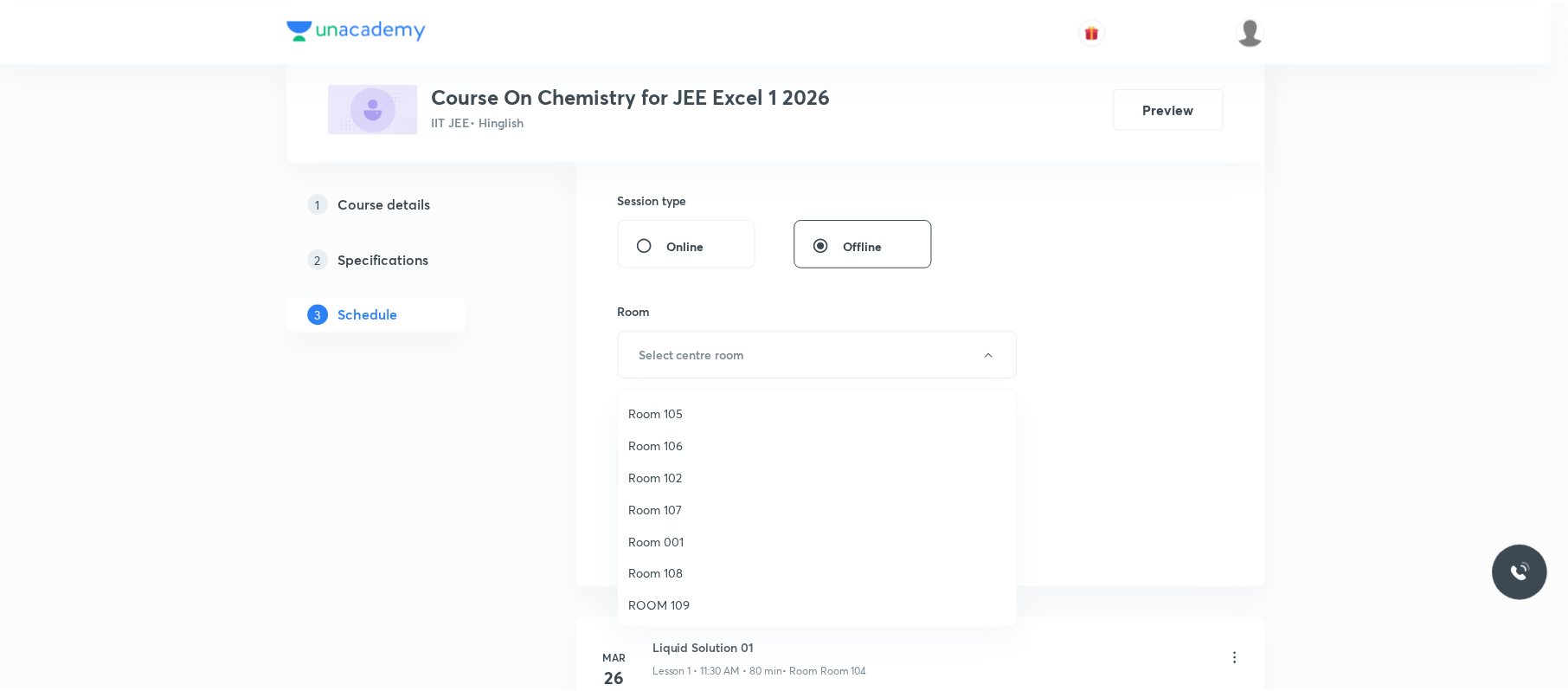
scroll to position [121, 0]
click at [675, 545] on span "Room 108" at bounding box center [821, 548] width 380 height 18
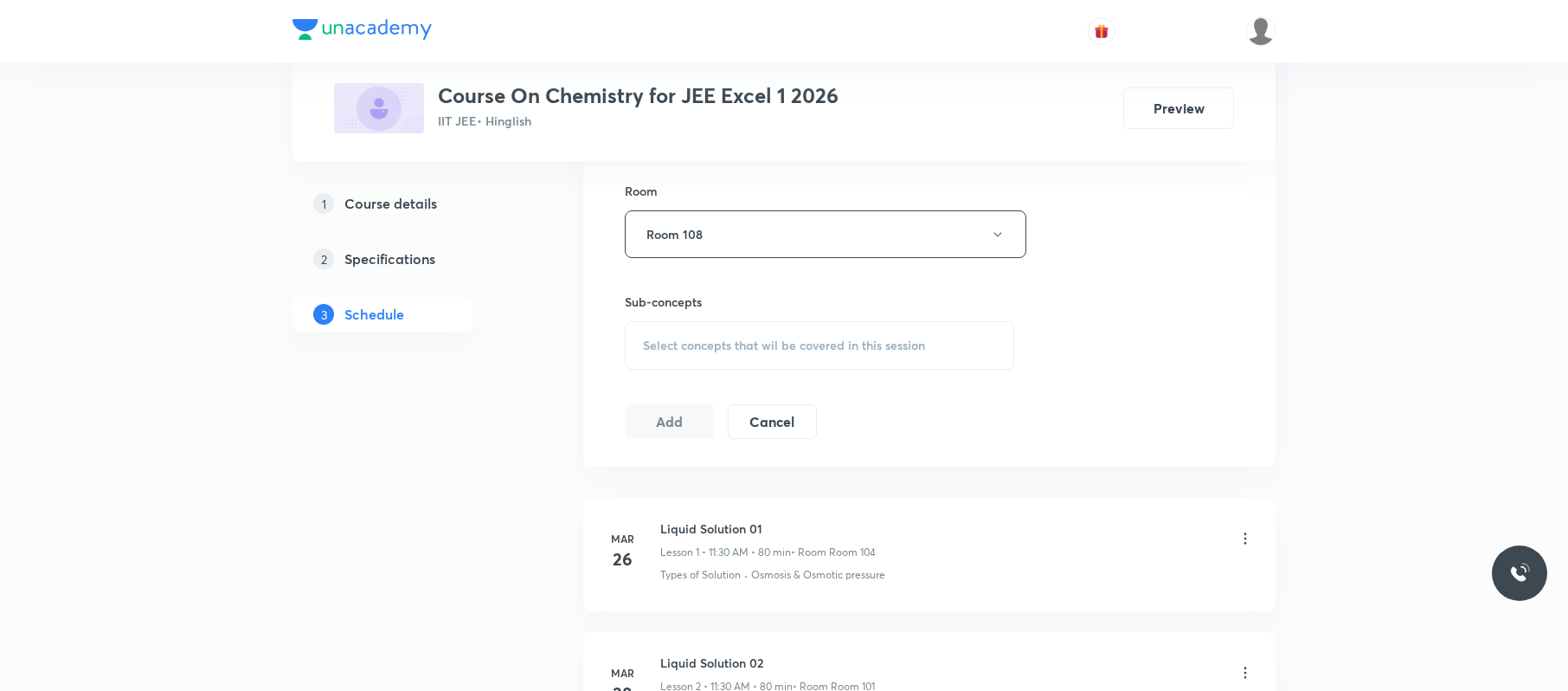
scroll to position [749, 0]
click at [966, 361] on div "Select concepts that wil be covered in this session" at bounding box center [819, 344] width 389 height 48
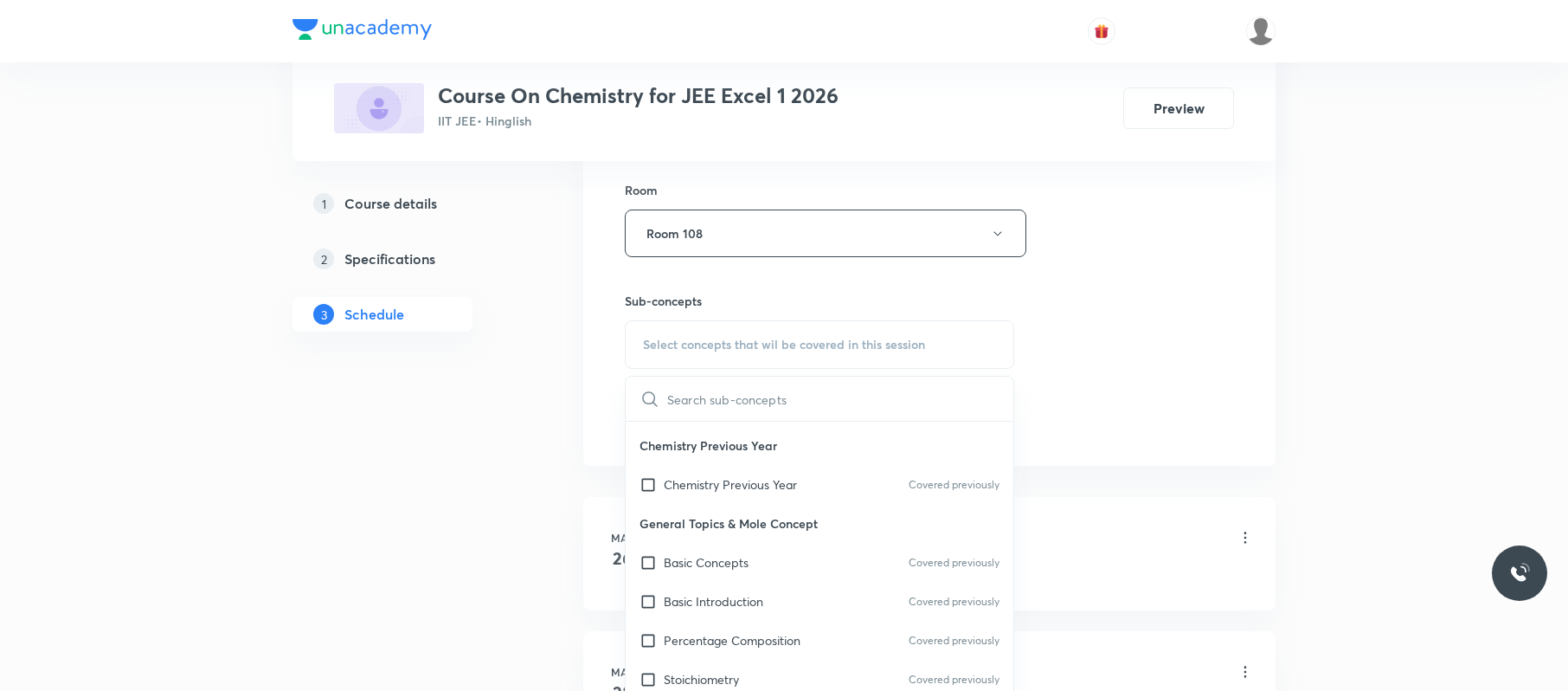
scroll to position [74, 0]
click at [767, 606] on div "Basic Introduction Covered previously" at bounding box center [820, 600] width 388 height 39
checkbox input "true"
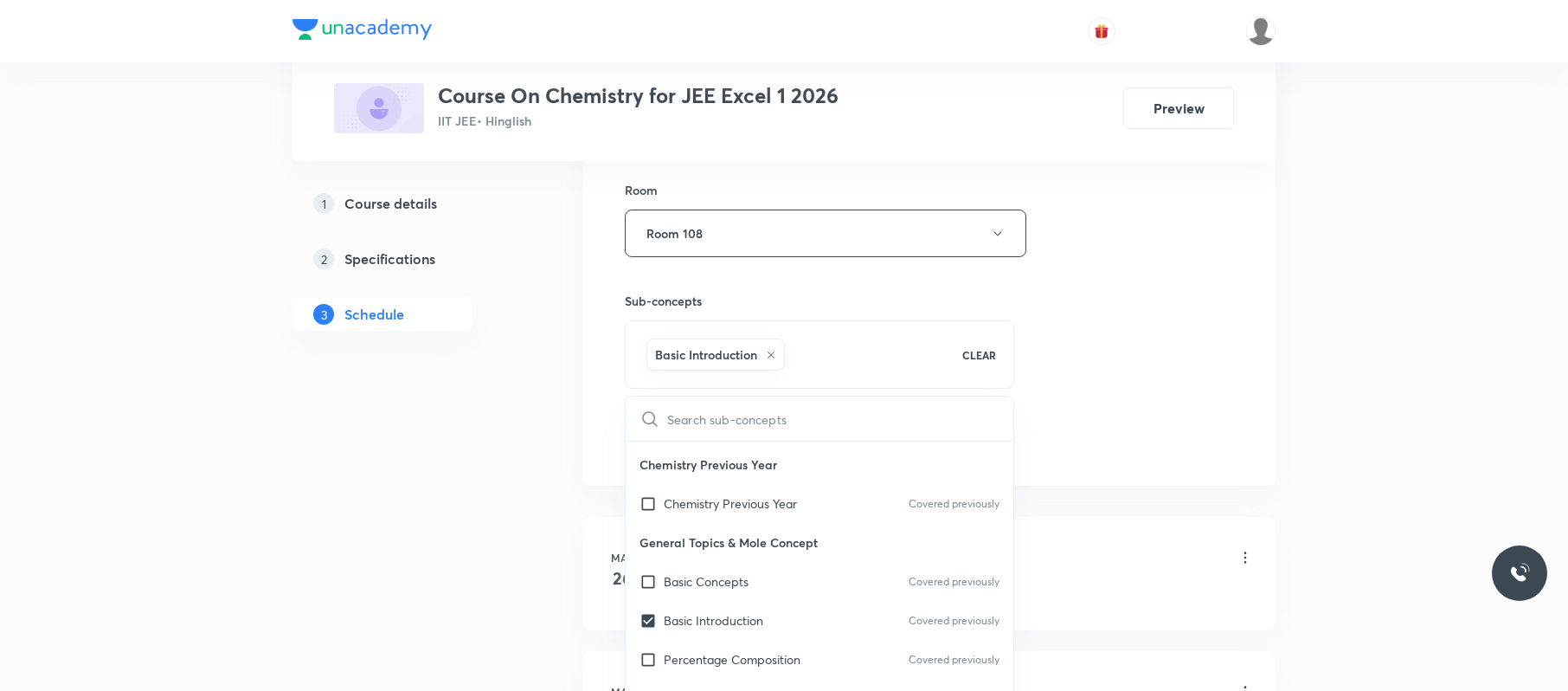
click at [1194, 384] on div "Session 90 Live class Session title 29/99 Alchols ethers and phenols 05 ​ Sched…" at bounding box center [929, 41] width 609 height 833
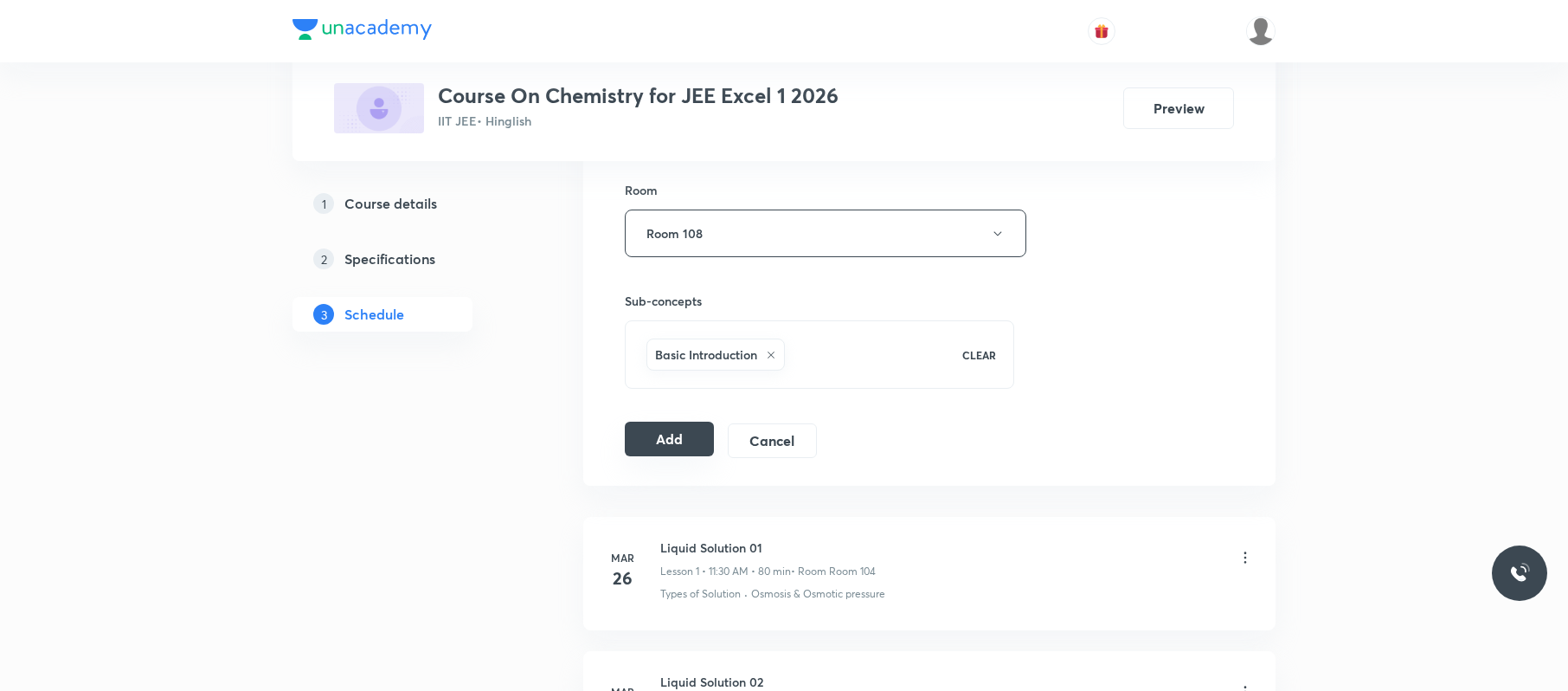
click at [670, 457] on button "Add" at bounding box center [669, 439] width 89 height 35
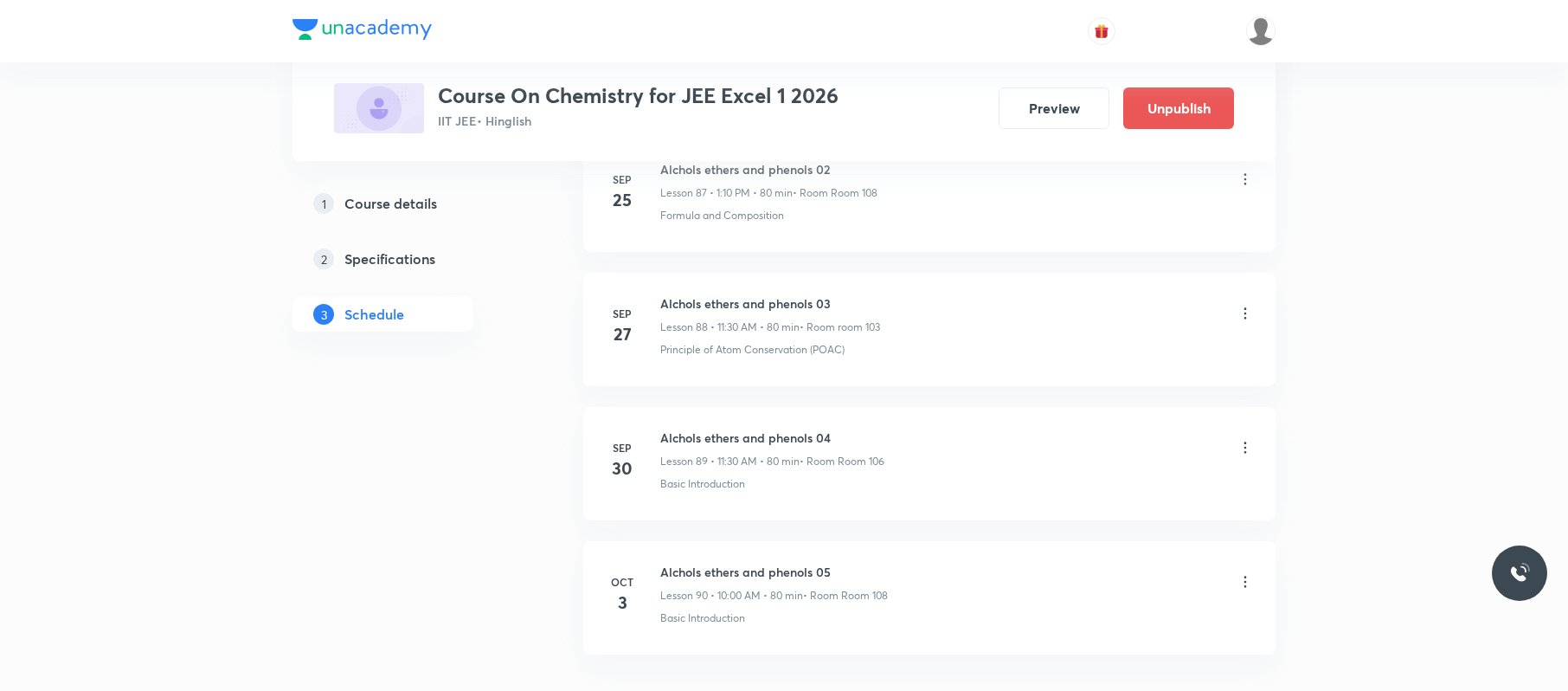
scroll to position [12032, 0]
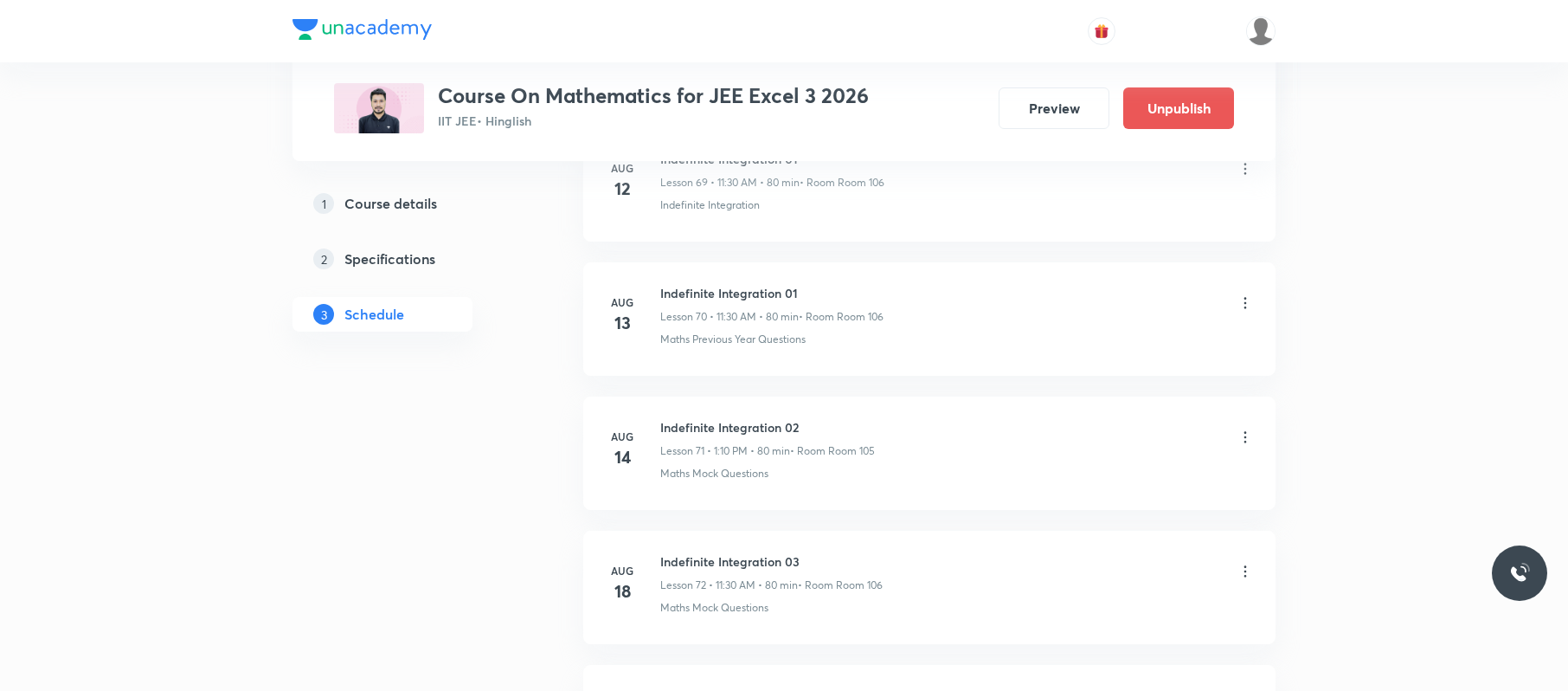
scroll to position [12827, 0]
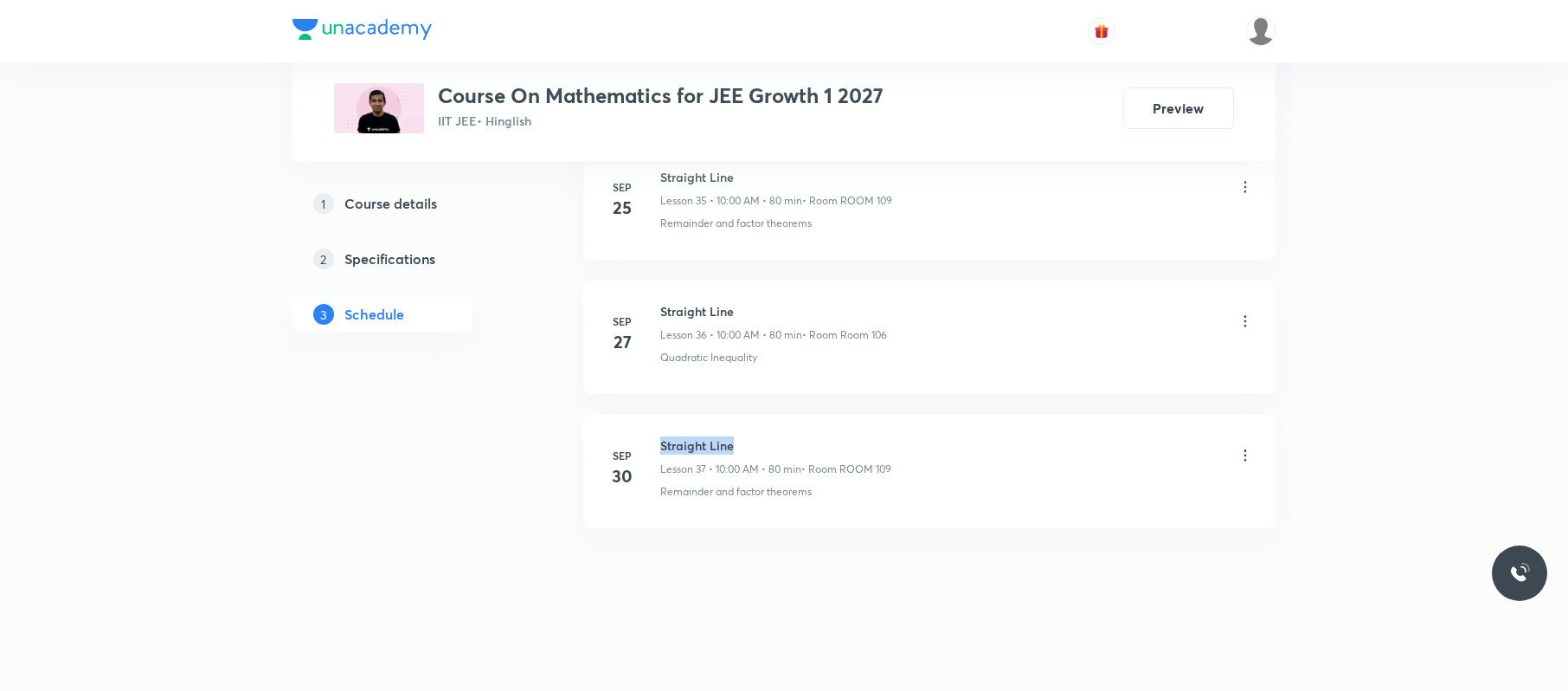
drag, startPoint x: 0, startPoint y: 0, endPoint x: 655, endPoint y: 423, distance: 779.7
click at [655, 423] on li "[DATE] Straight Line Lesson 37 • 10:00 AM • 80 min • Room ROOM 109 Remainder an…" at bounding box center [929, 471] width 693 height 113
copy h6 "Straight Line"
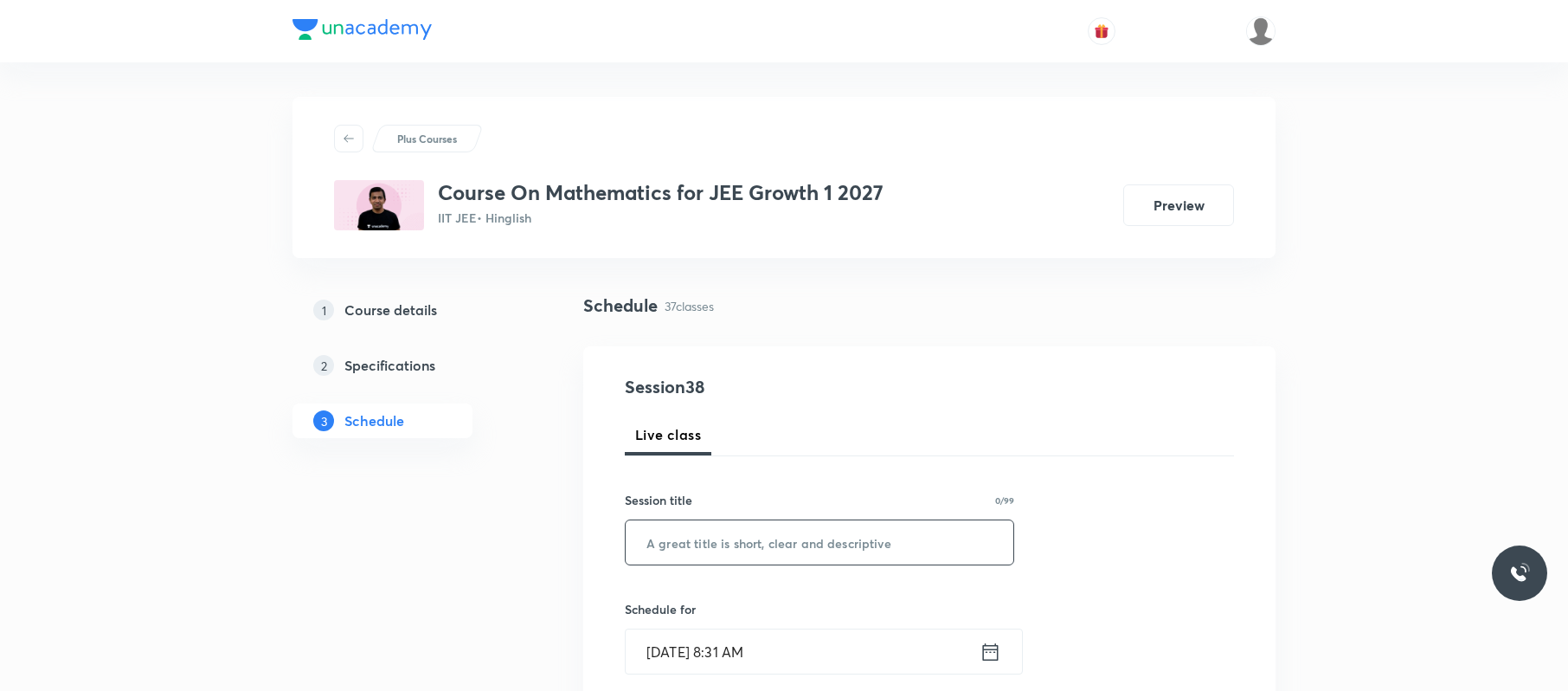
click at [720, 540] on input "text" at bounding box center [820, 542] width 388 height 44
paste input "Straight Line"
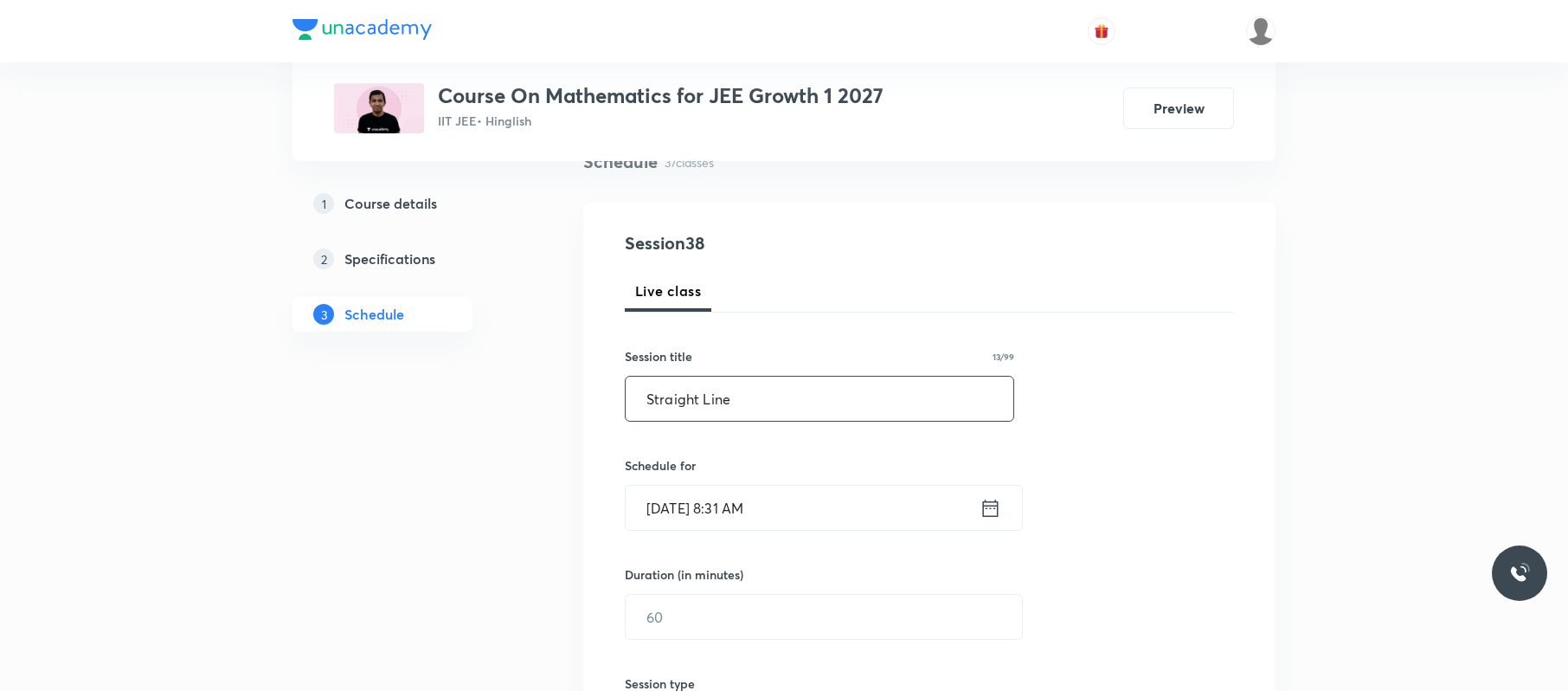
scroll to position [160, 0]
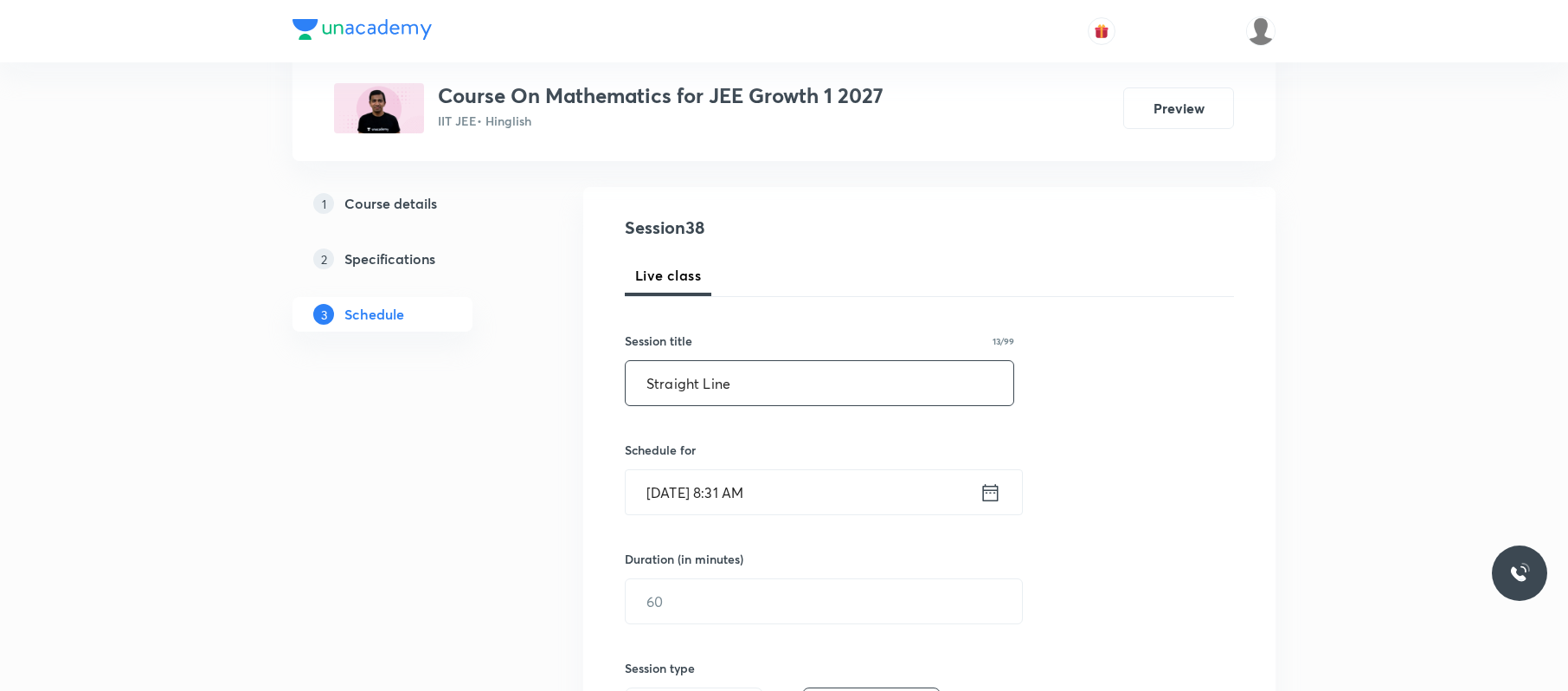
type input "Straight Line"
click at [796, 503] on input "[DATE] 8:31 AM" at bounding box center [802, 492] width 354 height 44
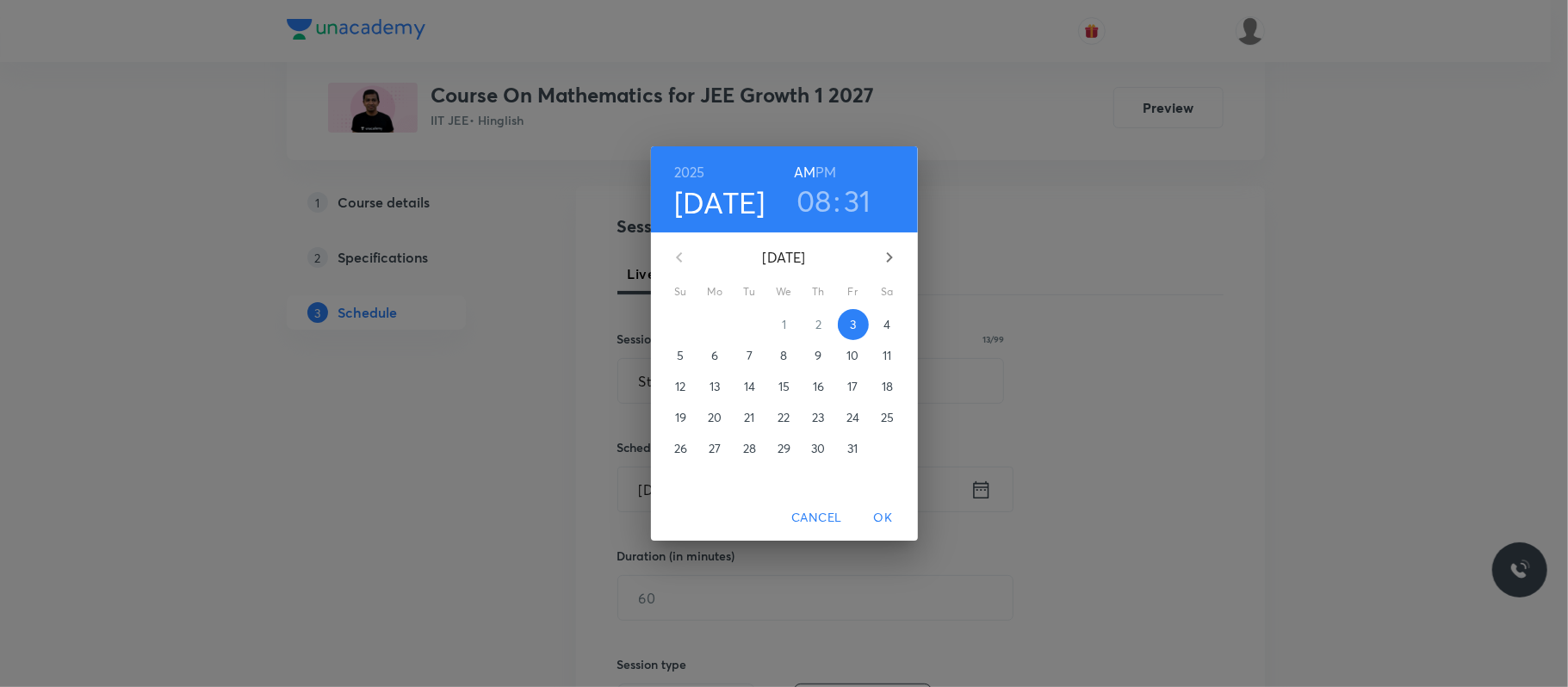
click at [817, 187] on h3 "08" at bounding box center [814, 201] width 35 height 36
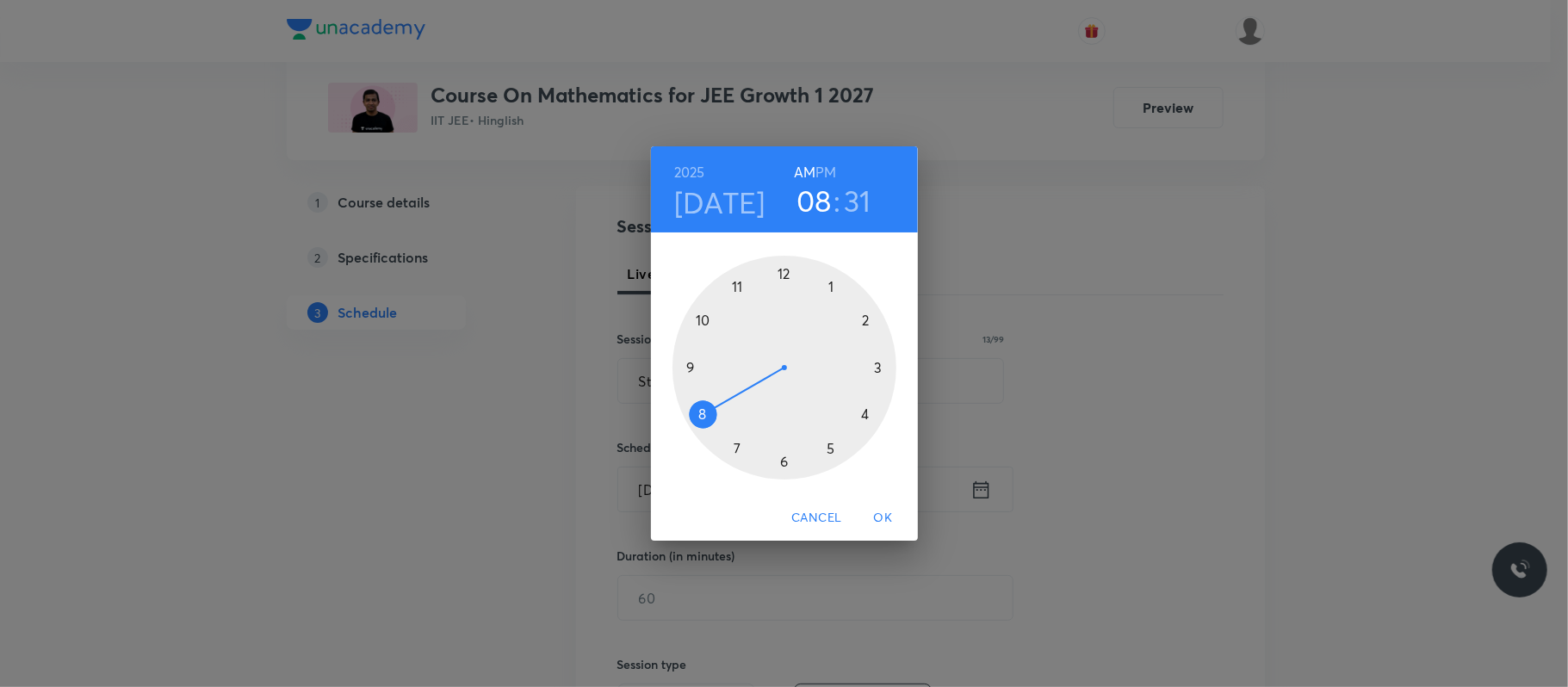
click at [703, 321] on div at bounding box center [784, 368] width 224 height 224
click at [785, 269] on div at bounding box center [784, 368] width 224 height 224
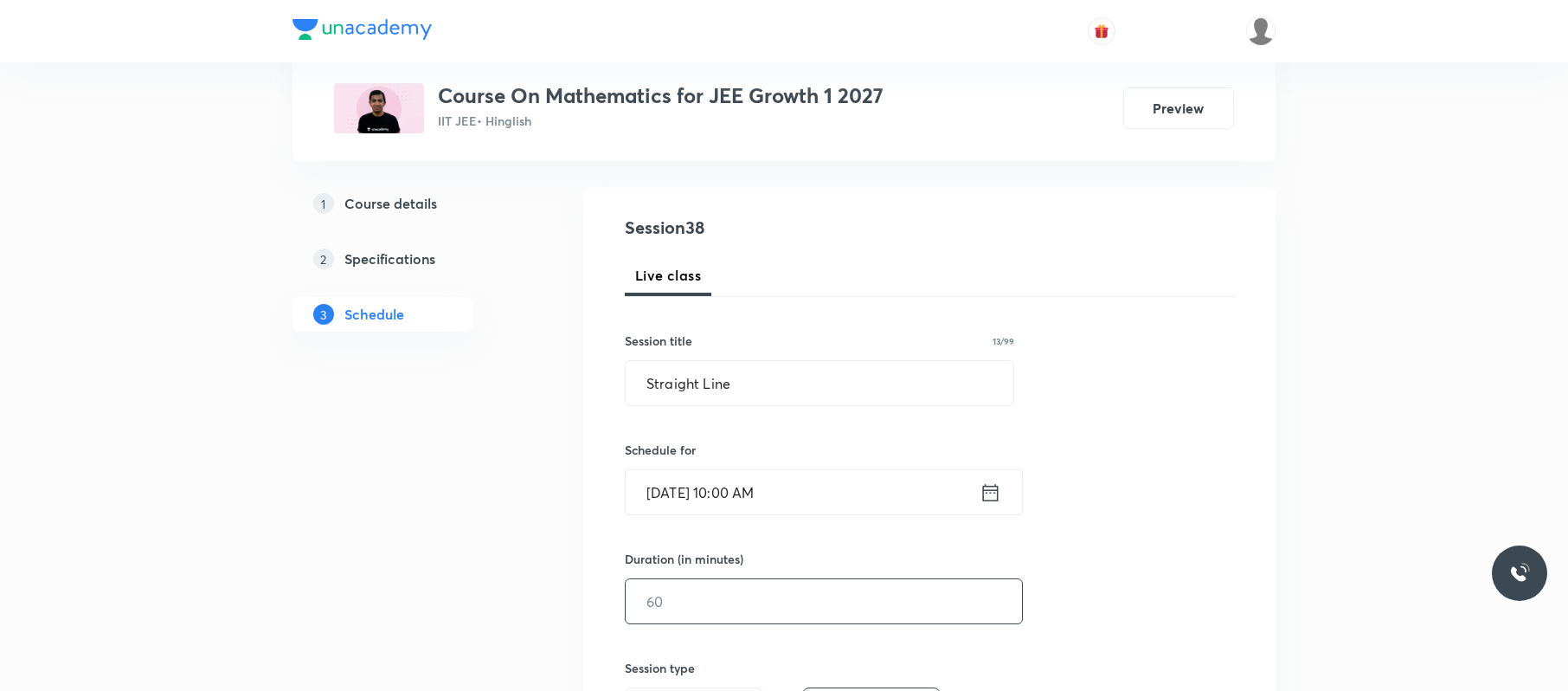
click at [741, 601] on input "text" at bounding box center [823, 602] width 397 height 44
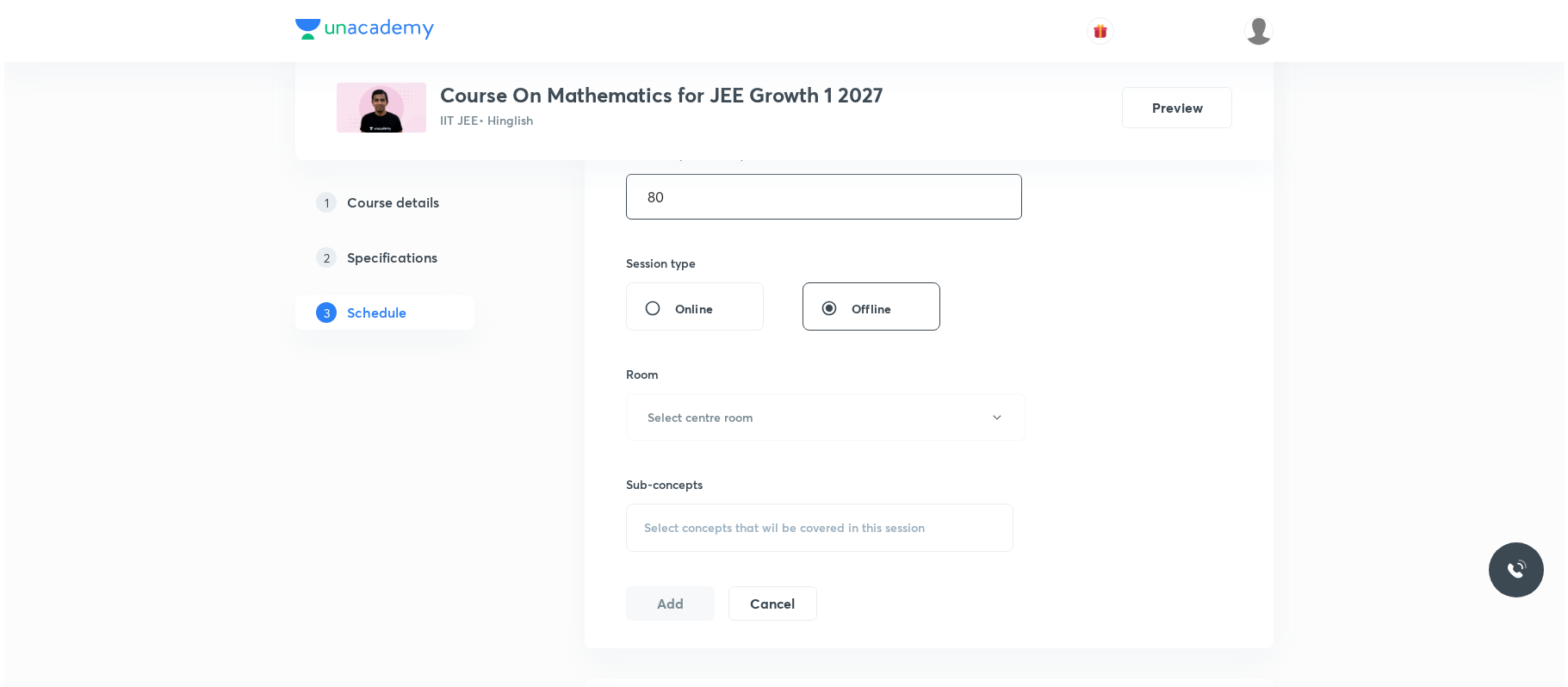
scroll to position [561, 0]
type input "80"
click at [824, 401] on button "Select centre room" at bounding box center [821, 416] width 400 height 48
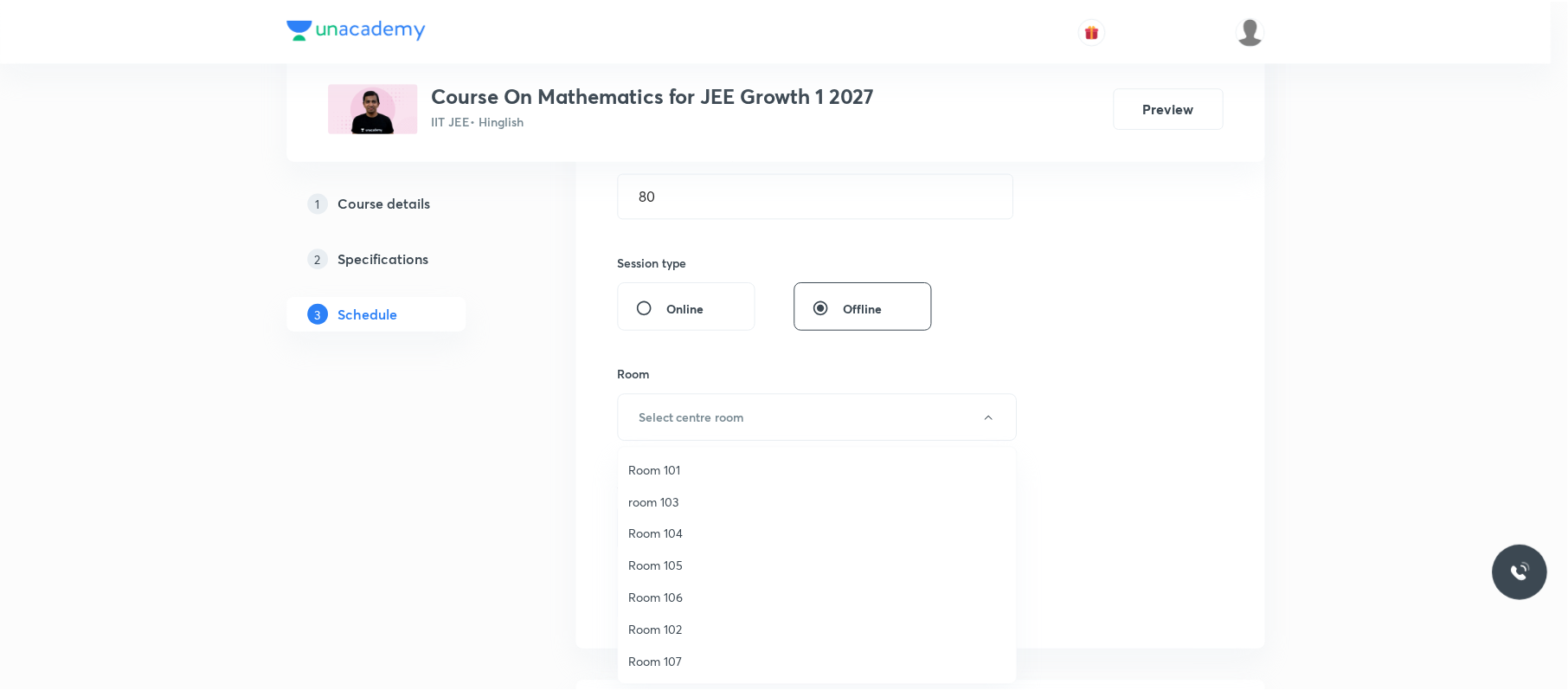
scroll to position [129, 0]
click at [707, 622] on span "ROOM 109" at bounding box center [821, 629] width 380 height 18
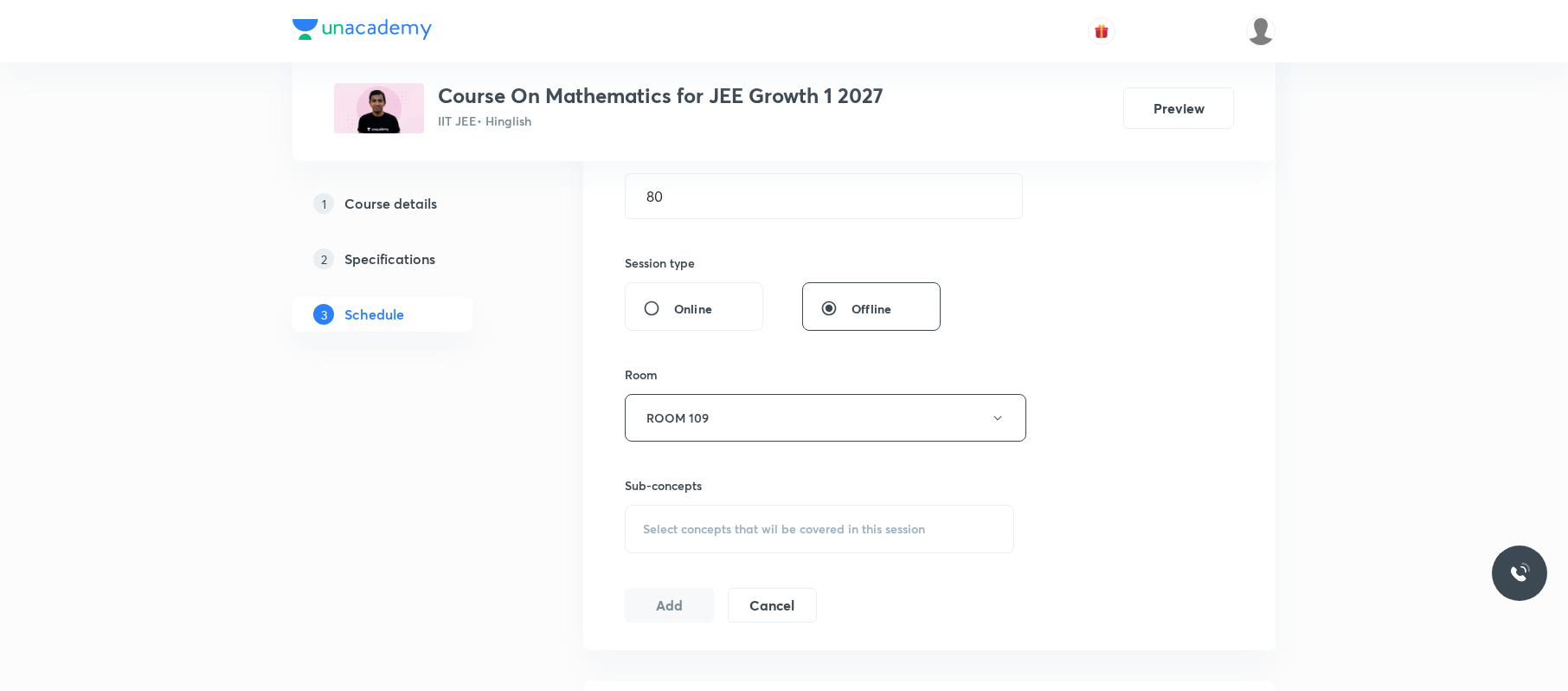
click at [919, 536] on span "Select concepts that wil be covered in this session" at bounding box center [784, 529] width 282 height 13
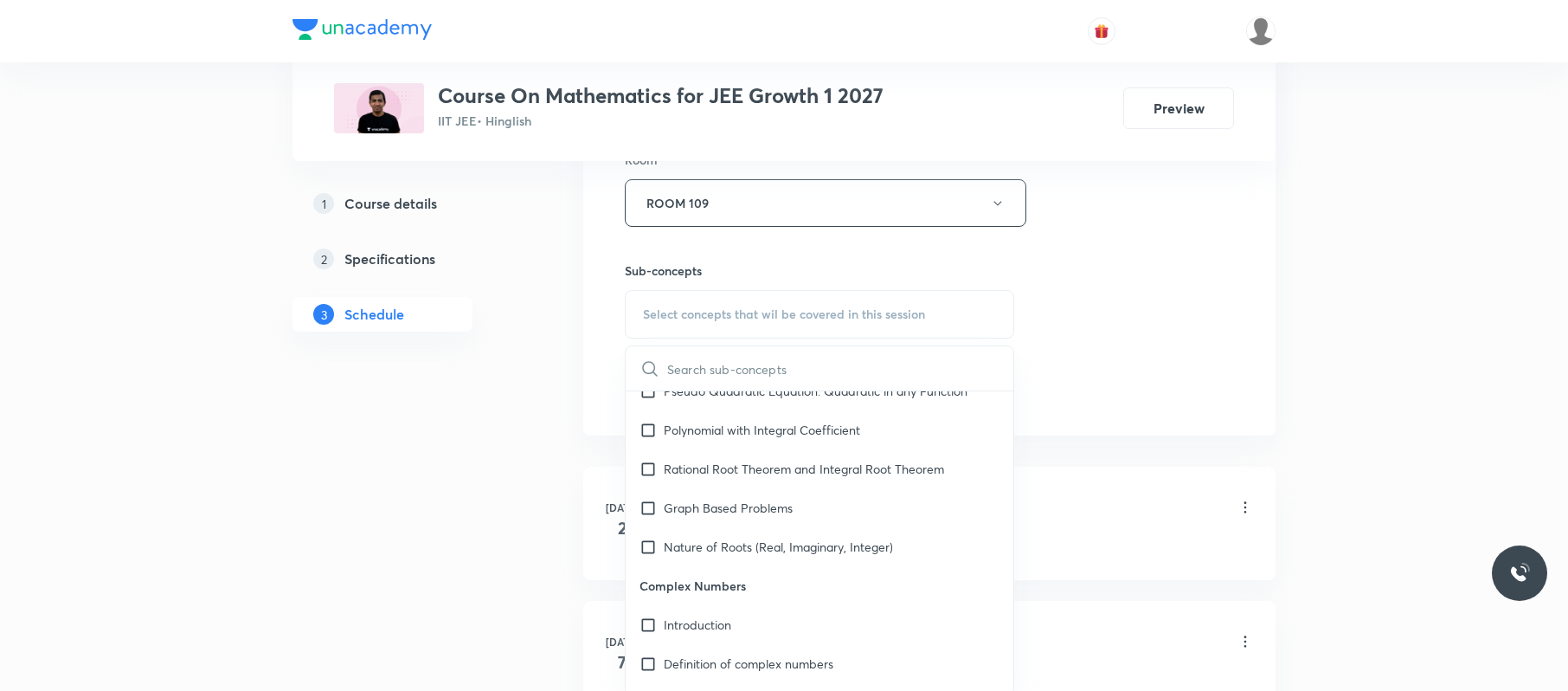
scroll to position [1013, 0]
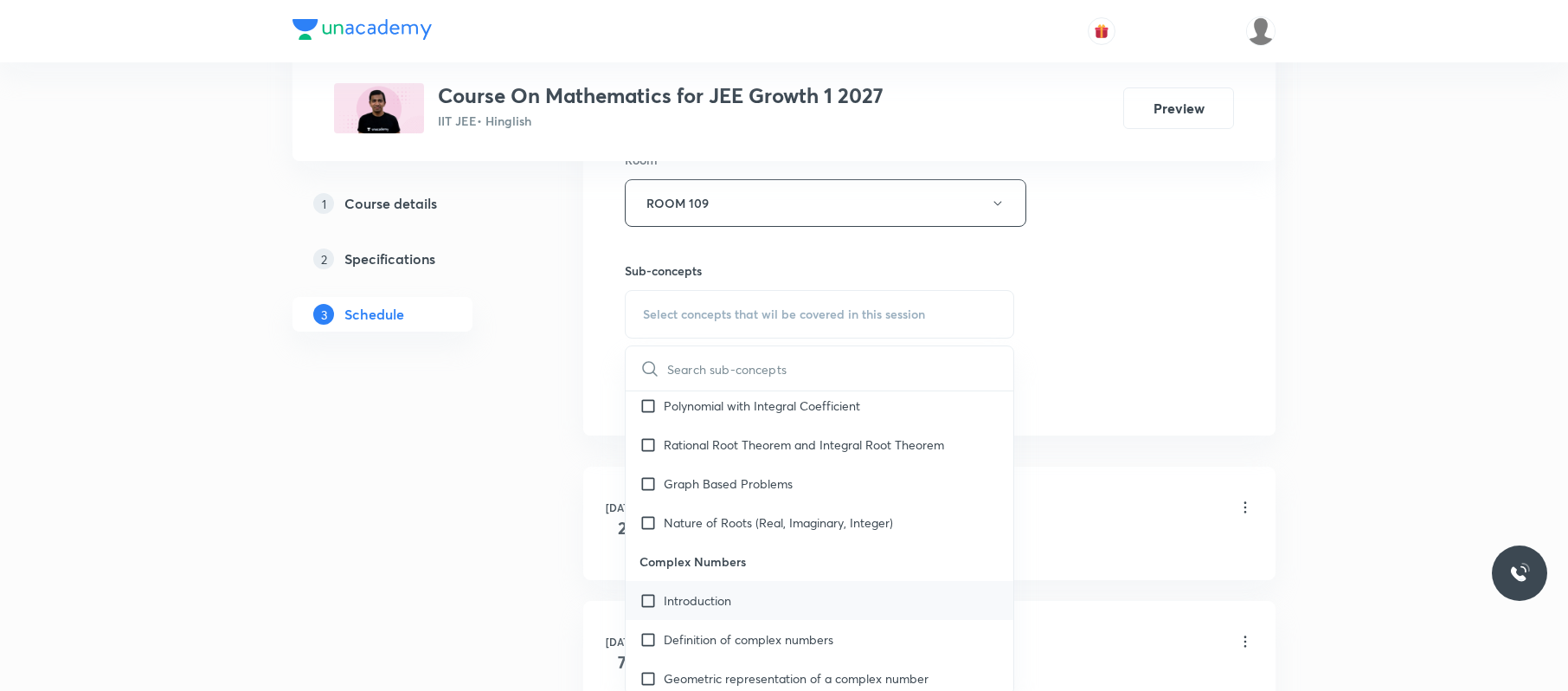
click at [789, 599] on div "Introduction" at bounding box center [820, 600] width 388 height 39
checkbox input "true"
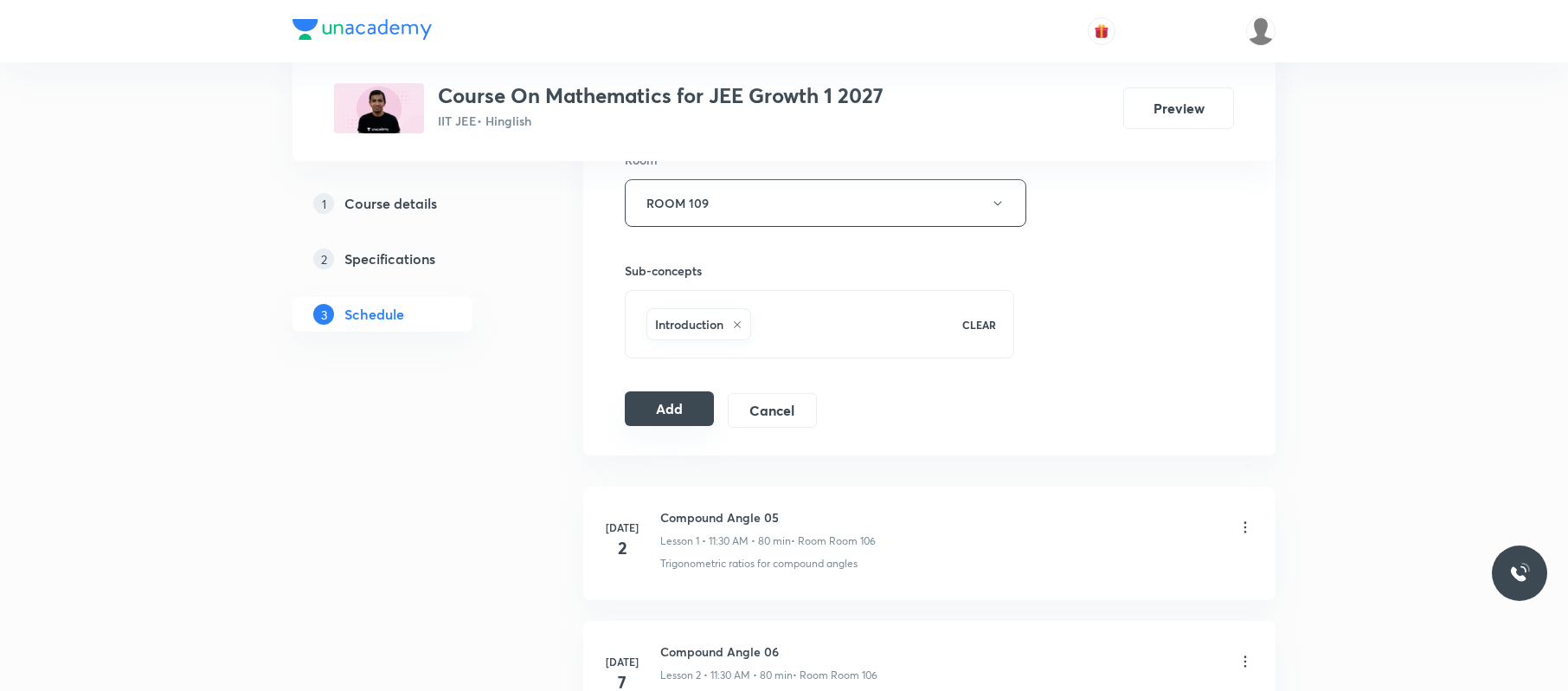
click at [678, 426] on button "Add" at bounding box center [669, 408] width 89 height 35
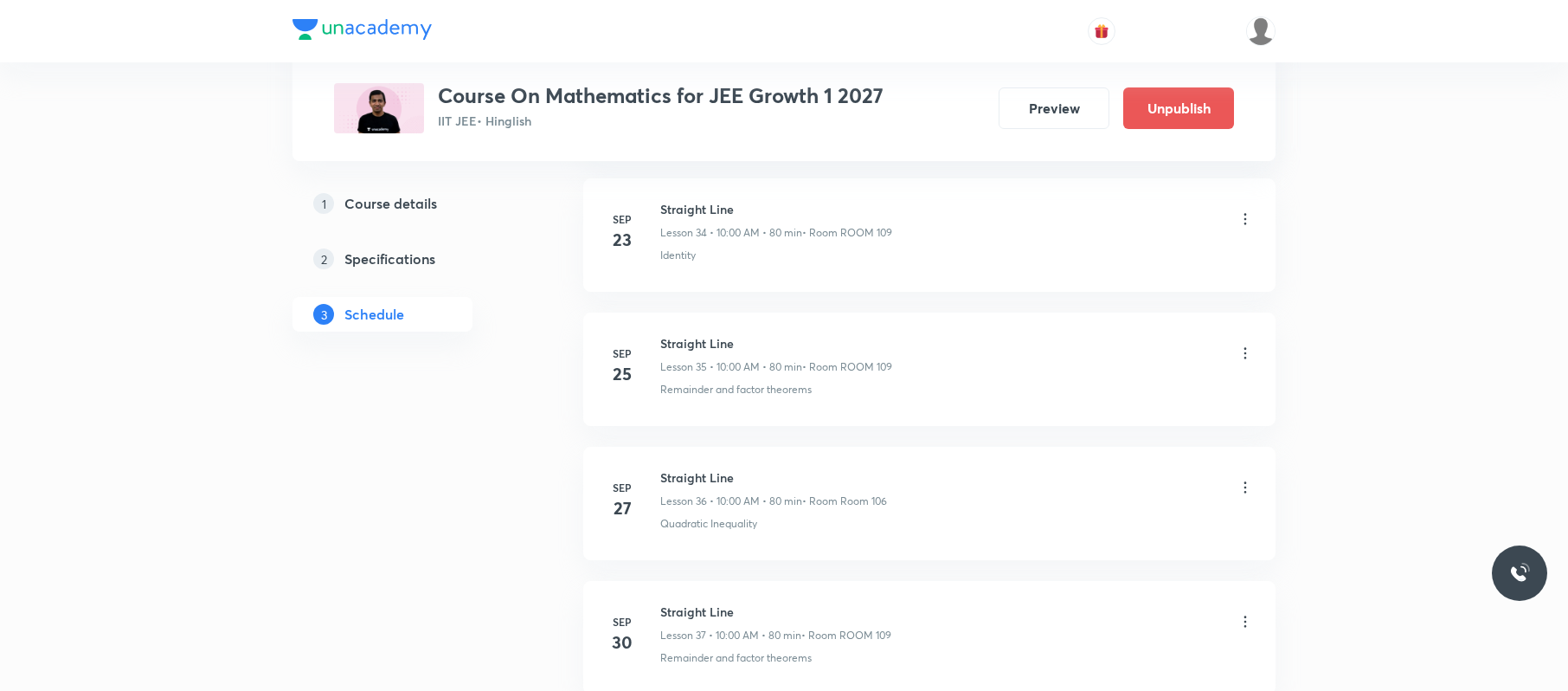
scroll to position [5022, 0]
